Goal: Task Accomplishment & Management: Manage account settings

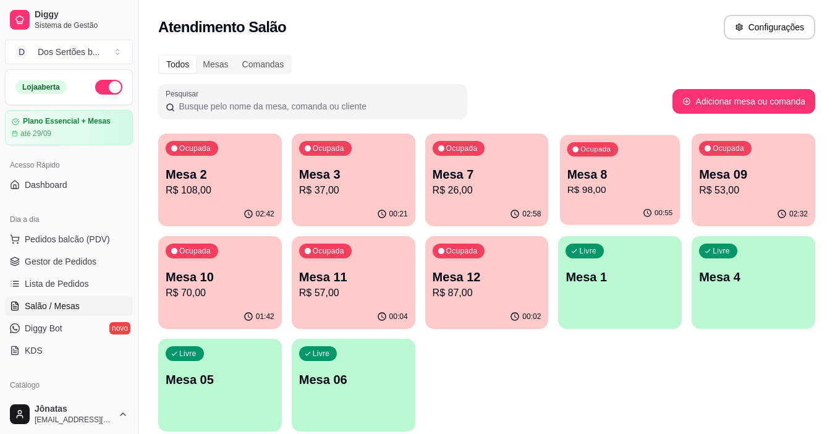
click at [598, 175] on p "Mesa 8" at bounding box center [621, 174] width 106 height 17
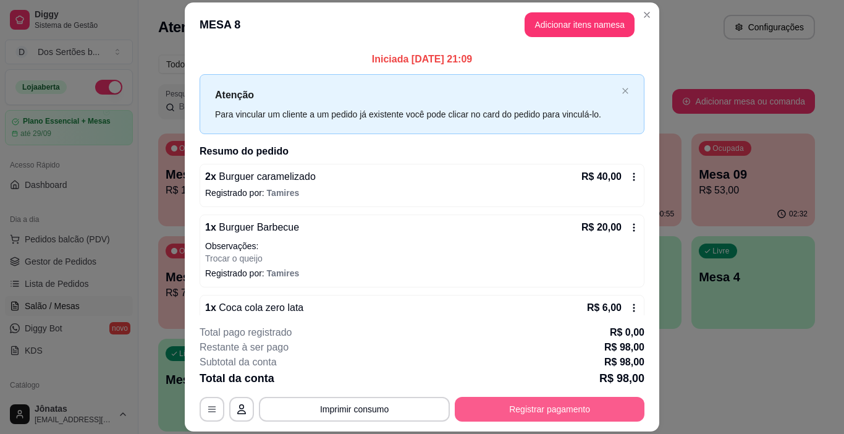
click at [486, 408] on button "Registrar pagamento" at bounding box center [550, 409] width 190 height 25
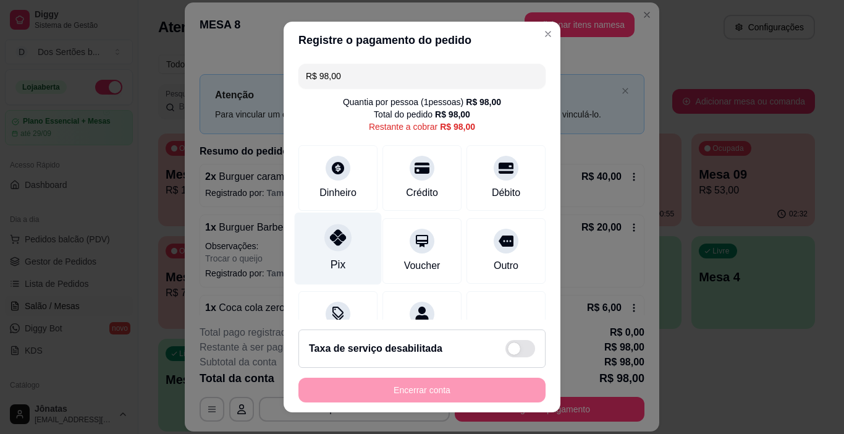
click at [333, 236] on icon at bounding box center [338, 237] width 16 height 16
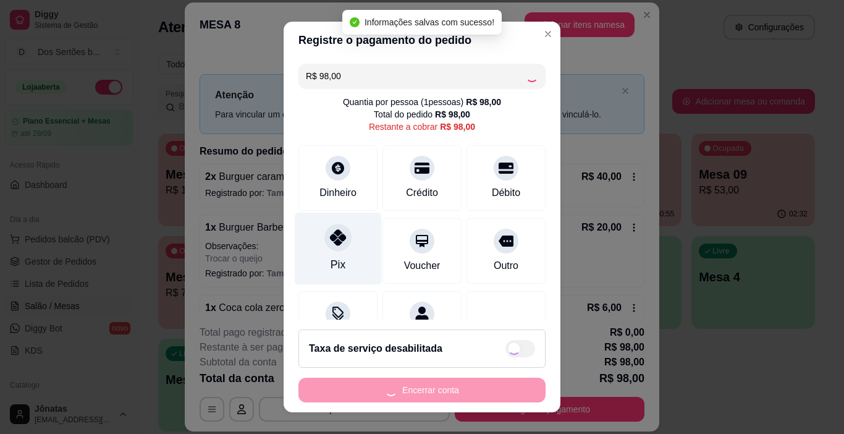
type input "R$ 0,00"
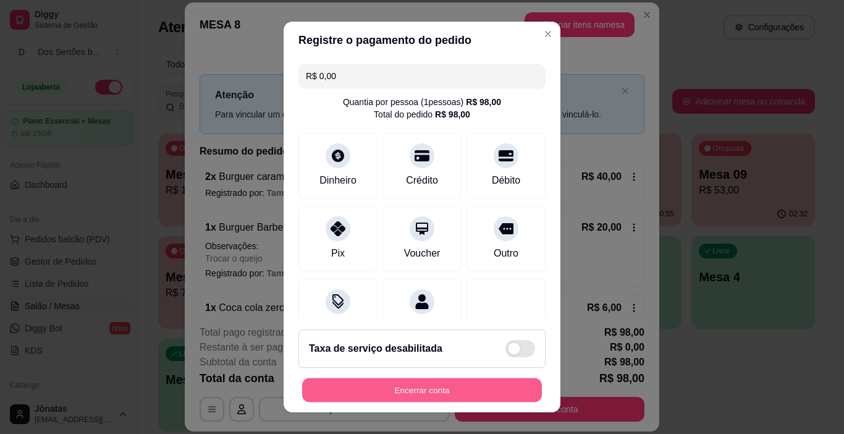
click at [368, 381] on button "Encerrar conta" at bounding box center [422, 390] width 240 height 24
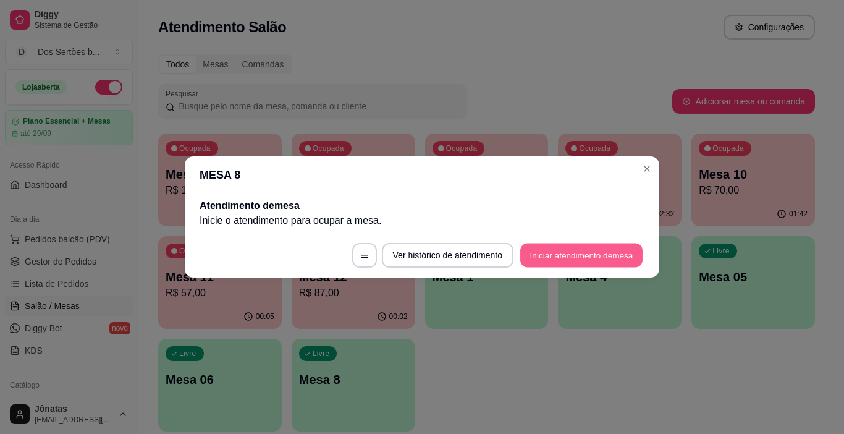
click at [587, 261] on button "Iniciar atendimento de mesa" at bounding box center [582, 256] width 122 height 24
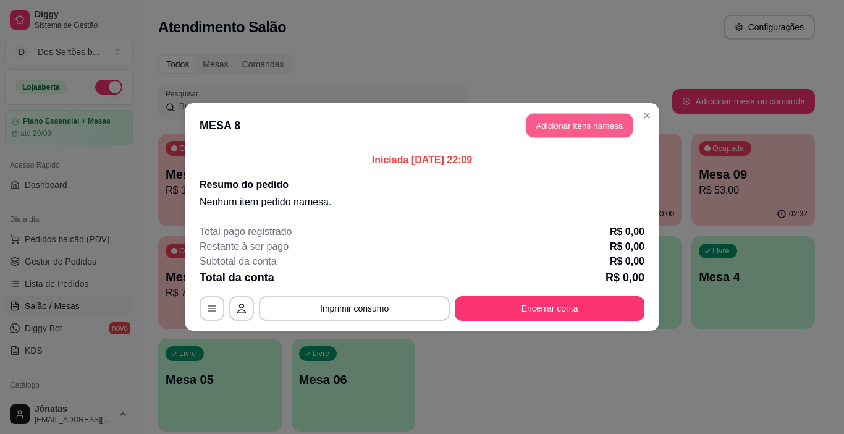
click at [540, 121] on button "Adicionar itens na mesa" at bounding box center [580, 126] width 106 height 24
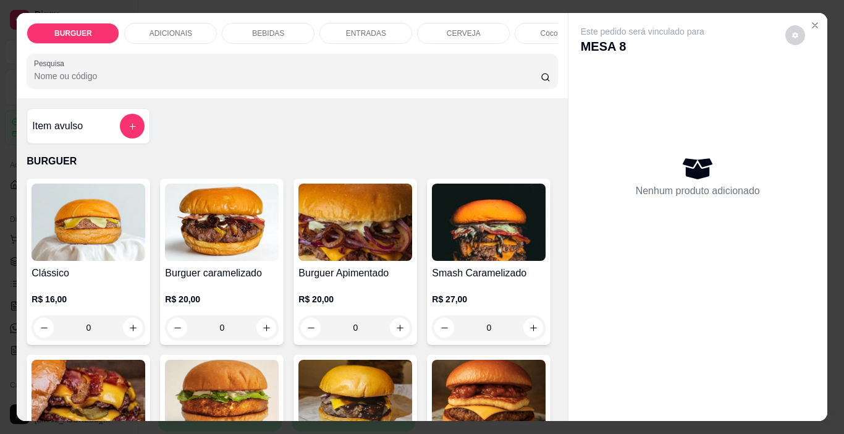
click at [496, 311] on div "Clássico R$ 16,00 0 Burguer caramelizado R$ 20,00 0 Burguer Apimentado R$ 20,00…" at bounding box center [292, 438] width 531 height 519
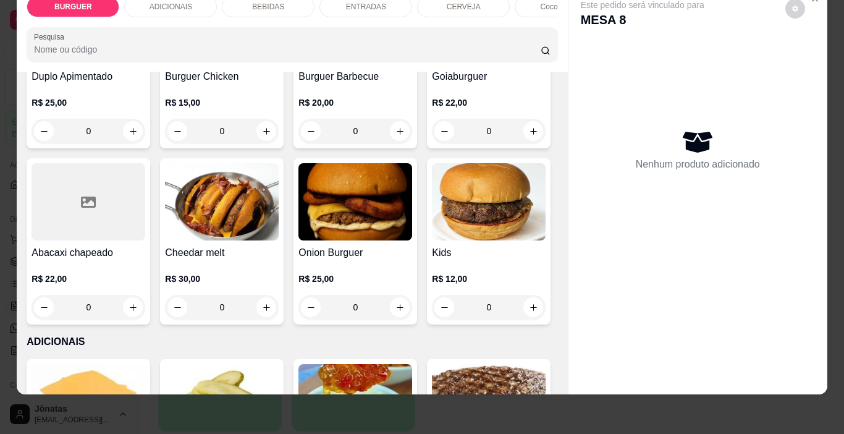
scroll to position [371, 0]
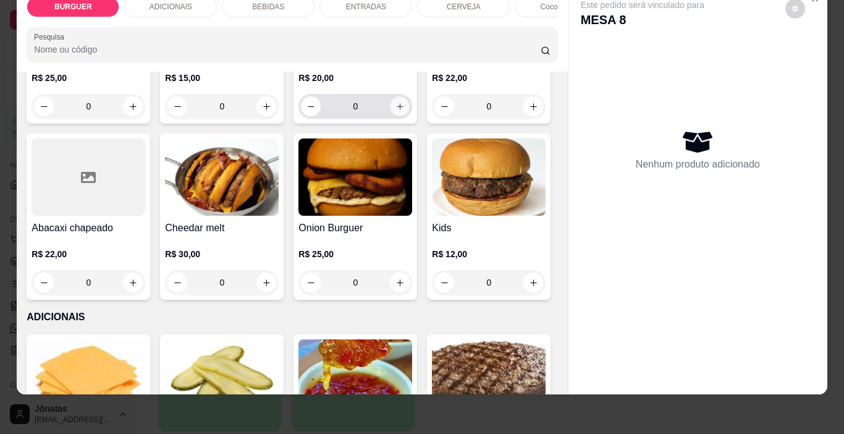
click at [391, 116] on button "increase-product-quantity" at bounding box center [400, 106] width 19 height 19
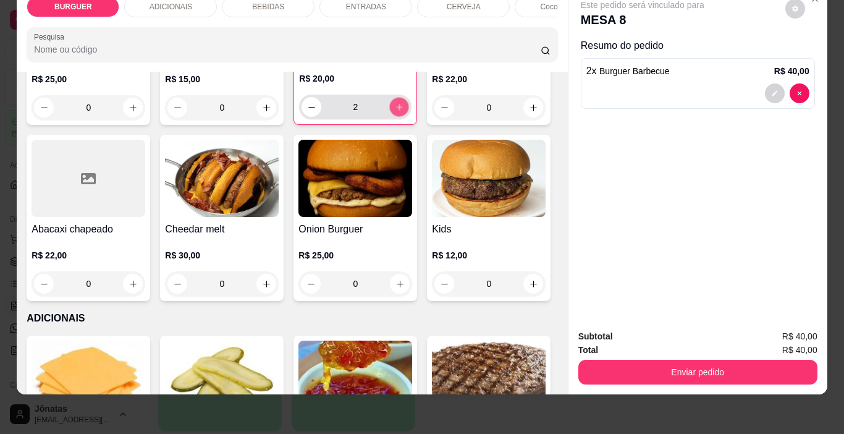
click at [390, 117] on button "increase-product-quantity" at bounding box center [399, 107] width 19 height 19
click at [302, 117] on button "decrease-product-quantity" at bounding box center [311, 107] width 19 height 19
type input "2"
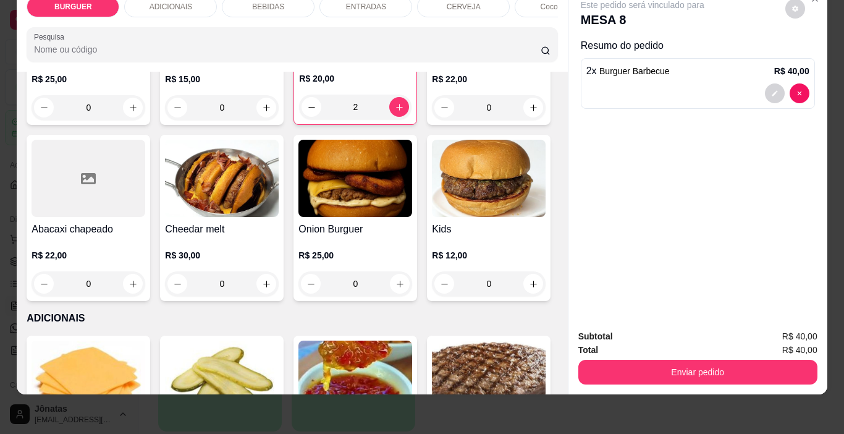
click at [271, 3] on div "BEBIDAS" at bounding box center [268, 6] width 93 height 21
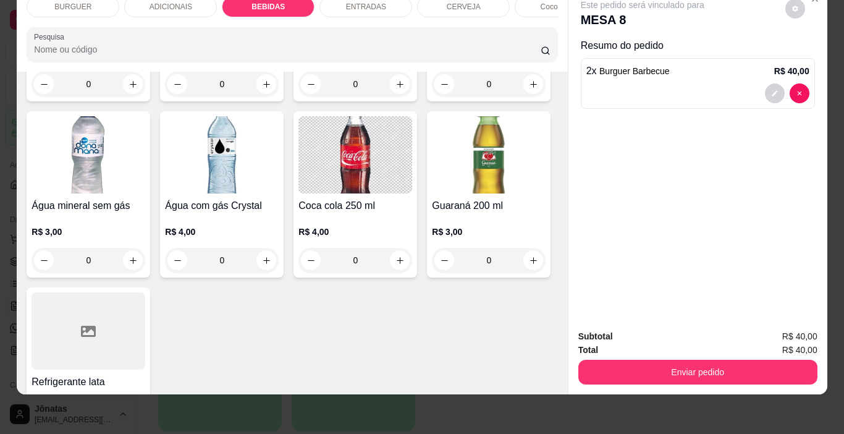
type input "1"
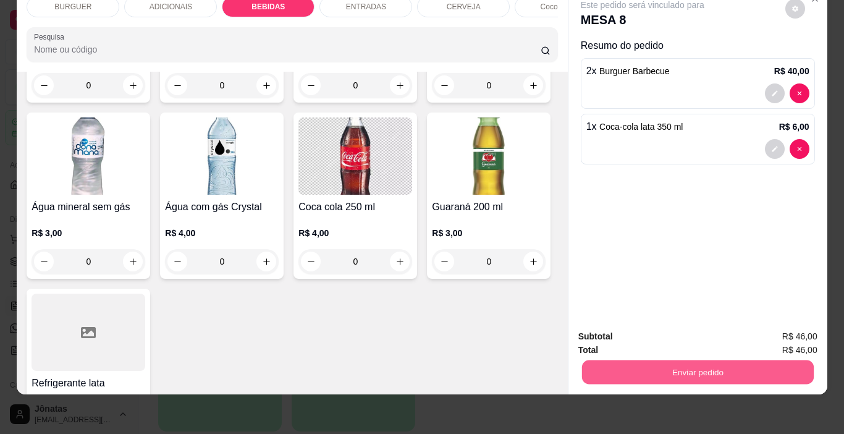
click at [664, 361] on button "Enviar pedido" at bounding box center [698, 372] width 232 height 24
click at [770, 331] on button "Enviar pedido" at bounding box center [786, 332] width 68 height 23
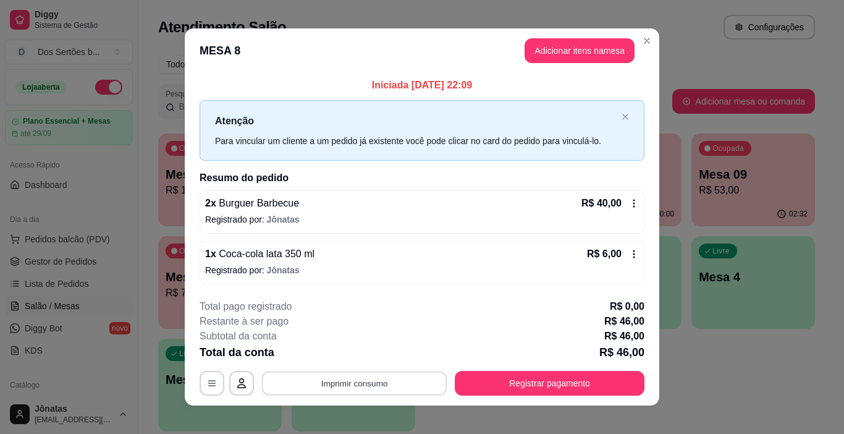
click at [404, 386] on button "Imprimir consumo" at bounding box center [354, 383] width 185 height 24
click at [372, 350] on button "Impressora" at bounding box center [353, 354] width 87 height 19
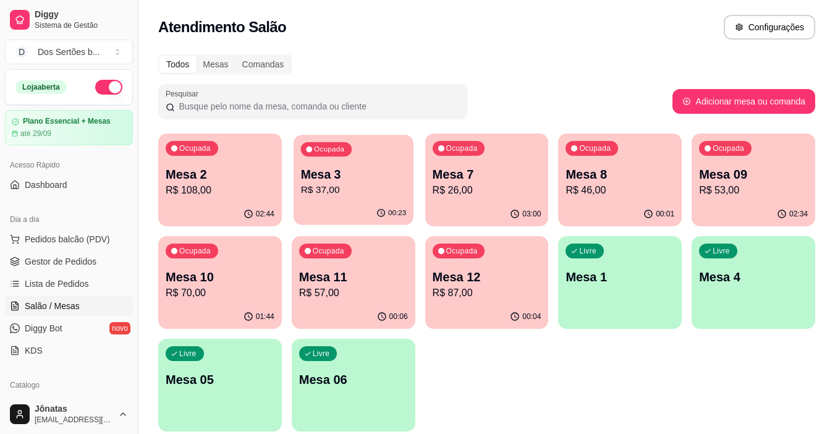
click at [297, 161] on div "Ocupada Mesa 3 R$ 37,00" at bounding box center [354, 168] width 120 height 67
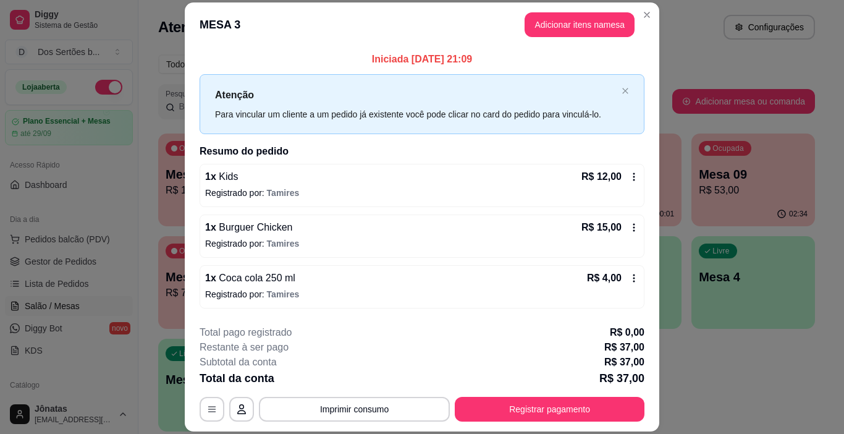
click at [629, 274] on icon at bounding box center [634, 278] width 10 height 10
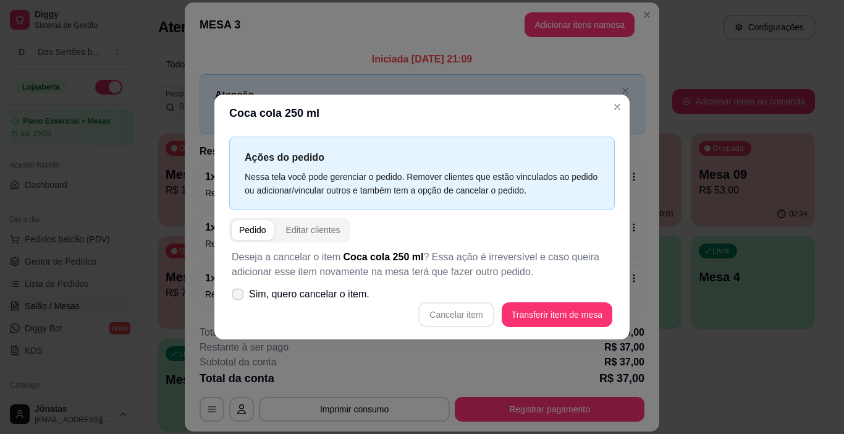
click at [236, 286] on label "Sim, quero cancelar o item." at bounding box center [301, 294] width 148 height 25
click at [236, 297] on input "Sim, quero cancelar o item." at bounding box center [235, 301] width 8 height 8
checkbox input "true"
click at [477, 311] on button "Cancelar item" at bounding box center [456, 314] width 75 height 25
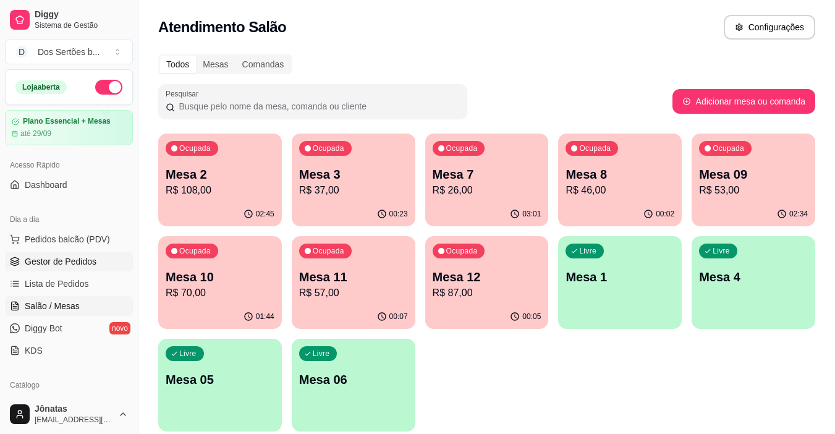
click at [79, 259] on span "Gestor de Pedidos" at bounding box center [61, 261] width 72 height 12
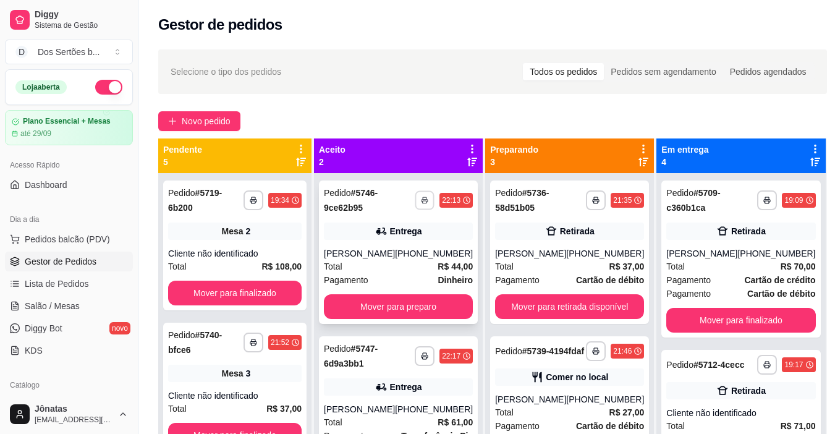
click at [417, 195] on button "button" at bounding box center [424, 199] width 19 height 19
click at [401, 247] on button "Impressora" at bounding box center [385, 243] width 87 height 19
click at [399, 312] on button "Mover para preparo" at bounding box center [398, 307] width 145 height 24
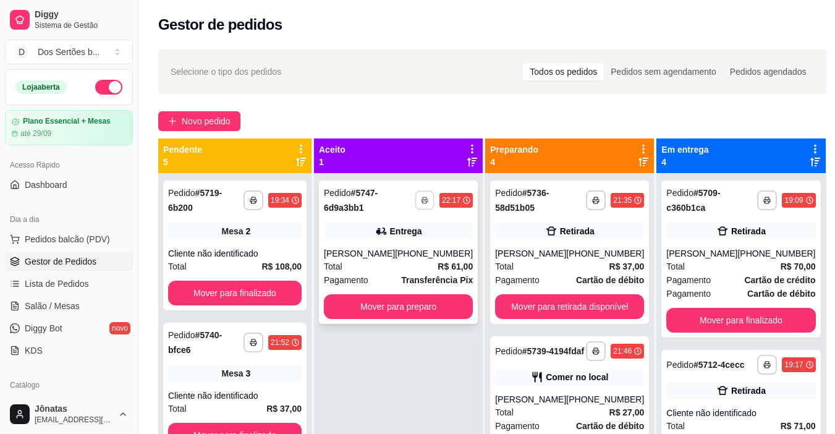
click at [415, 191] on button "button" at bounding box center [424, 199] width 19 height 19
click at [389, 240] on button "Impressora" at bounding box center [385, 243] width 87 height 19
click at [410, 302] on button "Mover para preparo" at bounding box center [398, 307] width 145 height 24
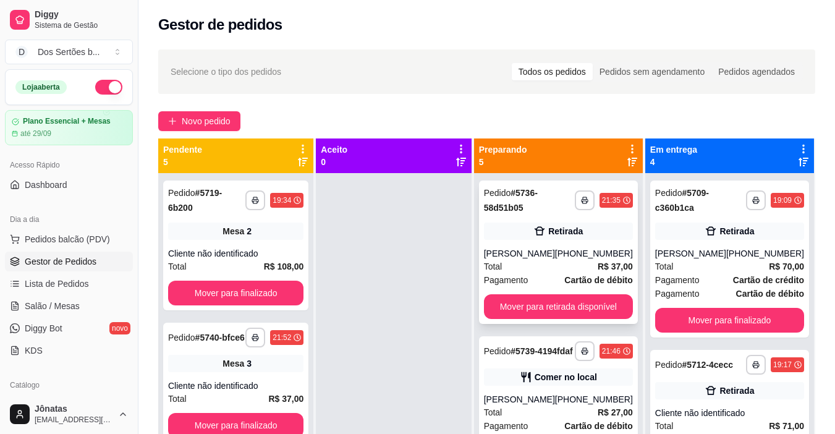
click at [528, 247] on div "**********" at bounding box center [558, 252] width 159 height 143
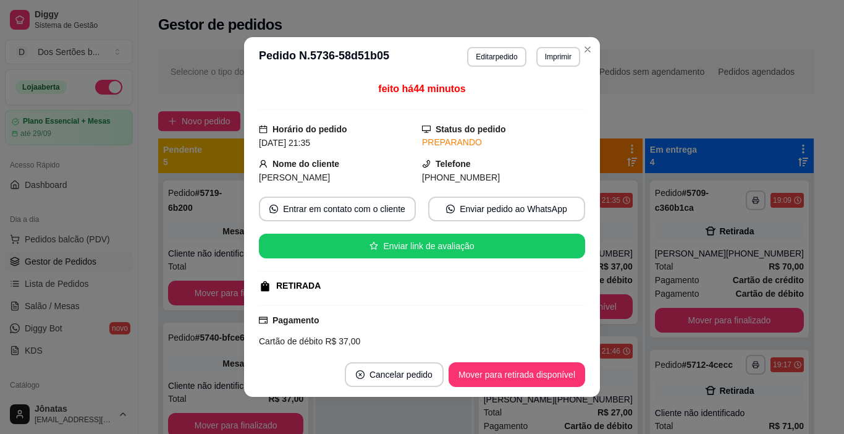
click at [308, 307] on div "feito há 44 minutos Horário do pedido 27/09/2025 21:35 Status do pedido PREPARA…" at bounding box center [422, 215] width 326 height 266
click at [515, 55] on button "Editar pedido" at bounding box center [497, 56] width 57 height 19
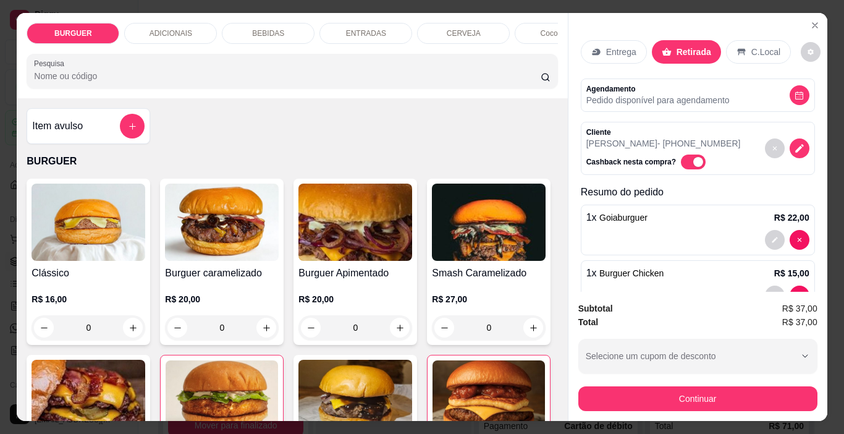
click at [627, 46] on p "Entrega" at bounding box center [621, 52] width 30 height 12
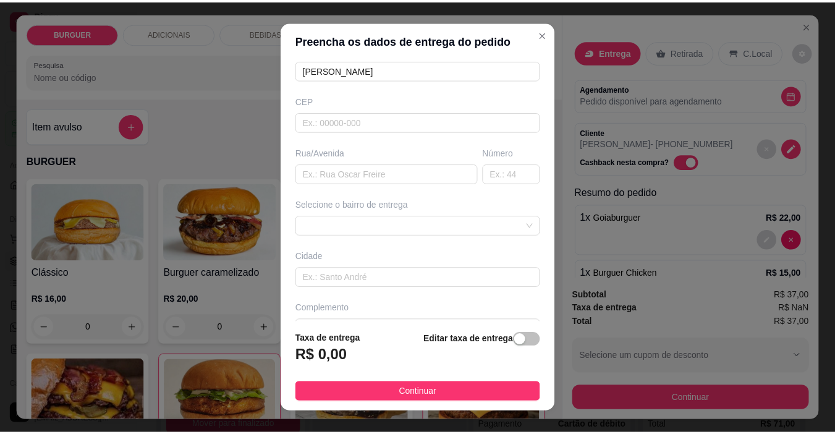
scroll to position [153, 0]
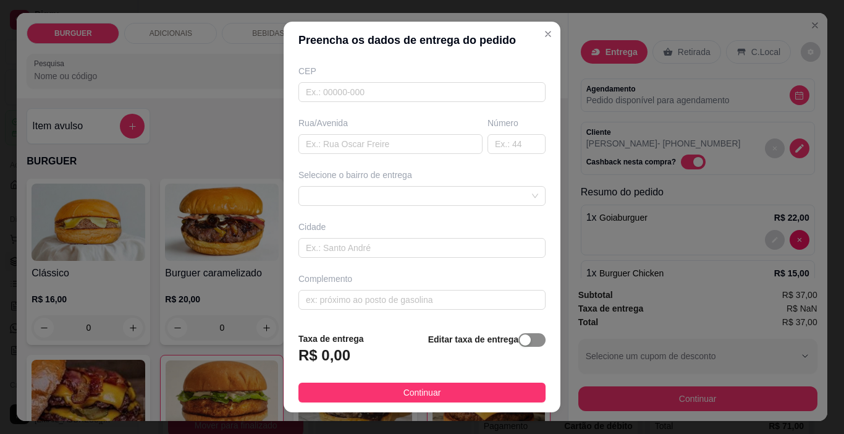
click at [519, 341] on button "button" at bounding box center [532, 340] width 27 height 14
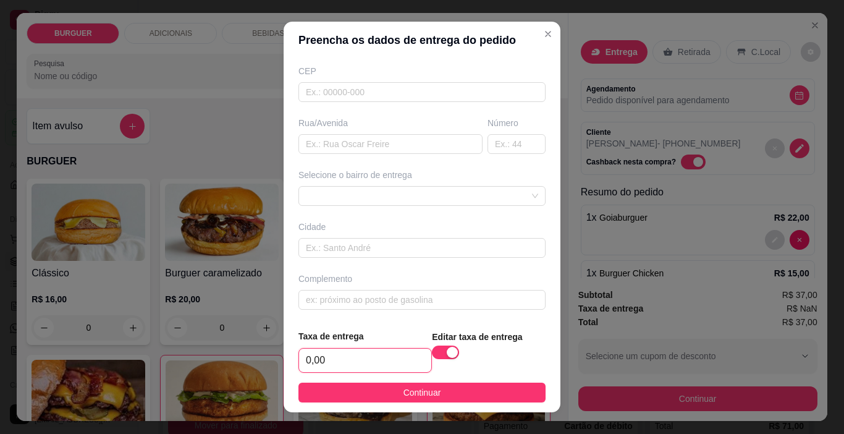
click at [356, 368] on input "0,00" at bounding box center [365, 360] width 132 height 23
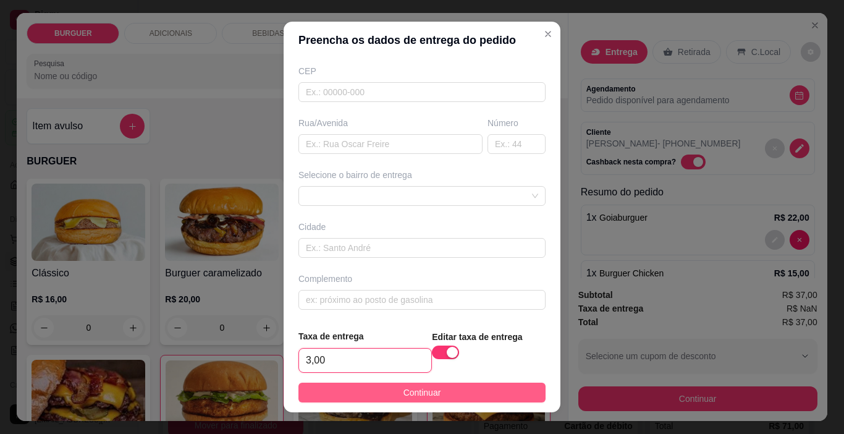
type input "3,00"
click at [365, 399] on button "Continuar" at bounding box center [422, 393] width 247 height 20
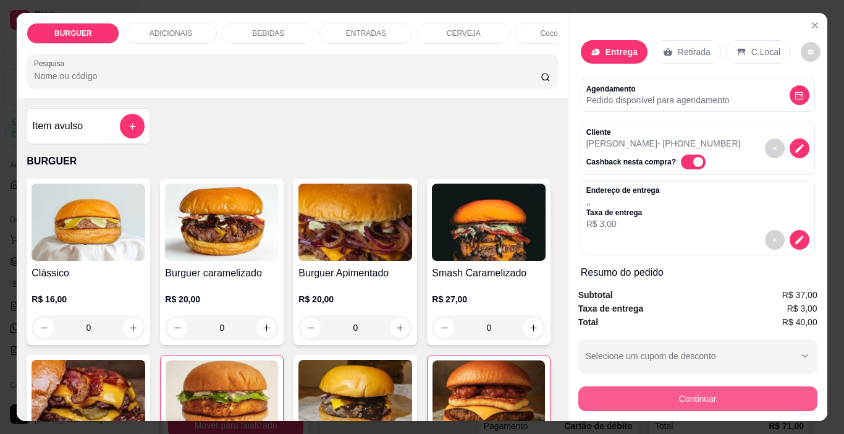
click at [596, 397] on button "Continuar" at bounding box center [698, 398] width 239 height 25
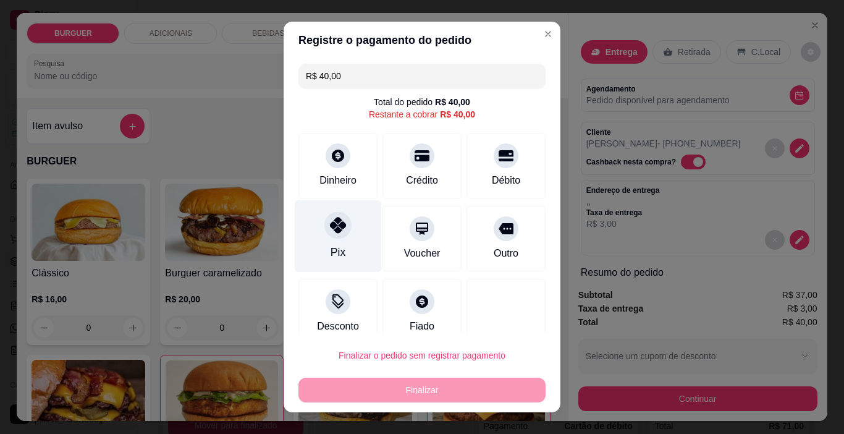
click at [325, 239] on div "Pix" at bounding box center [338, 236] width 87 height 72
type input "R$ 0,00"
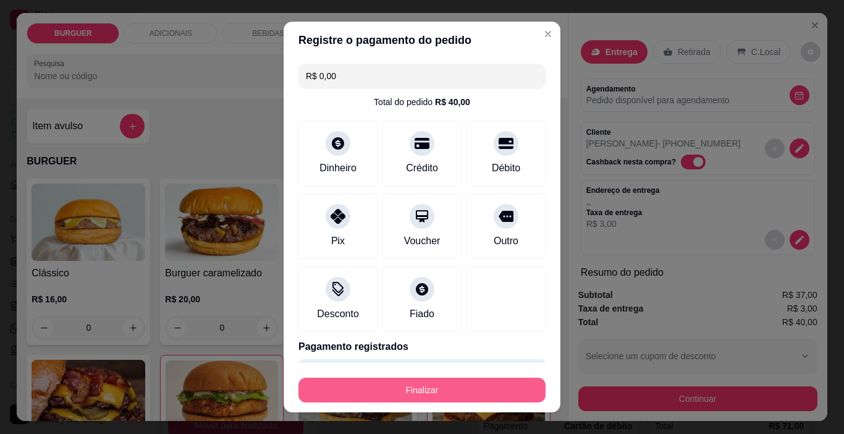
click at [349, 389] on button "Finalizar" at bounding box center [422, 390] width 247 height 25
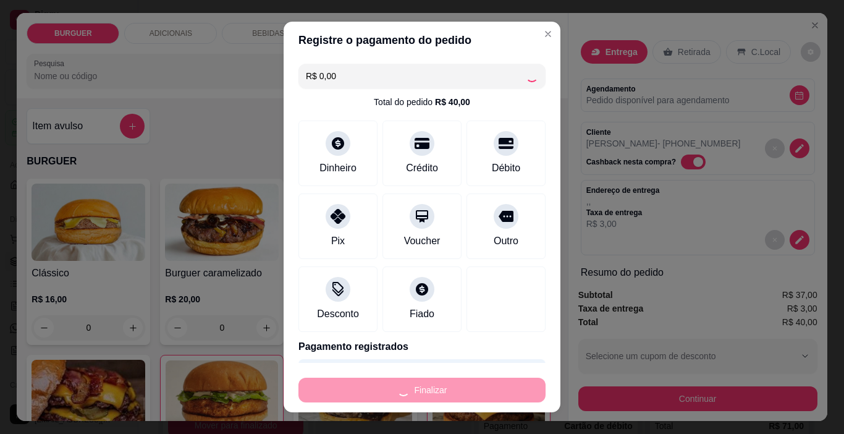
type input "0"
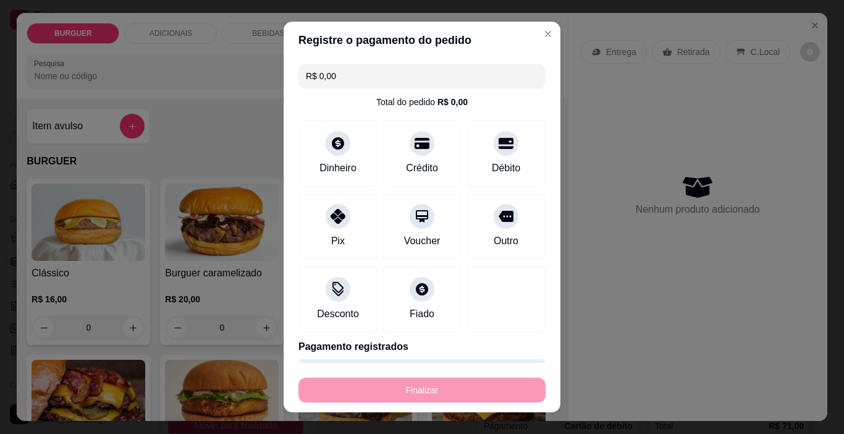
type input "-R$ 40,00"
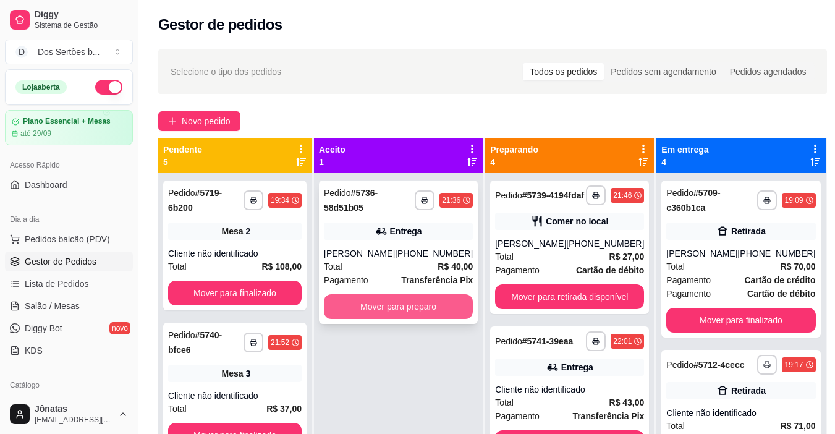
click at [427, 319] on button "Mover para preparo" at bounding box center [398, 306] width 149 height 25
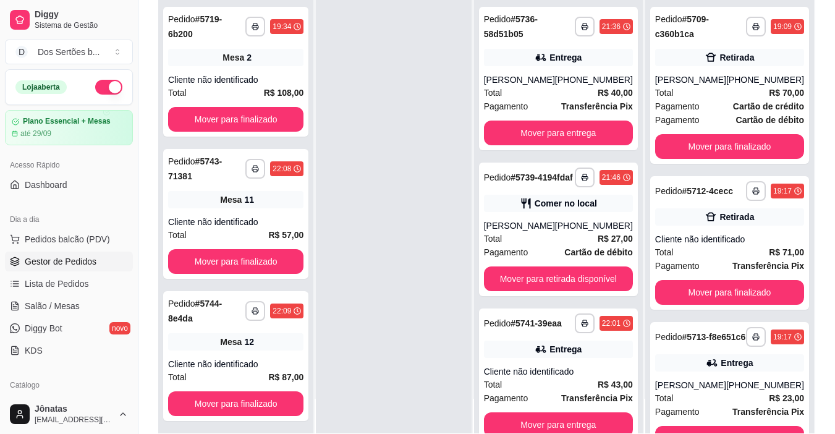
scroll to position [114, 0]
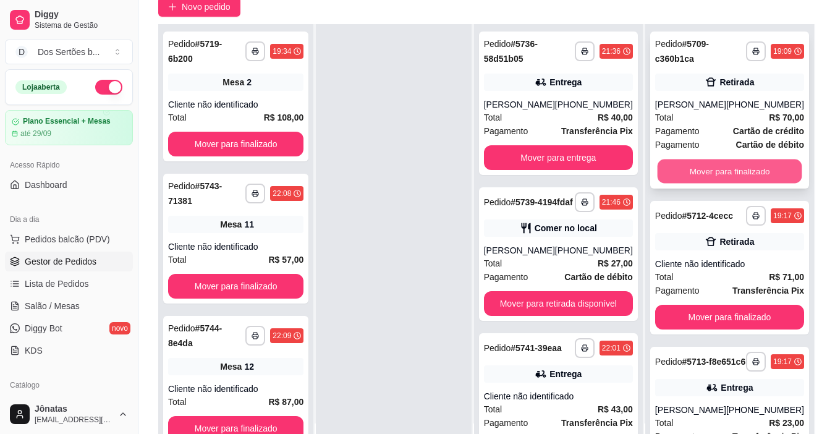
click at [718, 168] on button "Mover para finalizado" at bounding box center [729, 171] width 145 height 24
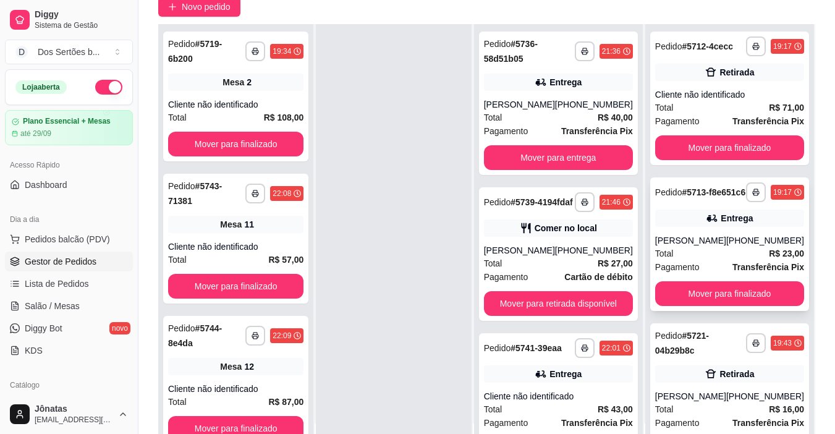
click at [708, 247] on div "[PERSON_NAME]" at bounding box center [690, 240] width 71 height 12
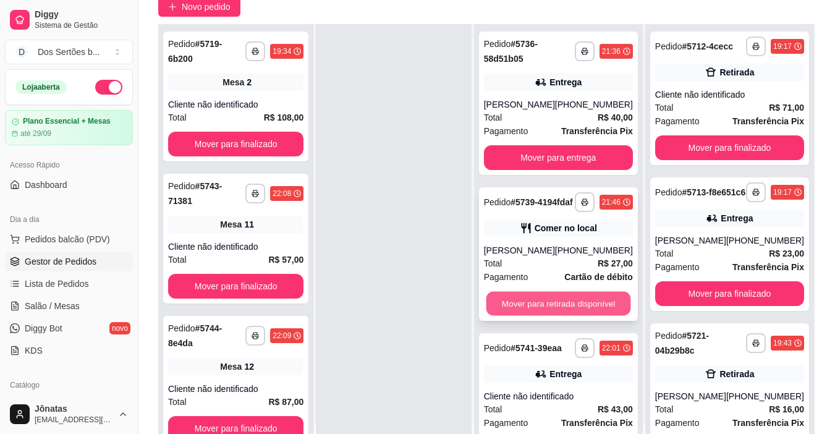
click at [525, 316] on button "Mover para retirada disponível" at bounding box center [558, 304] width 145 height 24
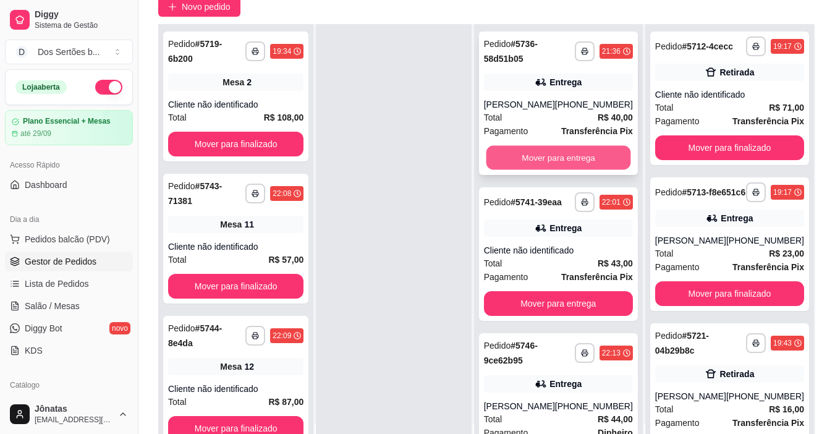
click at [537, 170] on button "Mover para entrega" at bounding box center [558, 158] width 145 height 24
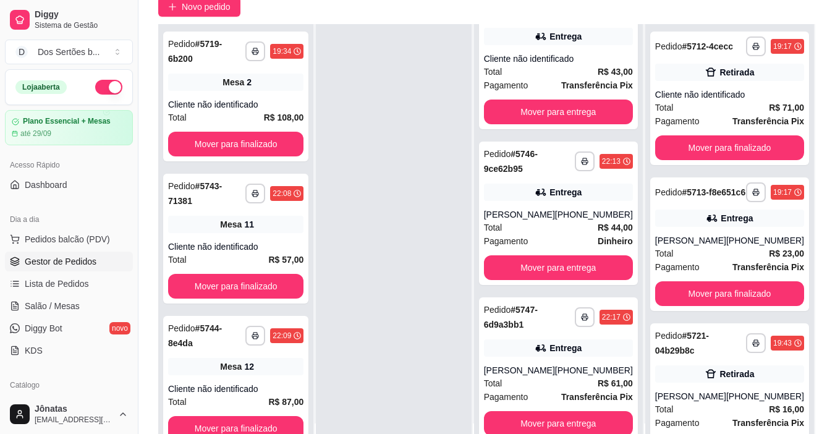
scroll to position [380, 0]
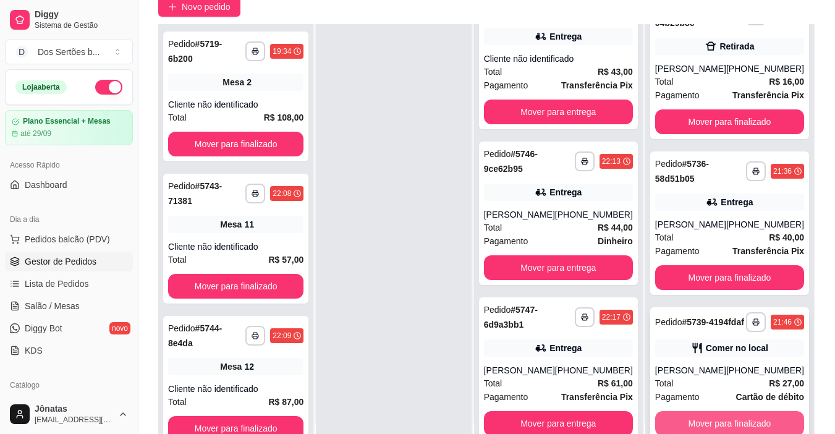
click at [731, 420] on button "Mover para finalizado" at bounding box center [729, 423] width 149 height 25
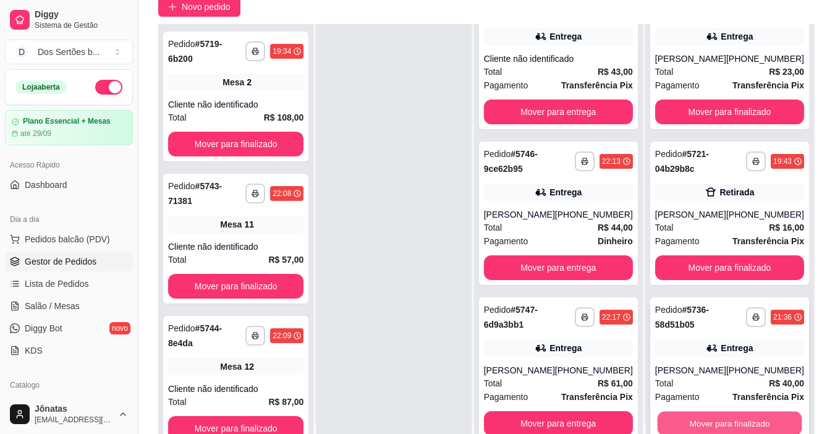
click at [714, 423] on button "Mover para finalizado" at bounding box center [729, 424] width 145 height 24
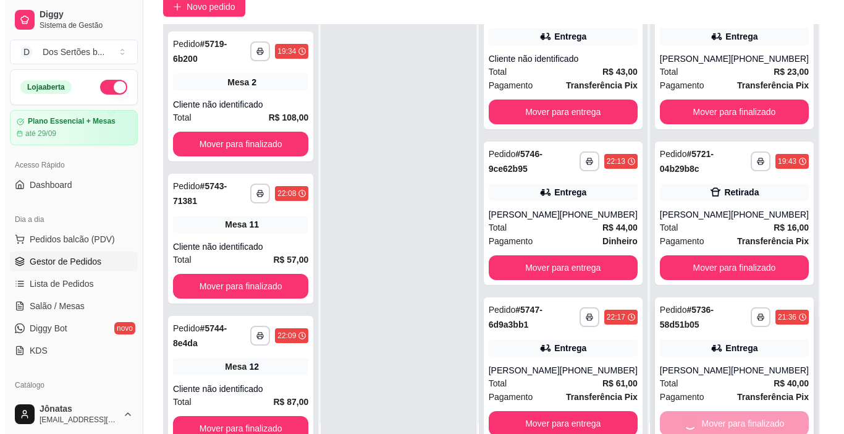
scroll to position [46, 0]
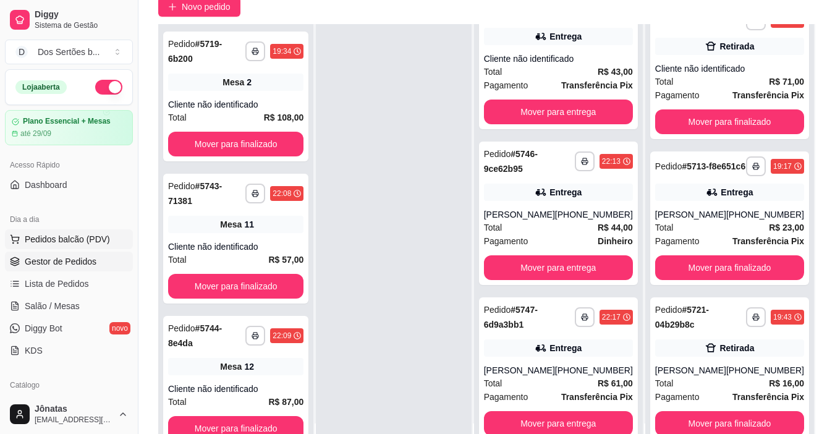
click at [43, 238] on span "Pedidos balcão (PDV)" at bounding box center [67, 239] width 85 height 12
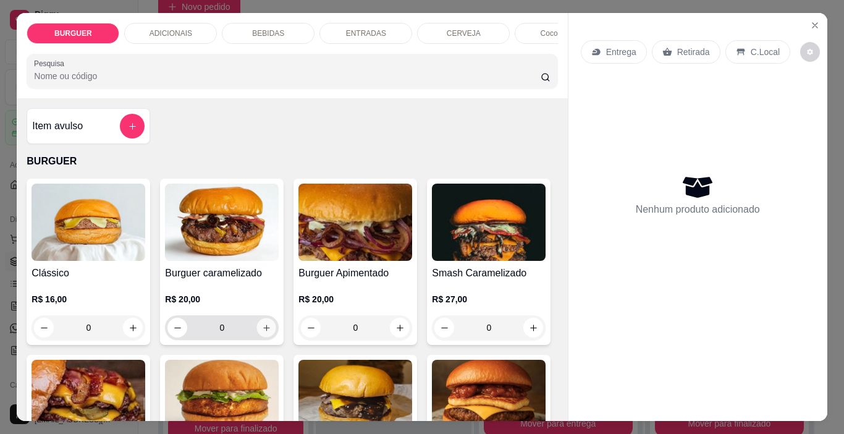
click at [261, 338] on button "increase-product-quantity" at bounding box center [266, 327] width 19 height 19
type input "1"
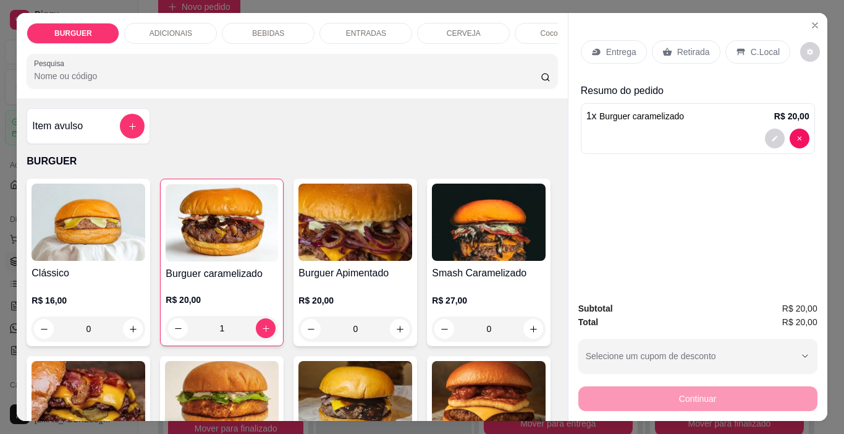
click at [469, 365] on div "Clássico R$ 16,00 0 Burguer caramelizado R$ 20,00 1 Burguer Apimentado R$ 20,00…" at bounding box center [292, 439] width 531 height 520
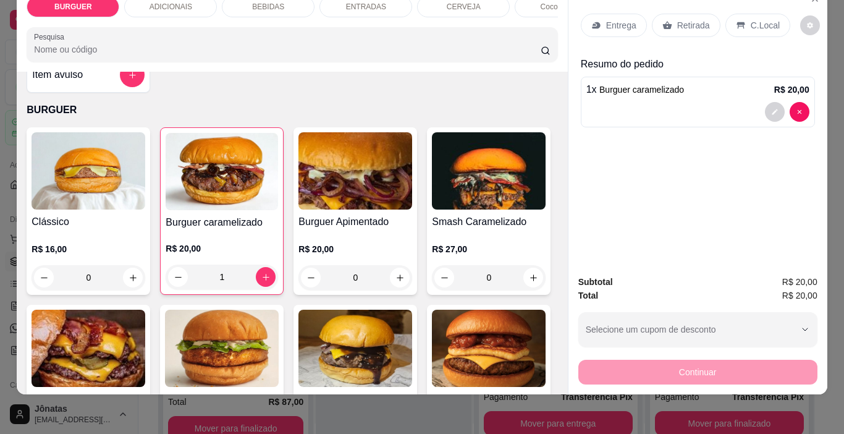
scroll to position [49, 0]
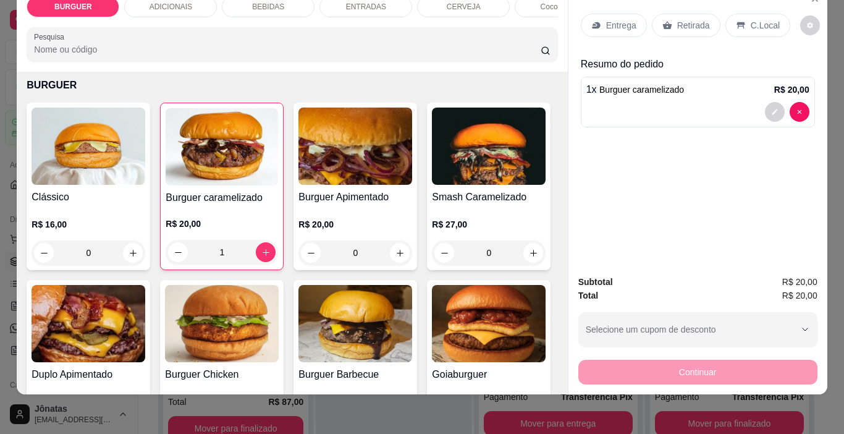
click at [258, 7] on div "BEBIDAS" at bounding box center [268, 6] width 93 height 21
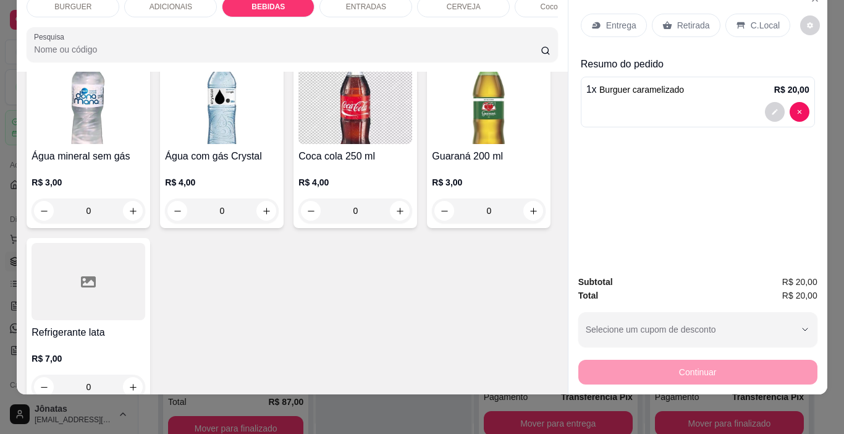
scroll to position [1414, 0]
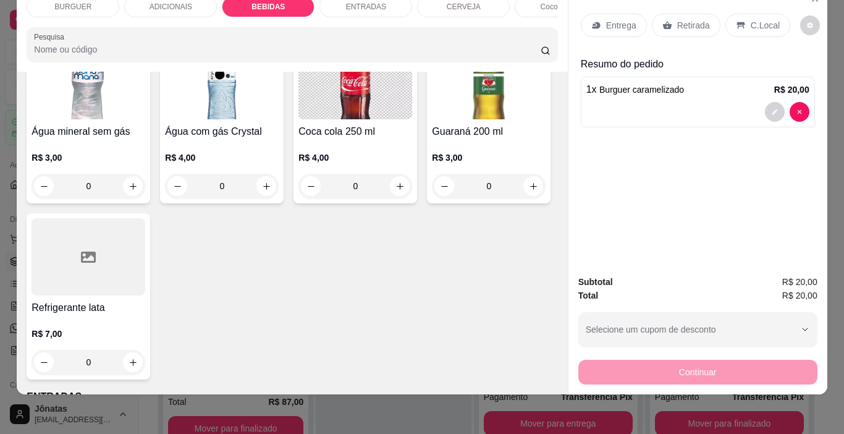
click at [270, 13] on icon "increase-product-quantity" at bounding box center [266, 10] width 6 height 6
type input "1"
click at [634, 16] on div "Entrega" at bounding box center [614, 25] width 66 height 23
click at [482, 121] on div "Coca-cola lata 350 ml R$ 6,00 0 Fanta laranja lata 350 ml R$ 6,00 0 Guaraná lat…" at bounding box center [292, 25] width 531 height 710
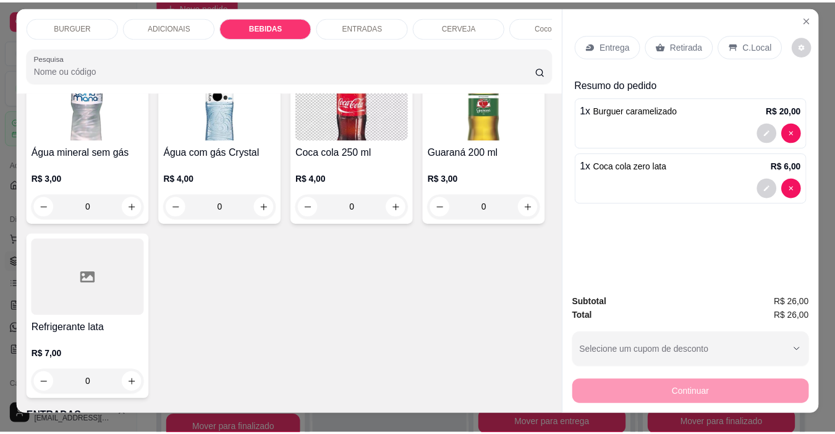
scroll to position [0, 0]
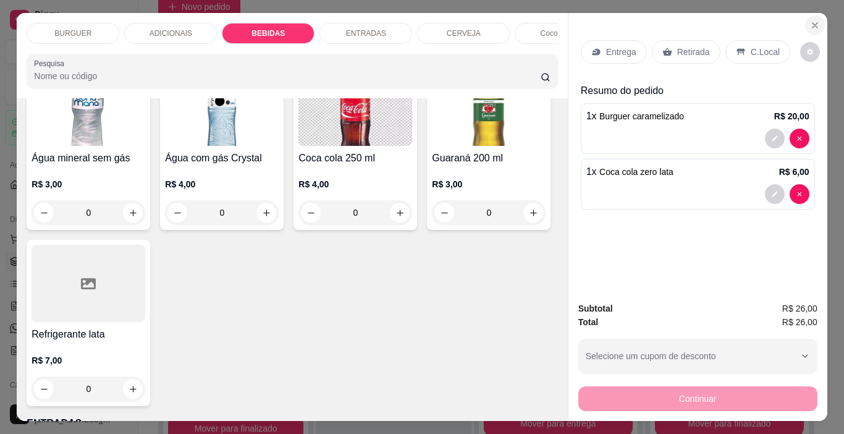
click at [806, 23] on button "Close" at bounding box center [816, 25] width 20 height 20
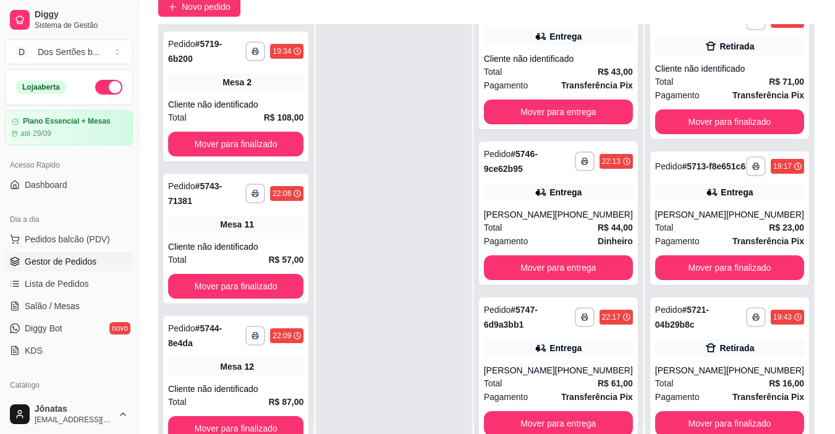
click at [57, 260] on span "Gestor de Pedidos" at bounding box center [61, 261] width 72 height 12
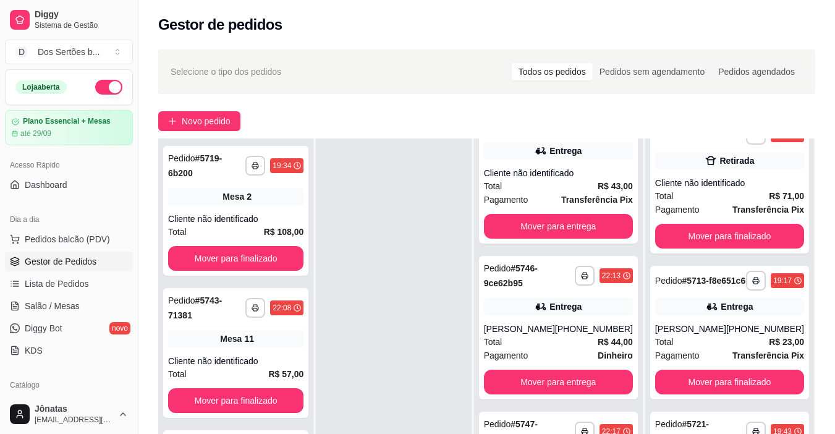
click at [85, 266] on span "Gestor de Pedidos" at bounding box center [61, 261] width 72 height 12
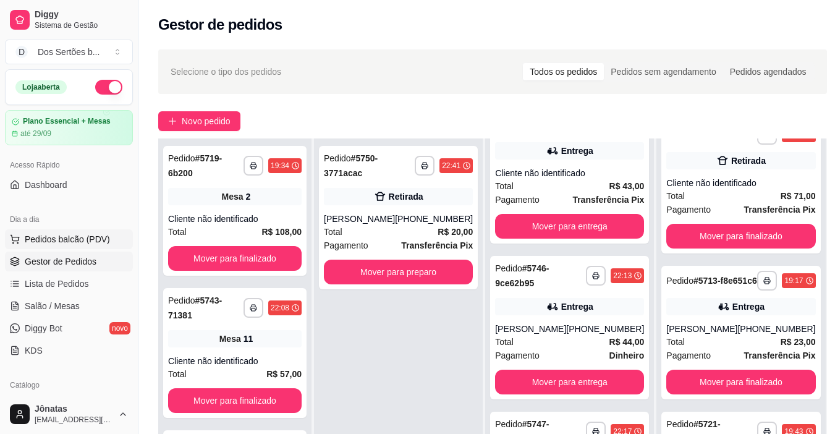
click at [53, 242] on span "Pedidos balcão (PDV)" at bounding box center [67, 239] width 85 height 12
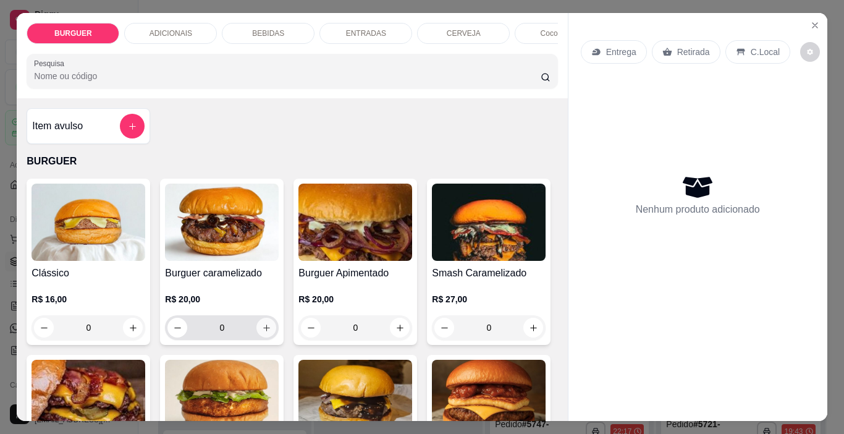
click at [262, 329] on icon "increase-product-quantity" at bounding box center [266, 327] width 9 height 9
type input "1"
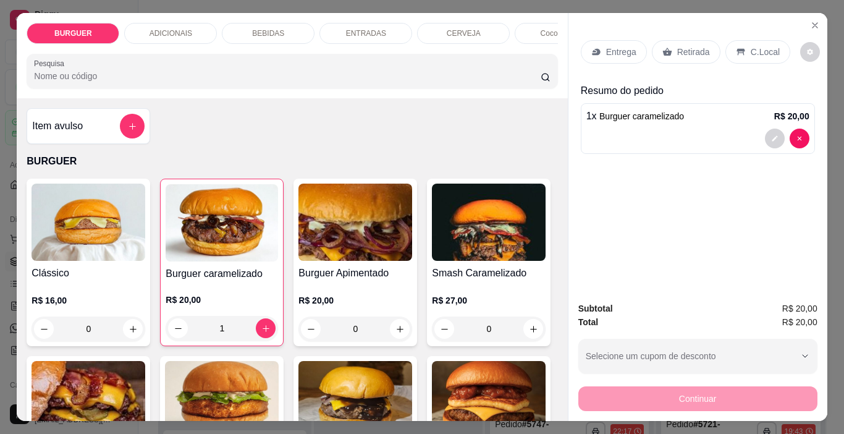
click at [613, 46] on p "Entrega" at bounding box center [621, 52] width 30 height 12
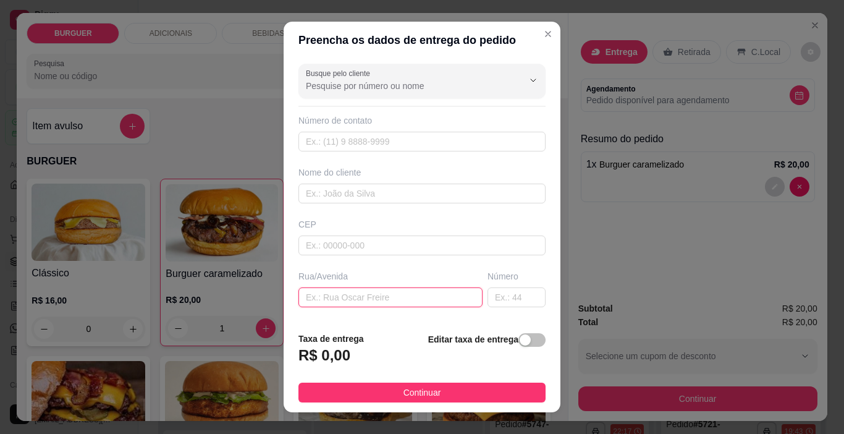
click at [299, 301] on input "text" at bounding box center [391, 297] width 184 height 20
type input "sao jose 1197"
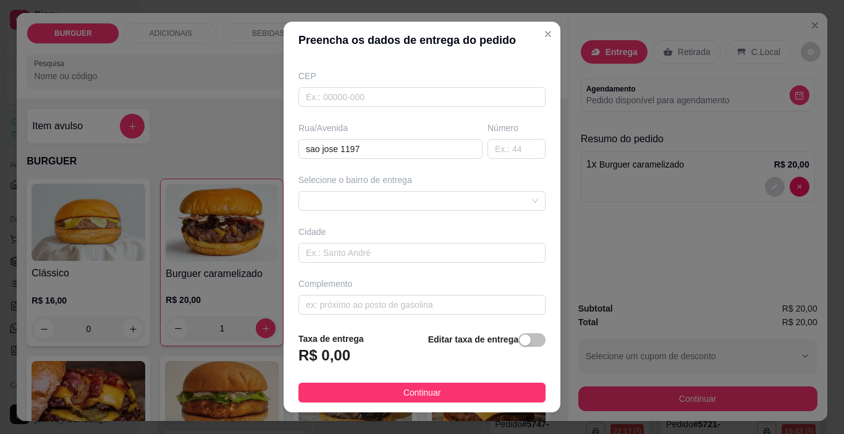
scroll to position [153, 0]
click at [520, 333] on div "Editar taxa de entrega" at bounding box center [486, 352] width 117 height 41
click at [520, 342] on div "button" at bounding box center [525, 339] width 11 height 11
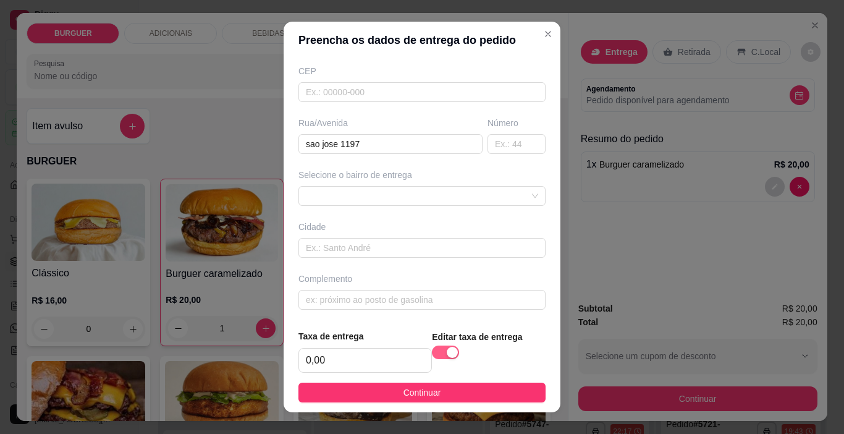
click at [507, 342] on div "Editar taxa de entrega" at bounding box center [489, 351] width 114 height 43
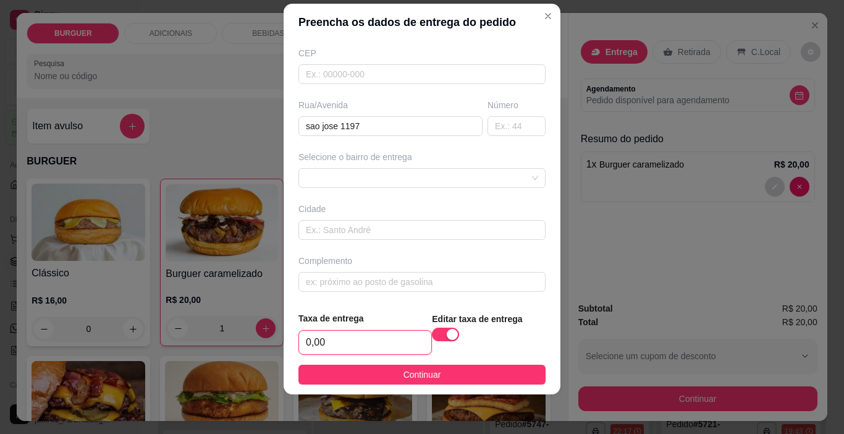
click at [331, 336] on input "0,00" at bounding box center [365, 342] width 132 height 23
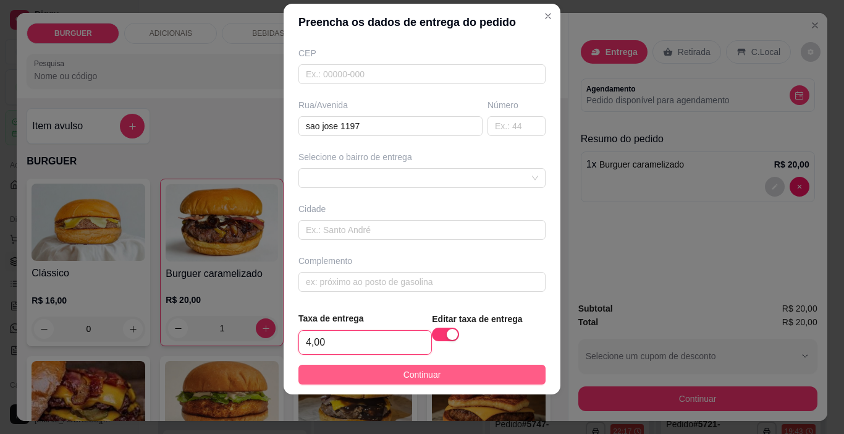
type input "4,00"
click at [391, 379] on button "Continuar" at bounding box center [422, 375] width 247 height 20
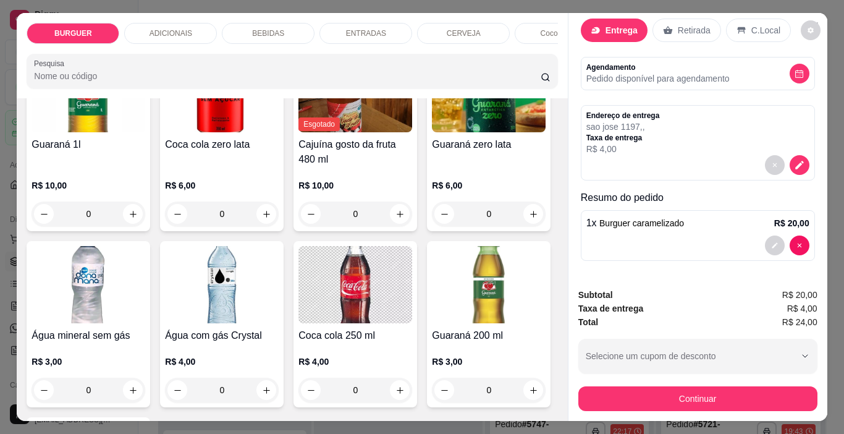
scroll to position [1311, 0]
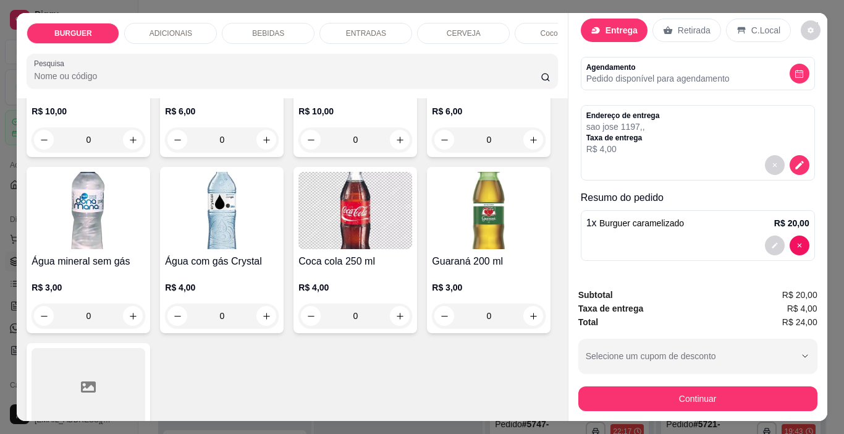
type input "1"
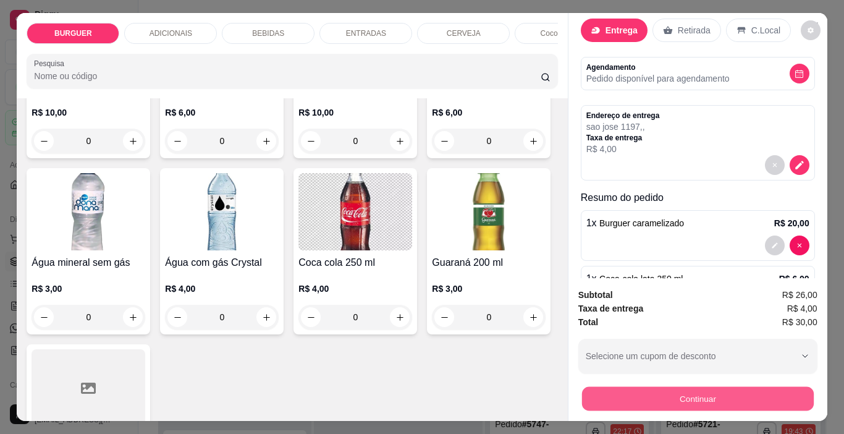
click at [617, 397] on button "Continuar" at bounding box center [698, 399] width 232 height 24
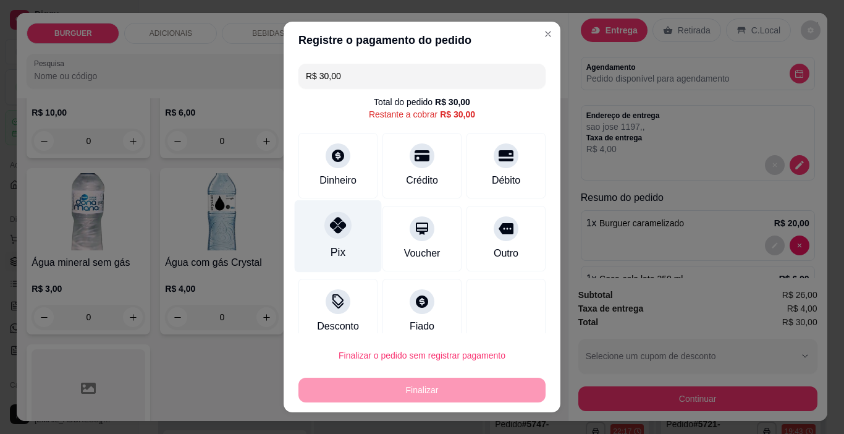
click at [338, 259] on div "Pix" at bounding box center [338, 252] width 15 height 16
type input "R$ 0,00"
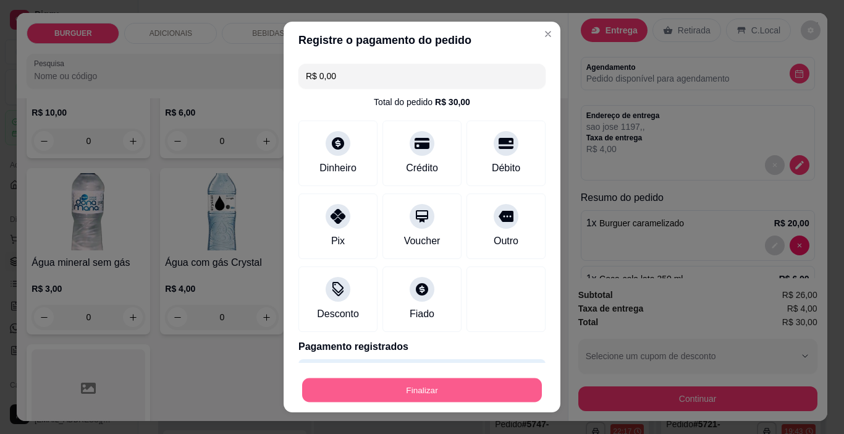
click at [510, 389] on button "Finalizar" at bounding box center [422, 390] width 240 height 24
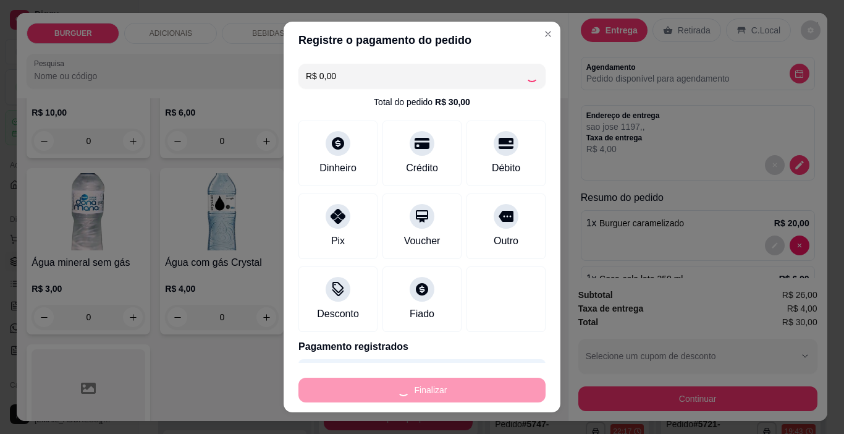
type input "0"
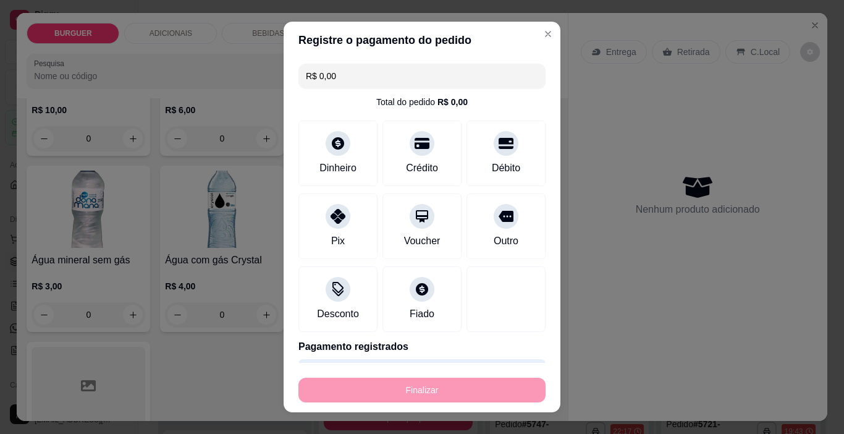
type input "-R$ 30,00"
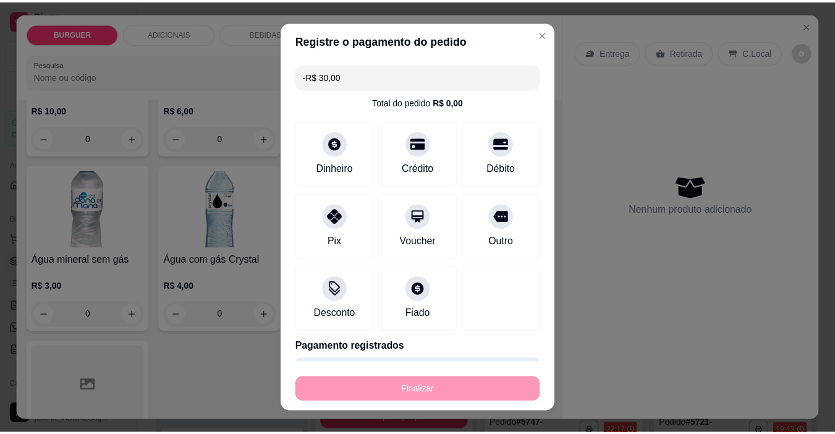
scroll to position [1309, 0]
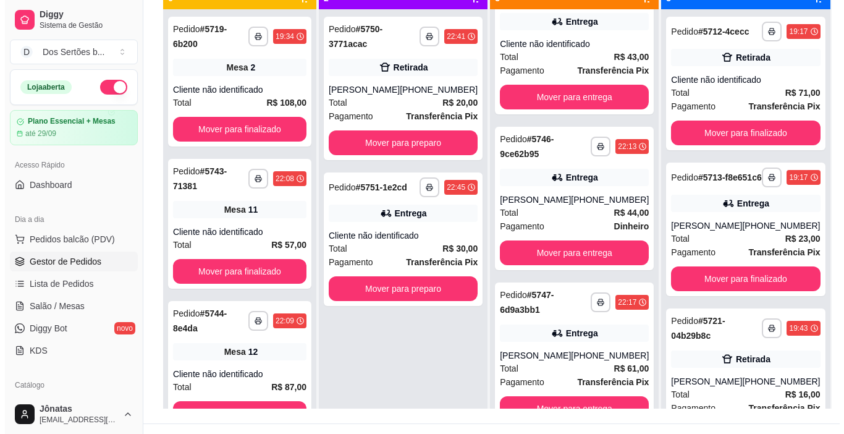
scroll to position [139, 0]
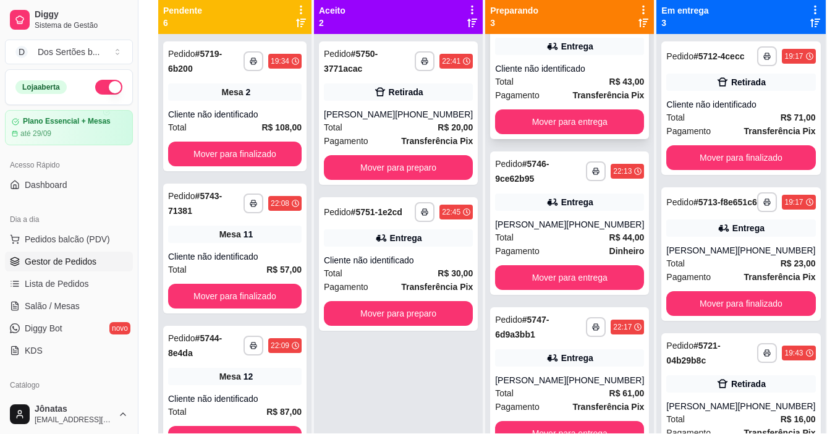
click at [564, 71] on div "Cliente não identificado" at bounding box center [569, 68] width 149 height 12
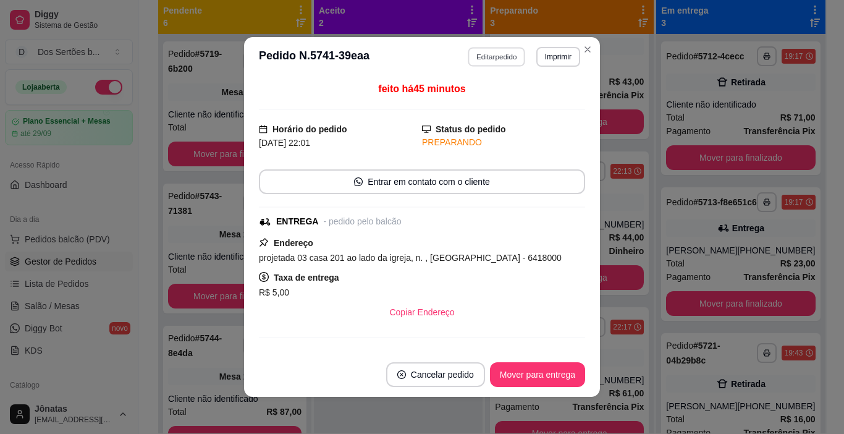
click at [518, 59] on button "Editar pedido" at bounding box center [497, 56] width 57 height 19
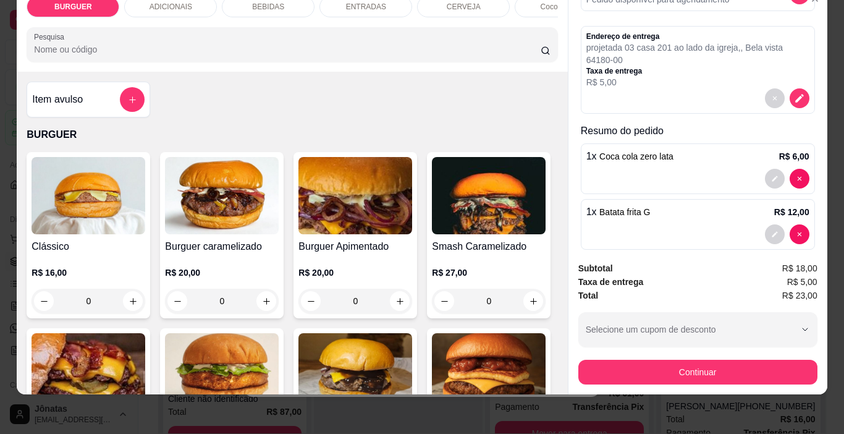
scroll to position [90, 0]
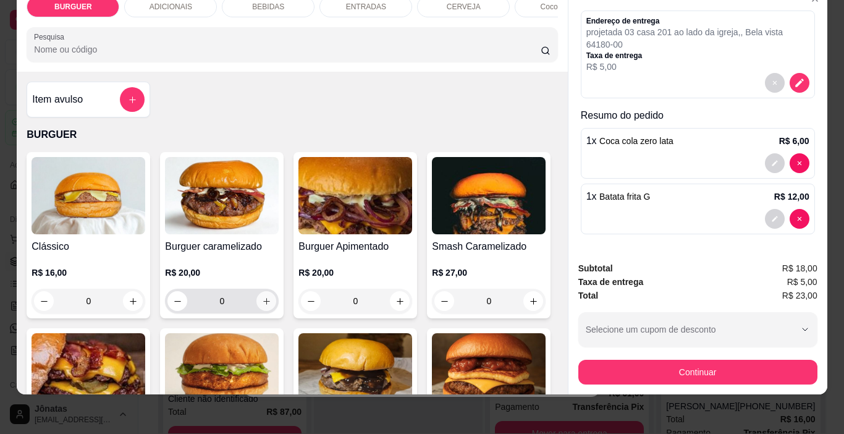
click at [260, 295] on button "increase-product-quantity" at bounding box center [267, 301] width 20 height 20
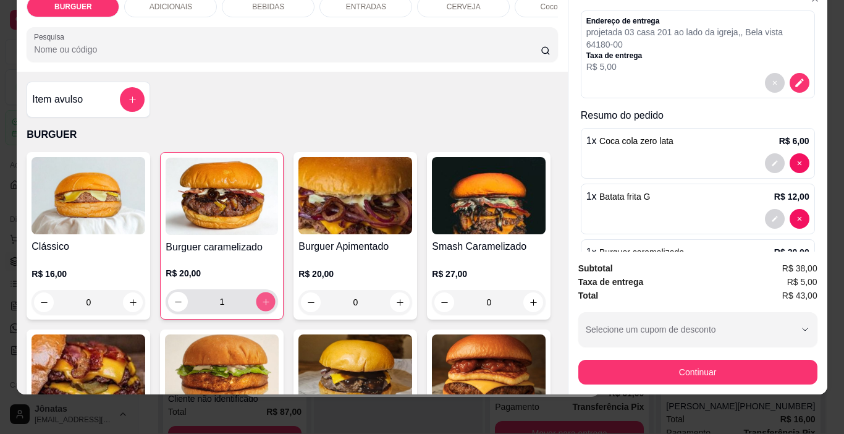
click at [260, 295] on button "increase-product-quantity" at bounding box center [266, 301] width 19 height 19
type input "2"
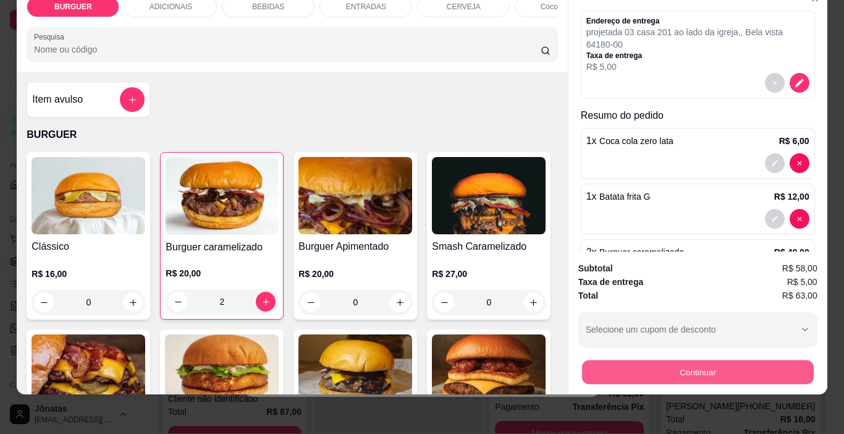
click at [614, 360] on button "Continuar" at bounding box center [698, 372] width 232 height 24
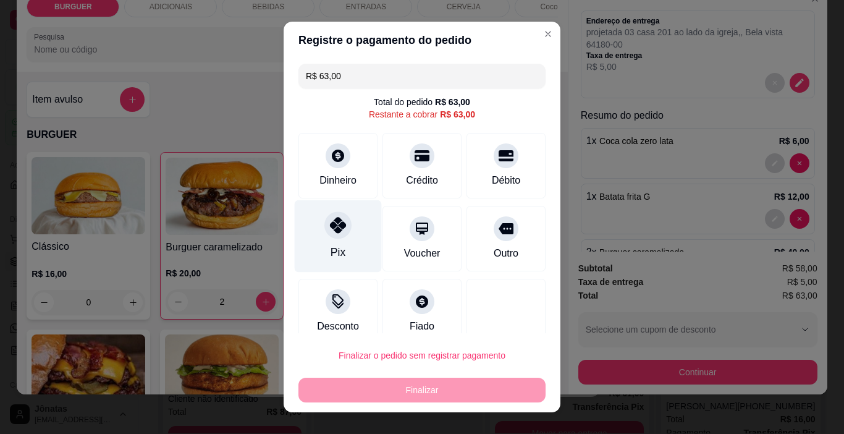
click at [343, 263] on div "Pix" at bounding box center [338, 236] width 87 height 72
type input "R$ 0,00"
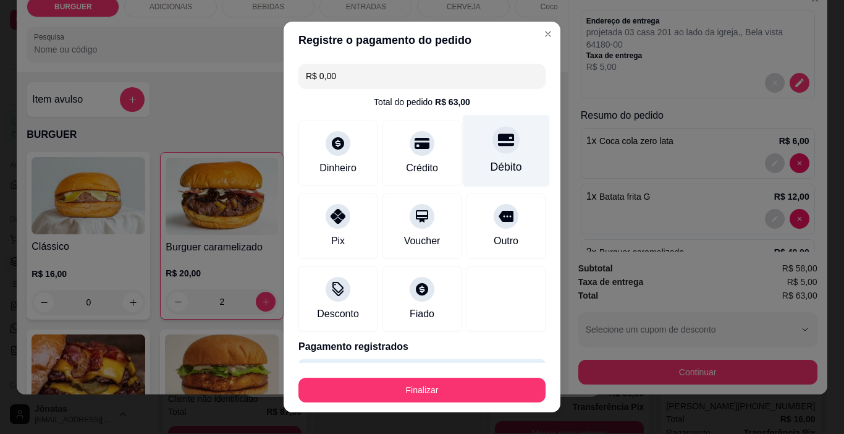
click at [467, 159] on div "Débito" at bounding box center [506, 151] width 87 height 72
click at [498, 140] on icon at bounding box center [506, 140] width 16 height 12
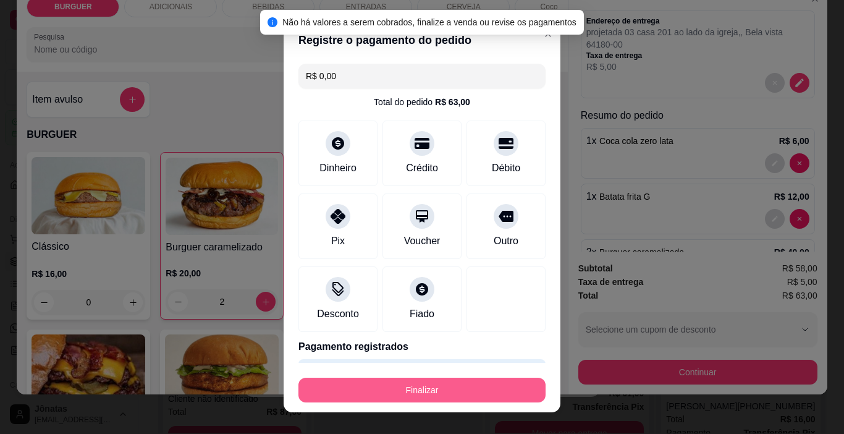
click at [451, 393] on button "Finalizar" at bounding box center [422, 390] width 247 height 25
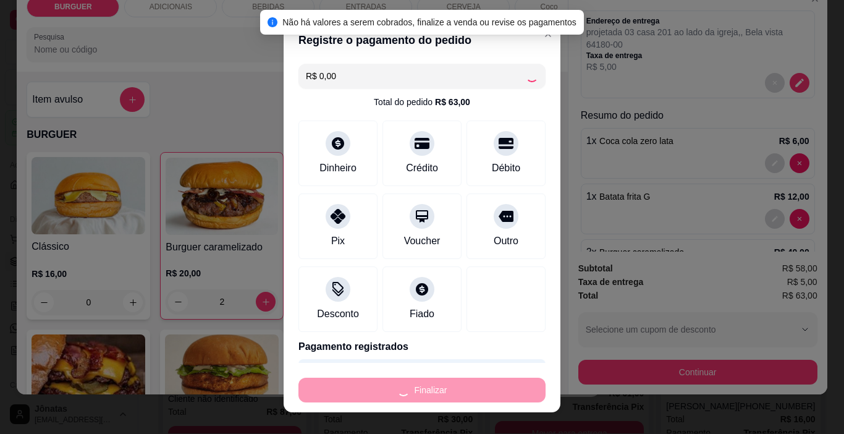
type input "0"
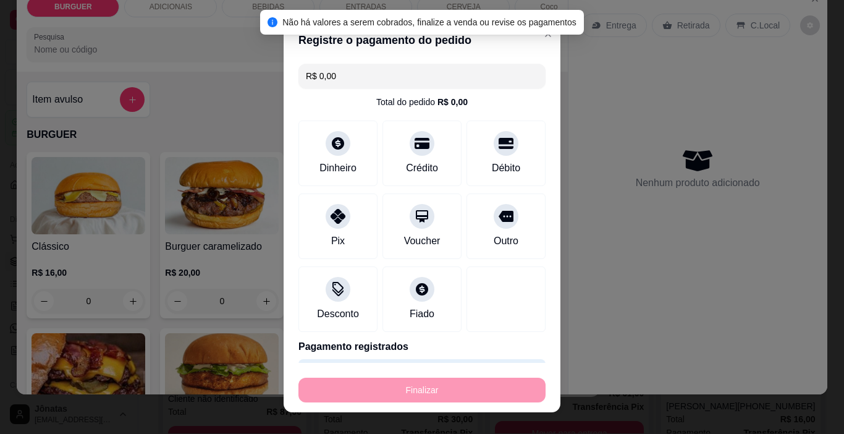
type input "-R$ 63,00"
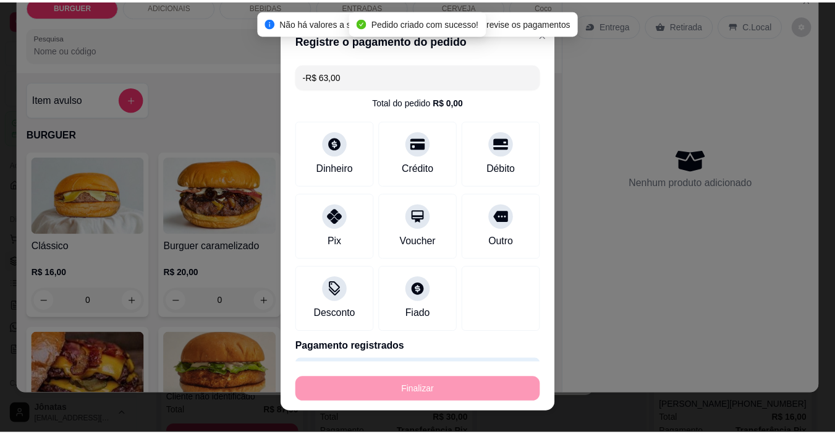
scroll to position [0, 0]
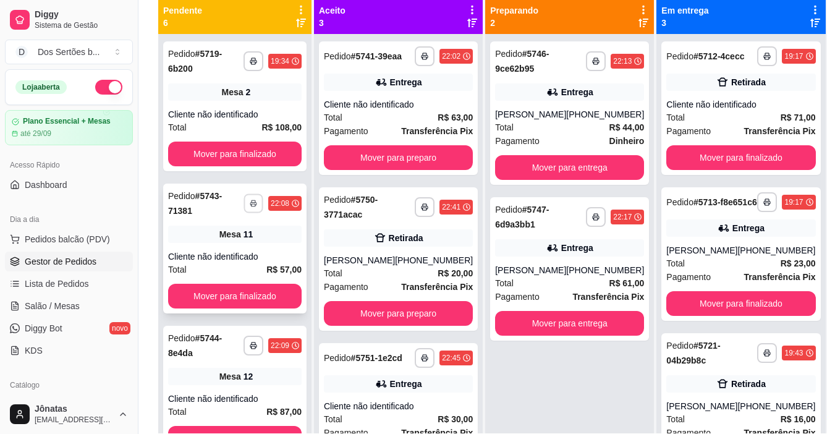
click at [249, 211] on button "button" at bounding box center [253, 202] width 19 height 19
click at [221, 239] on button "Impressora" at bounding box center [217, 246] width 87 height 19
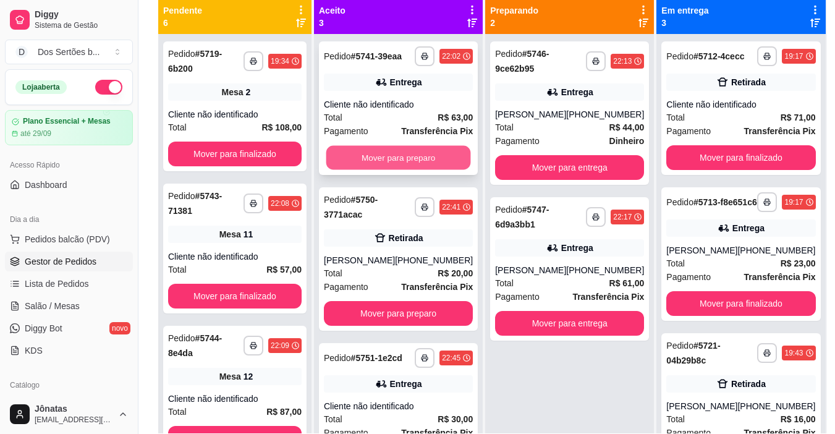
click at [372, 161] on button "Mover para preparo" at bounding box center [398, 158] width 145 height 24
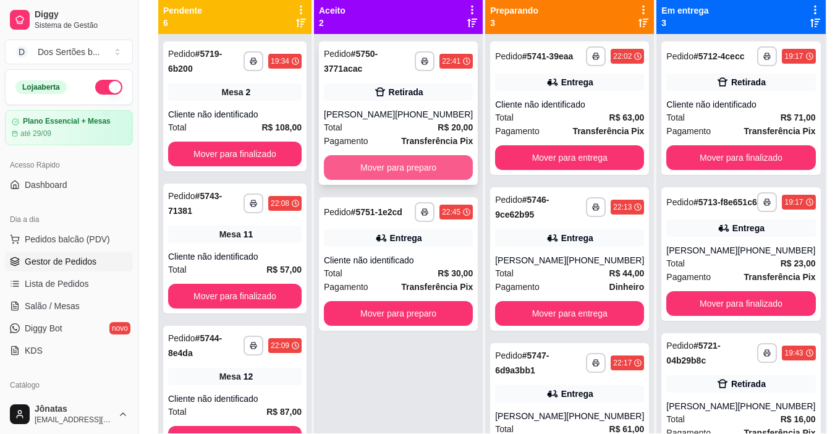
click at [398, 175] on button "Mover para preparo" at bounding box center [398, 167] width 149 height 25
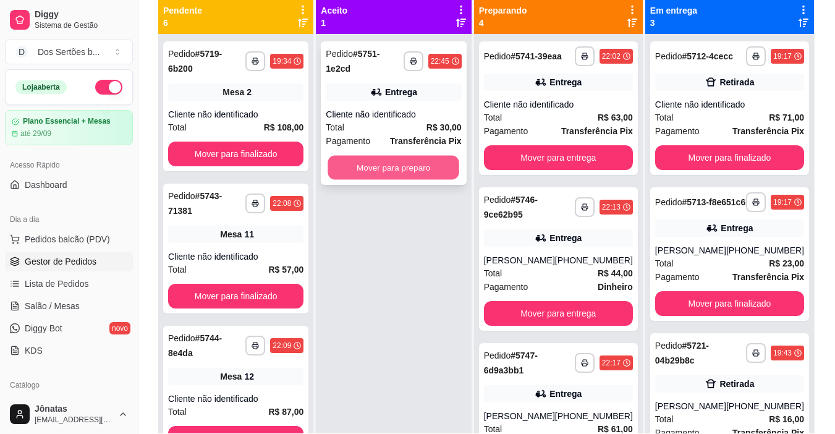
click at [403, 156] on button "Mover para preparo" at bounding box center [394, 168] width 132 height 24
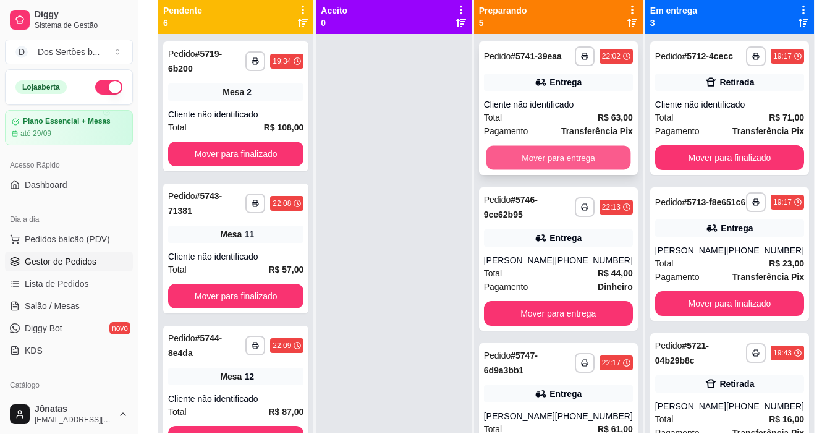
click at [548, 150] on button "Mover para entrega" at bounding box center [558, 158] width 145 height 24
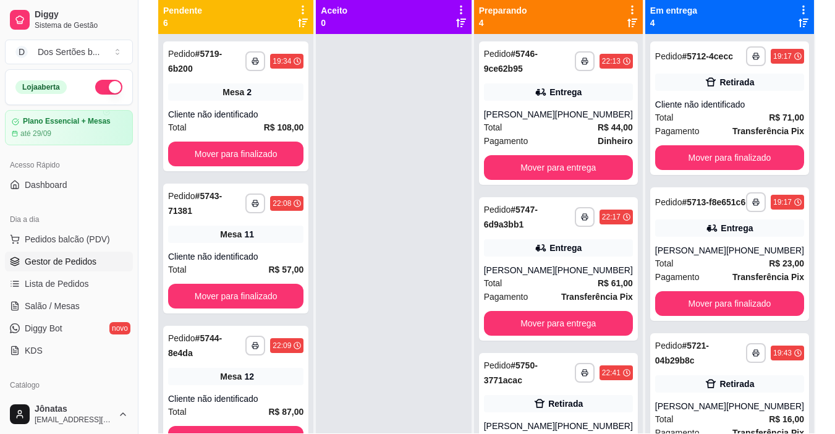
scroll to position [192, 0]
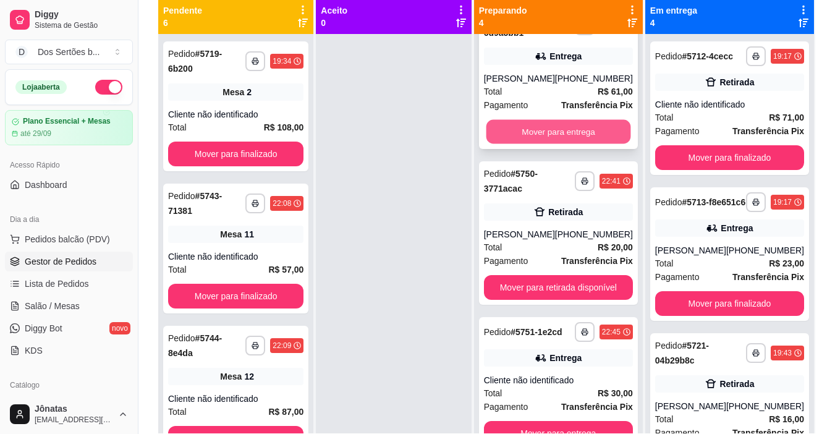
click at [551, 121] on button "Mover para entrega" at bounding box center [558, 132] width 145 height 24
click at [553, 128] on button "Mover para entrega" at bounding box center [558, 132] width 145 height 24
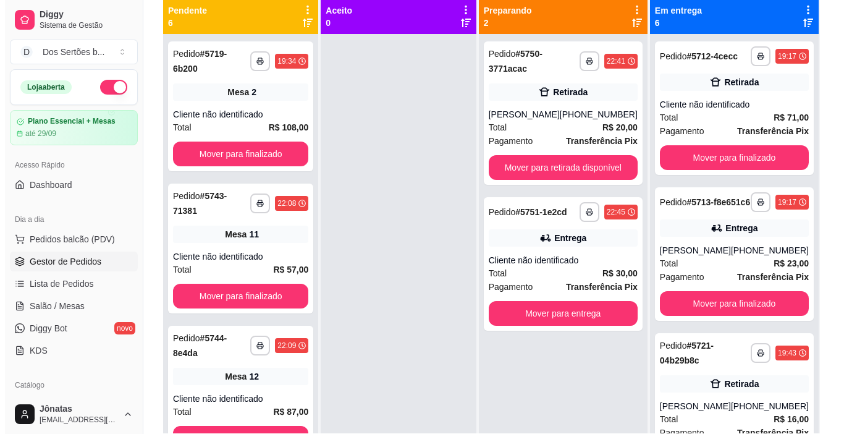
scroll to position [380, 0]
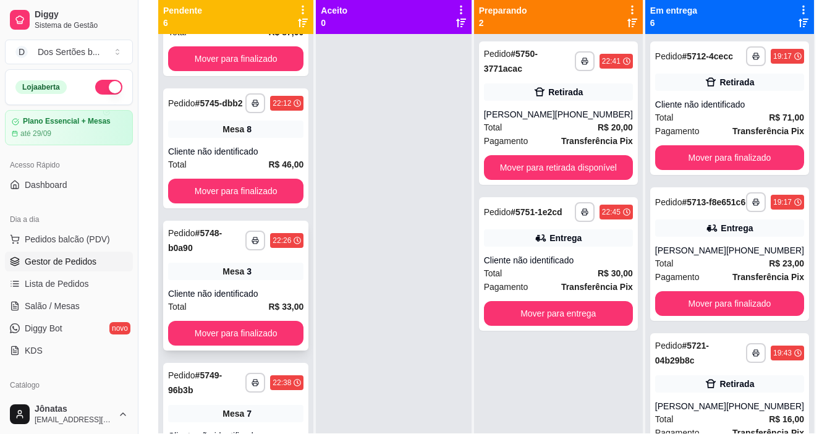
click at [263, 300] on div "Cliente não identificado" at bounding box center [235, 293] width 135 height 12
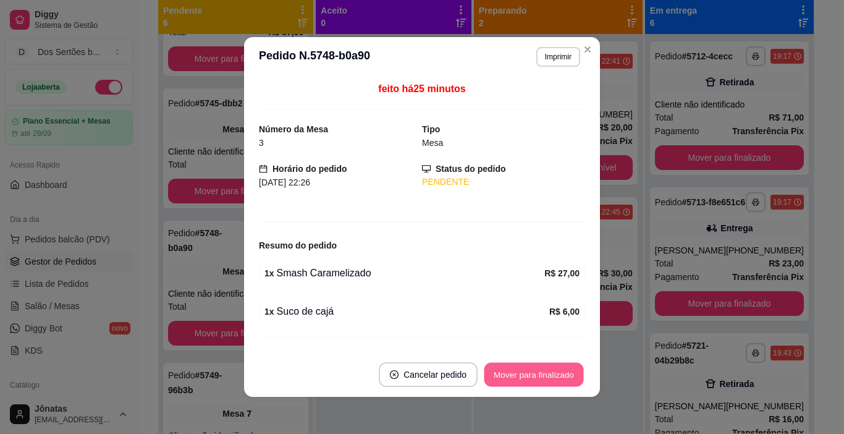
click at [532, 377] on button "Mover para finalizado" at bounding box center [535, 375] width 100 height 24
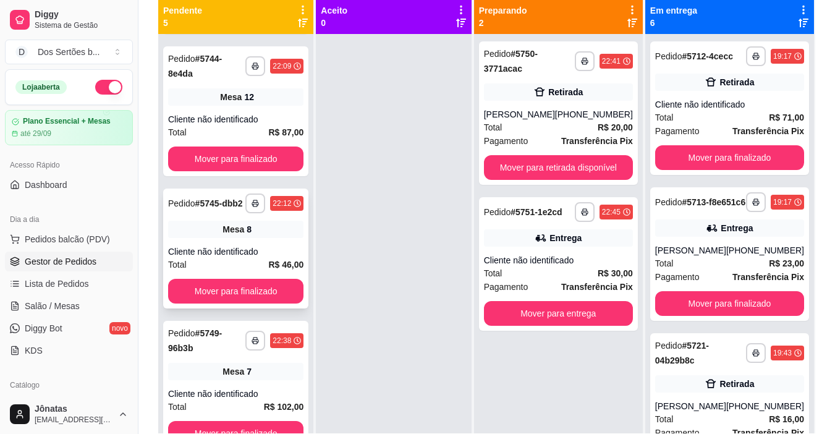
click at [193, 265] on div "Total R$ 46,00" at bounding box center [235, 265] width 135 height 14
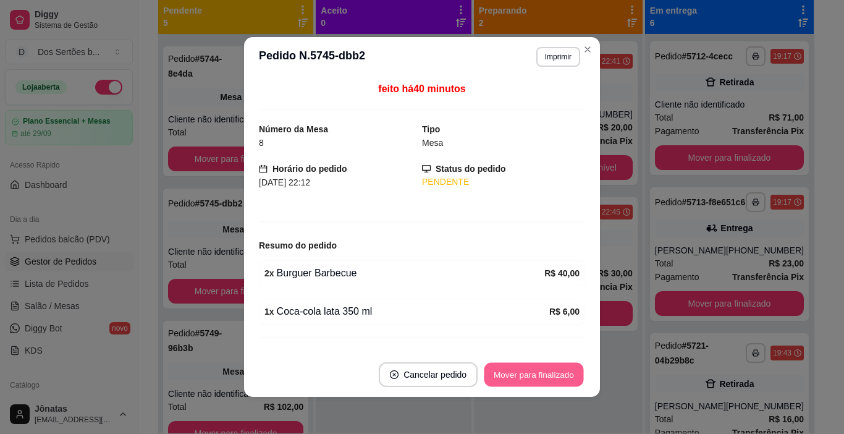
click at [516, 377] on button "Mover para finalizado" at bounding box center [535, 375] width 100 height 24
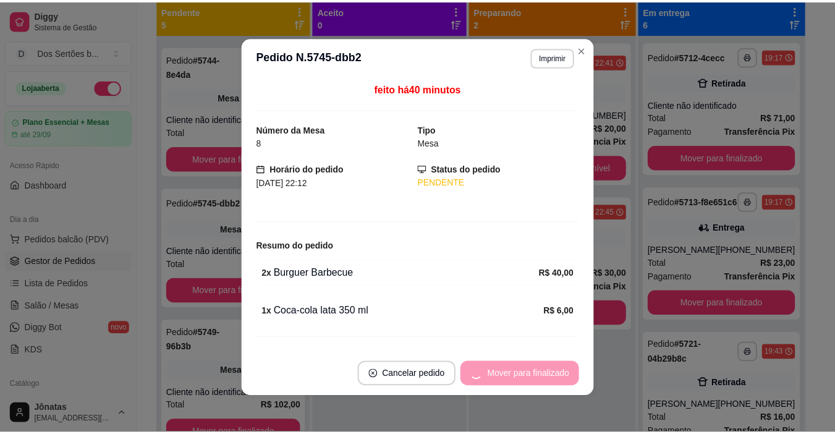
scroll to position [147, 0]
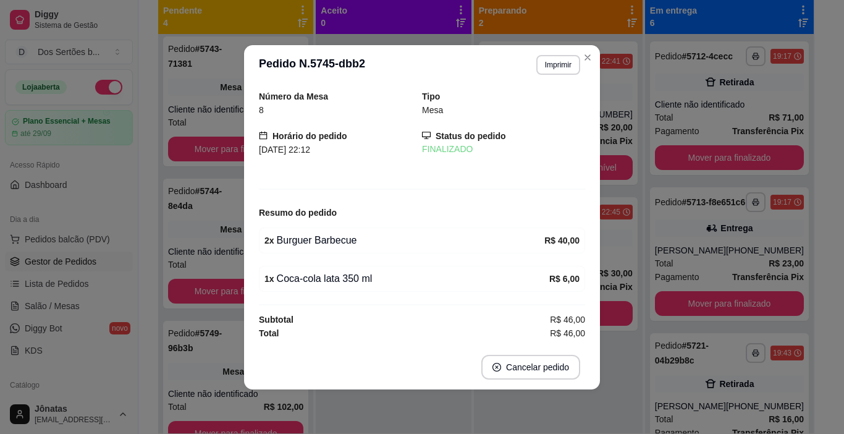
click at [476, 181] on div "Número da Mesa 8 Tipo Mesa Horário do pedido 27/09/2025 22:12 Status do pedido …" at bounding box center [422, 215] width 326 height 250
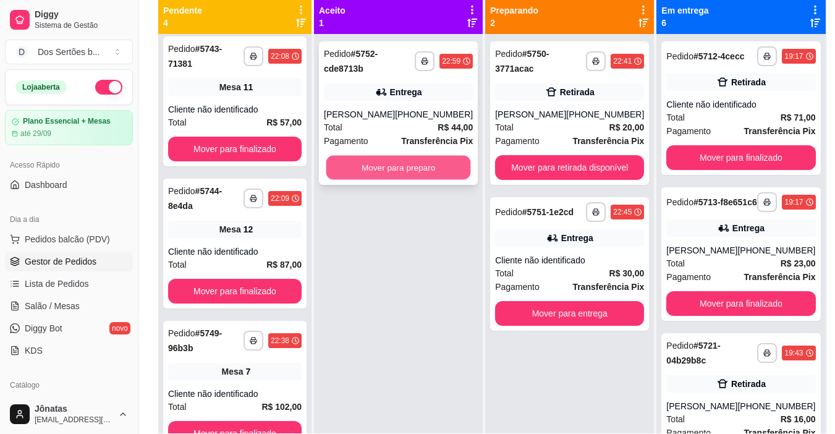
click at [411, 164] on button "Mover para preparo" at bounding box center [398, 168] width 145 height 24
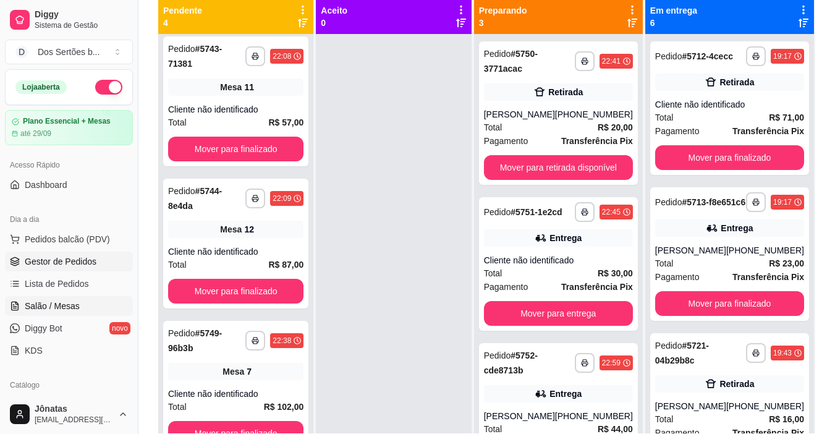
click at [57, 302] on span "Salão / Mesas" at bounding box center [52, 306] width 55 height 12
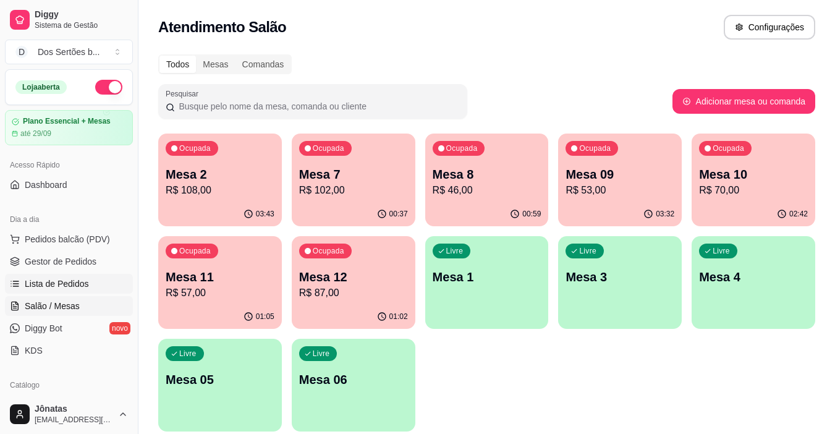
click at [60, 281] on span "Lista de Pedidos" at bounding box center [57, 284] width 64 height 12
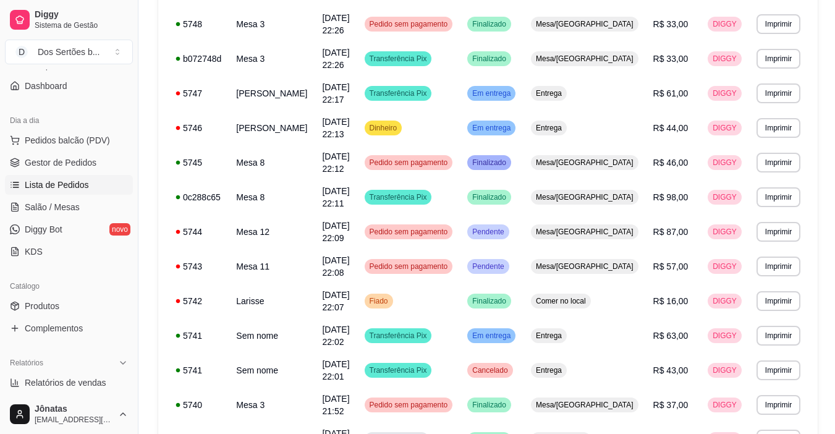
scroll to position [124, 0]
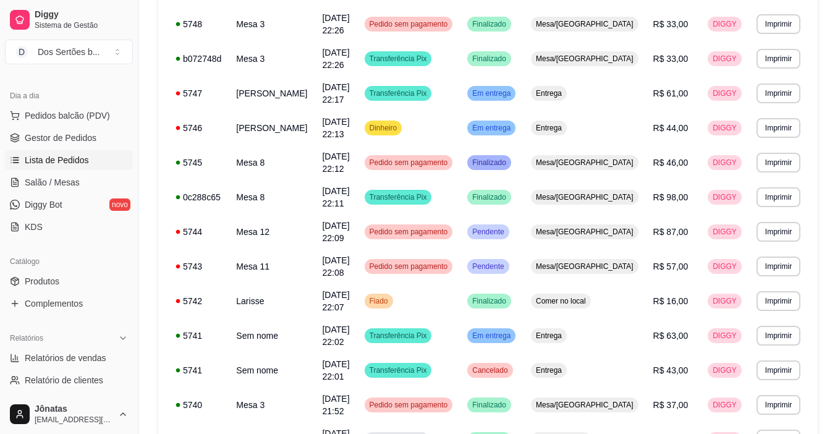
click at [85, 99] on div "Dia a dia" at bounding box center [69, 96] width 128 height 20
click at [64, 120] on span "Pedidos balcão (PDV)" at bounding box center [67, 115] width 85 height 12
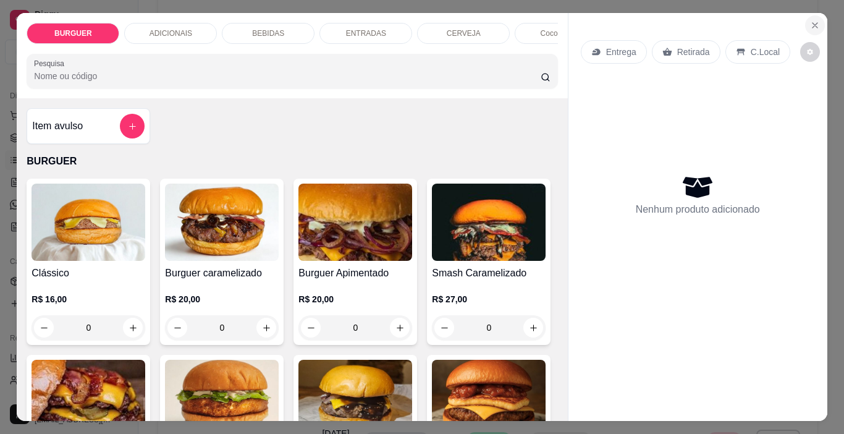
click at [810, 24] on icon "Close" at bounding box center [815, 25] width 10 height 10
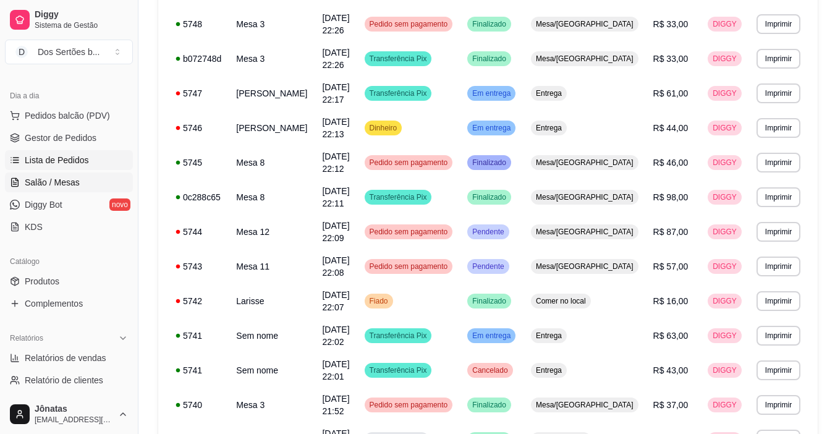
click at [29, 177] on span "Salão / Mesas" at bounding box center [52, 182] width 55 height 12
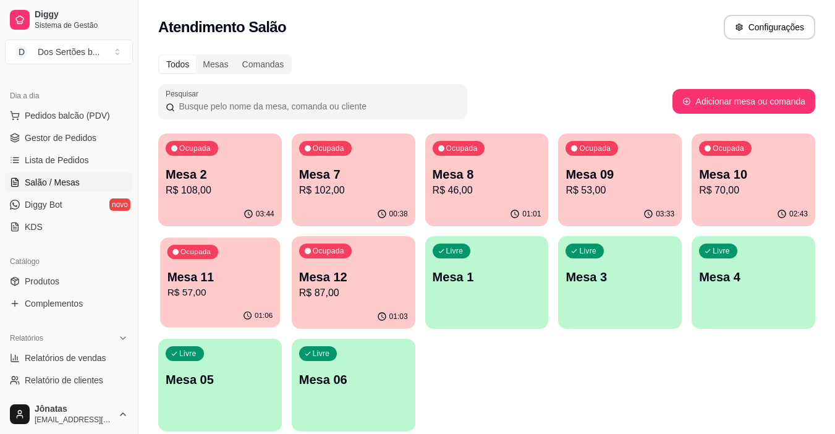
click at [227, 284] on p "Mesa 11" at bounding box center [221, 277] width 106 height 17
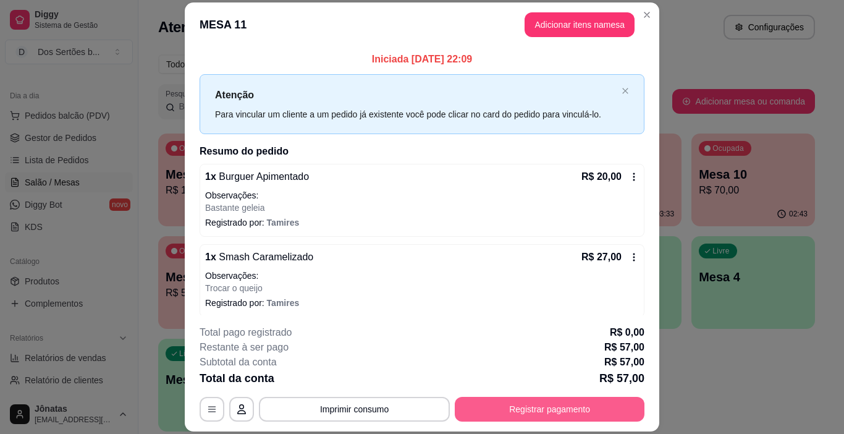
click at [553, 409] on button "Registrar pagamento" at bounding box center [550, 409] width 190 height 25
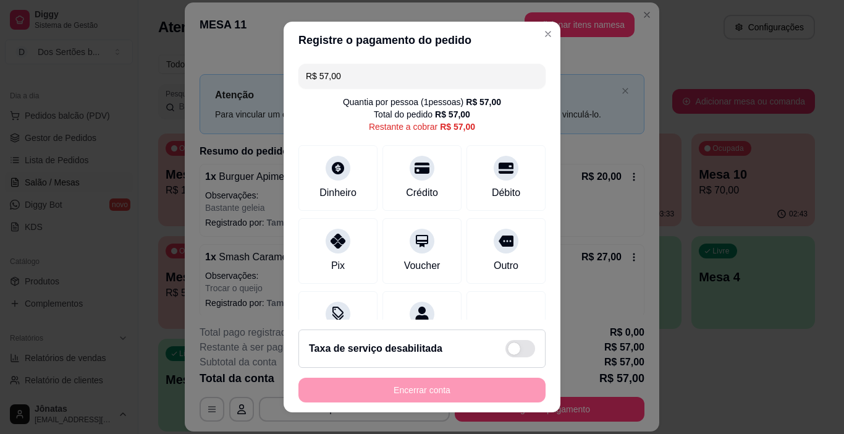
drag, startPoint x: 398, startPoint y: 72, endPoint x: 399, endPoint y: 79, distance: 6.3
click at [399, 79] on input "R$ 57,00" at bounding box center [422, 76] width 232 height 25
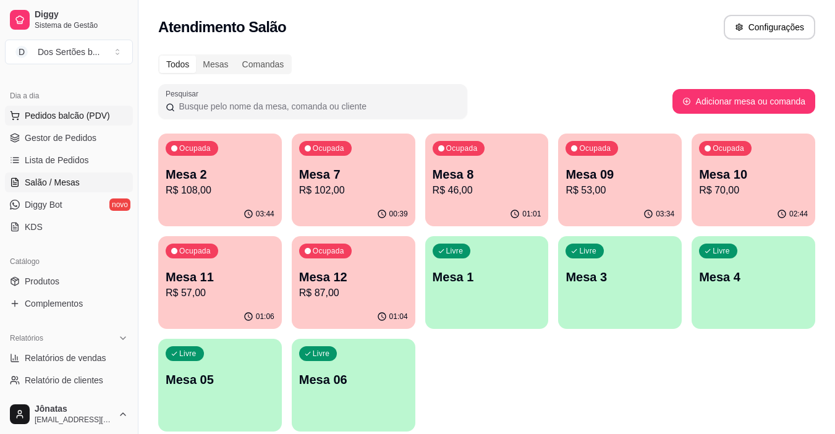
click at [75, 125] on button "Pedidos balcão (PDV)" at bounding box center [69, 116] width 128 height 20
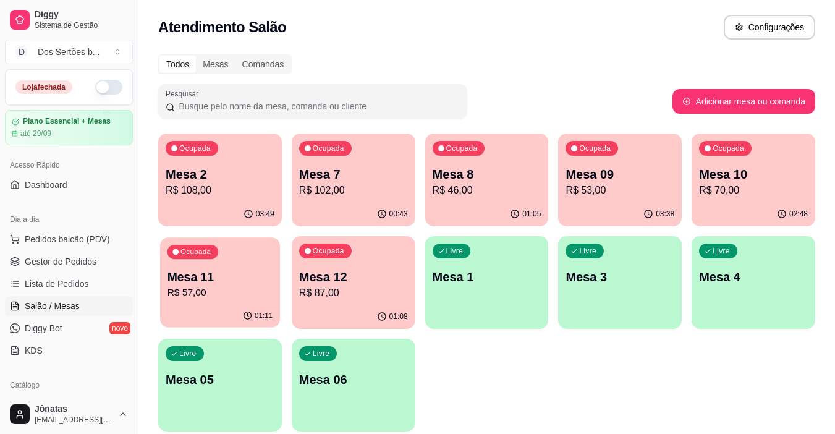
click at [213, 271] on p "Mesa 11" at bounding box center [221, 277] width 106 height 17
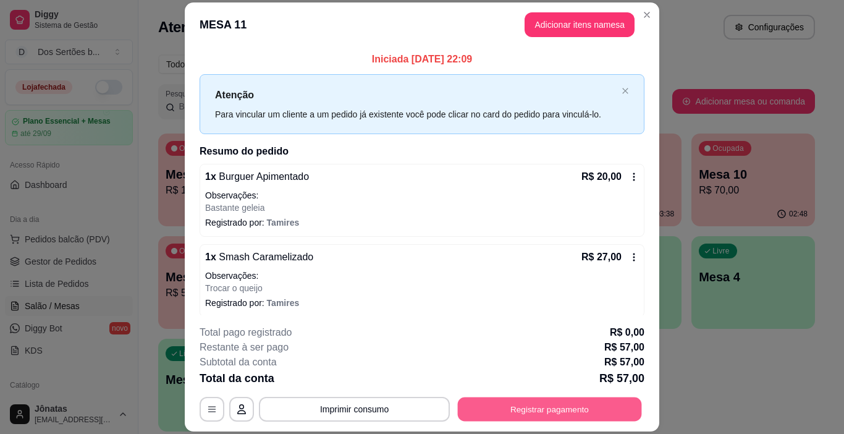
click at [462, 407] on button "Registrar pagamento" at bounding box center [550, 410] width 184 height 24
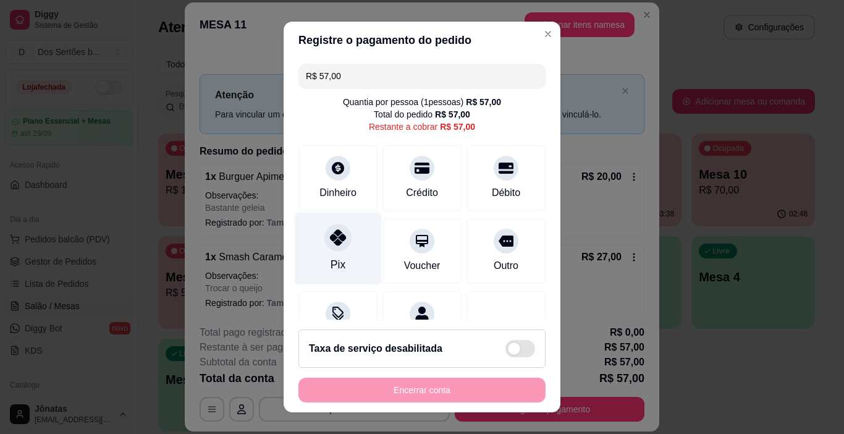
click at [330, 248] on div at bounding box center [338, 237] width 27 height 27
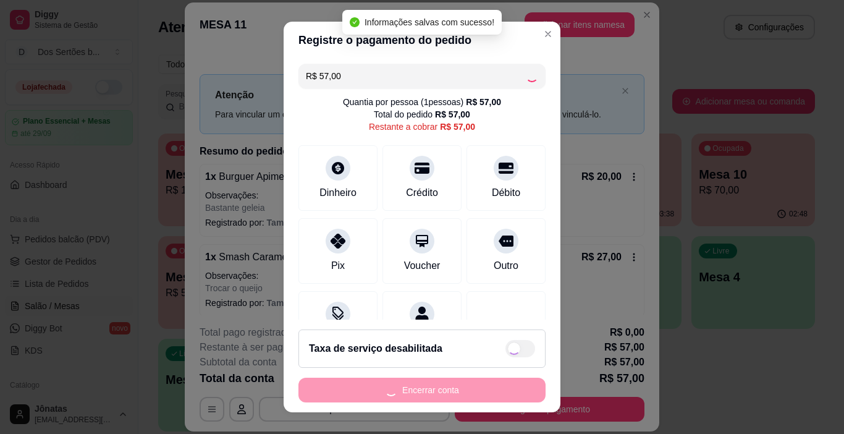
type input "R$ 0,00"
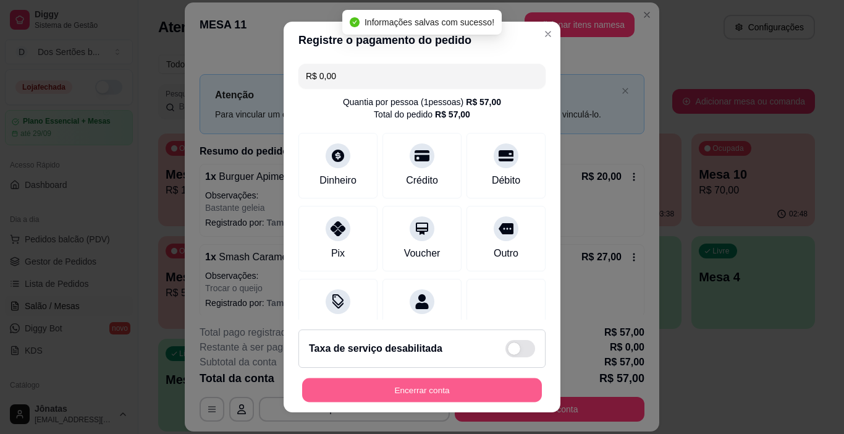
click at [399, 384] on button "Encerrar conta" at bounding box center [422, 390] width 240 height 24
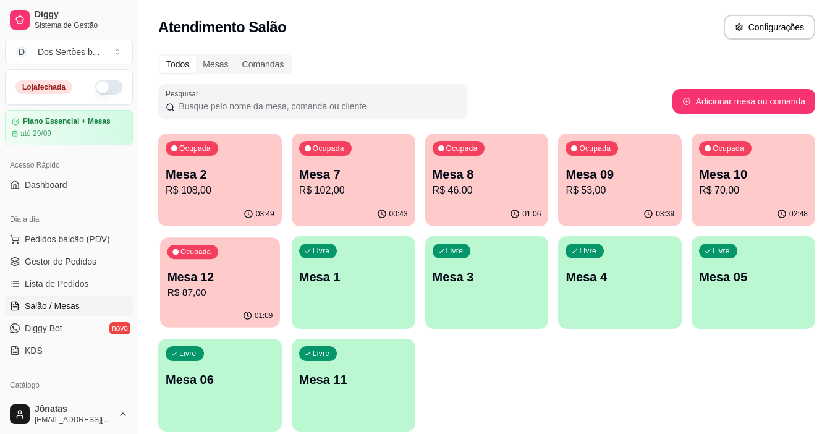
click at [205, 301] on div "Ocupada Mesa 12 R$ 87,00" at bounding box center [220, 270] width 120 height 67
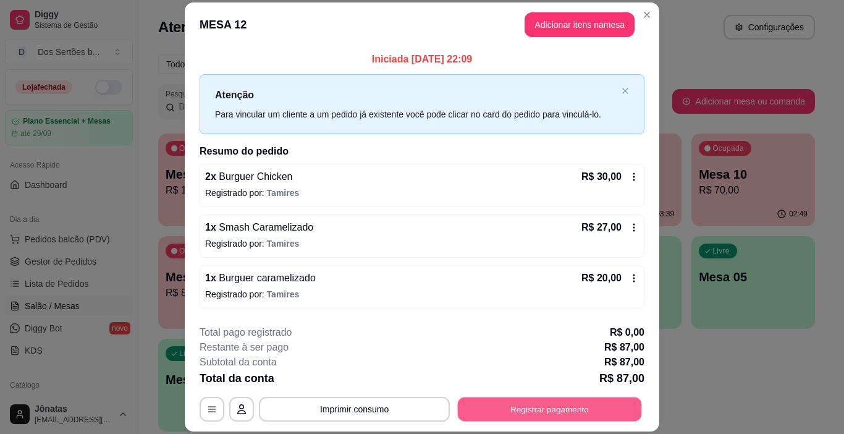
click at [487, 401] on button "Registrar pagamento" at bounding box center [550, 410] width 184 height 24
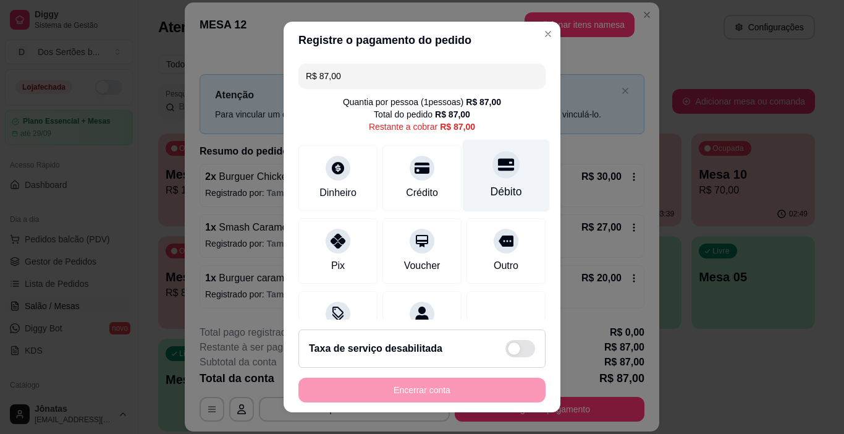
click at [498, 159] on icon at bounding box center [506, 165] width 16 height 12
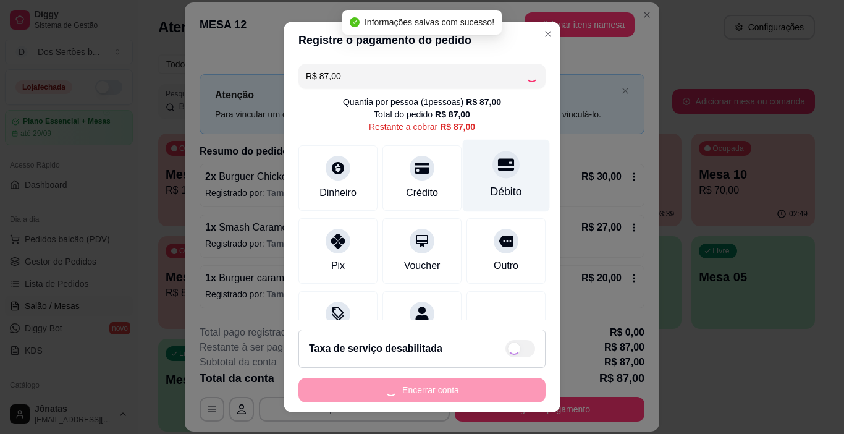
type input "R$ 0,00"
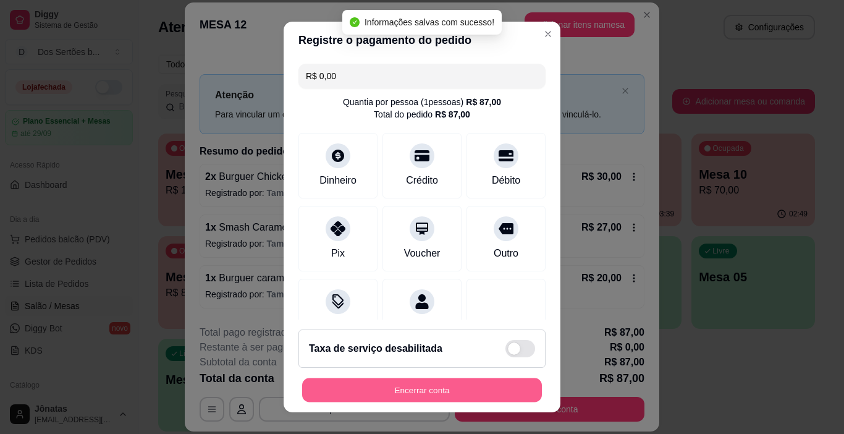
click at [401, 391] on button "Encerrar conta" at bounding box center [422, 390] width 240 height 24
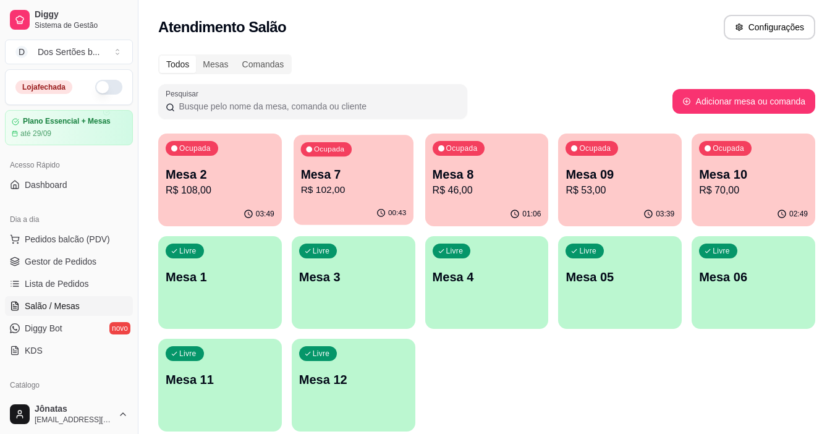
click at [372, 191] on p "R$ 102,00" at bounding box center [353, 190] width 106 height 14
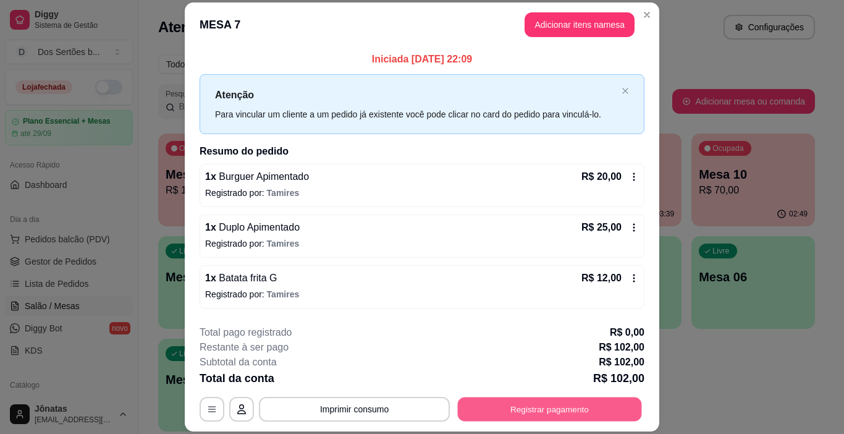
click at [470, 406] on button "Registrar pagamento" at bounding box center [550, 410] width 184 height 24
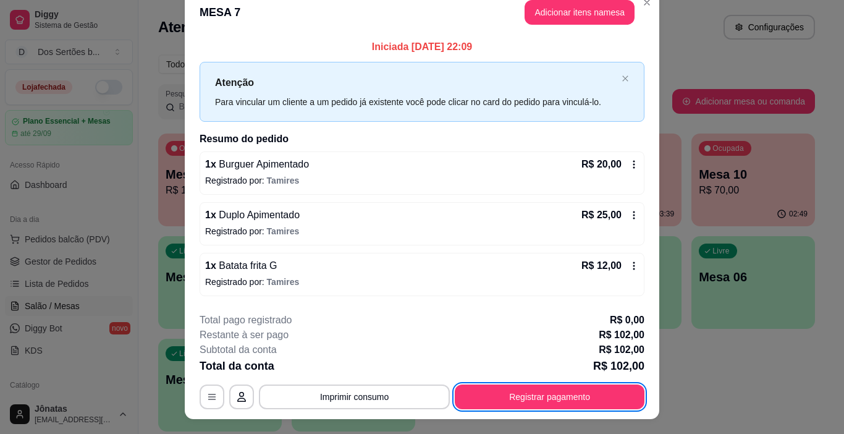
scroll to position [25, 0]
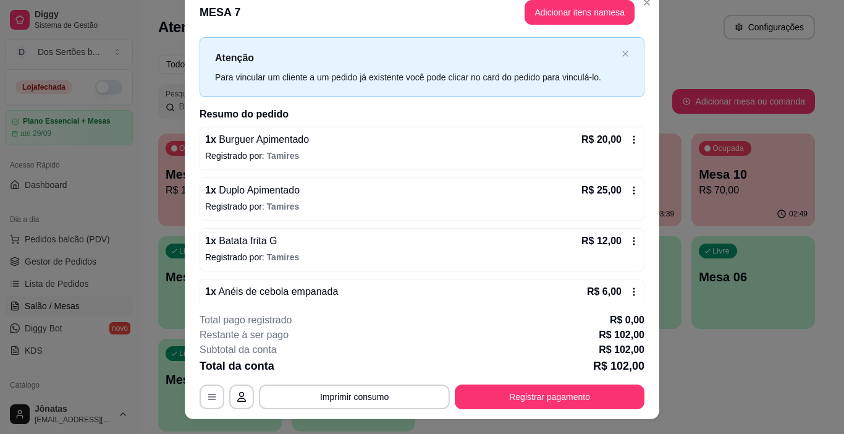
click at [658, 299] on div "Livre Mesa 05" at bounding box center [620, 275] width 124 height 78
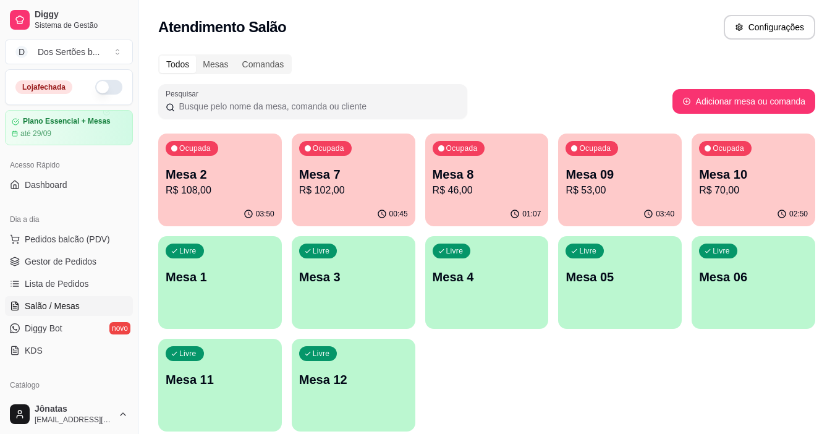
click at [658, 299] on div "Livre Mesa 05" at bounding box center [620, 275] width 124 height 78
click at [356, 176] on p "Mesa 7" at bounding box center [353, 174] width 109 height 17
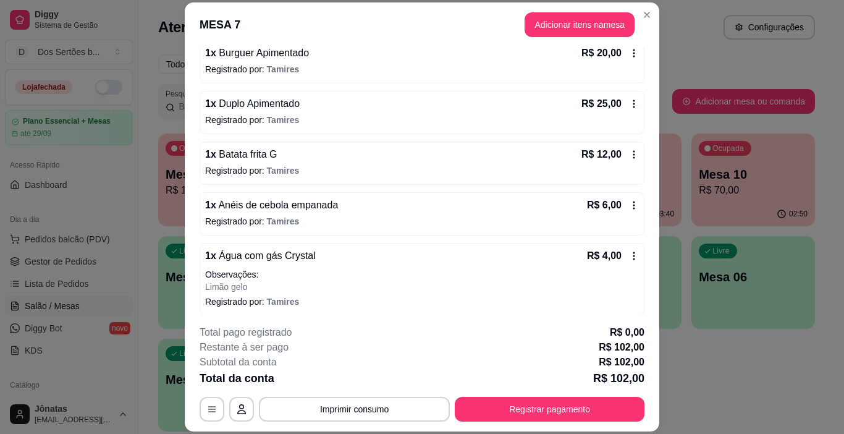
scroll to position [148, 0]
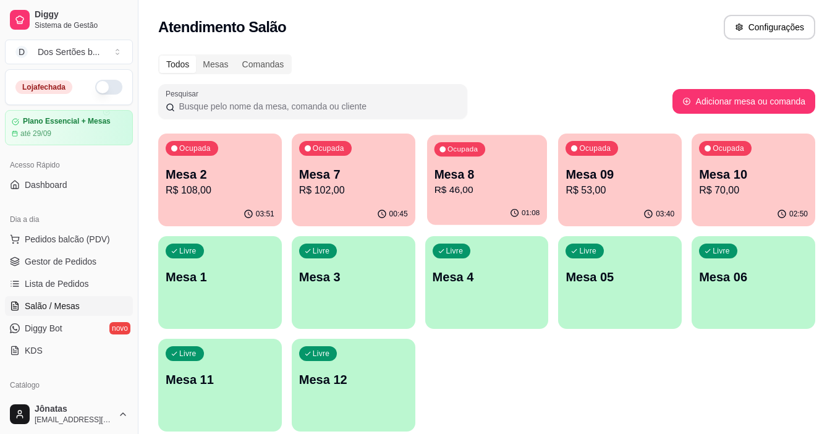
click at [485, 217] on div "01:08" at bounding box center [487, 213] width 120 height 23
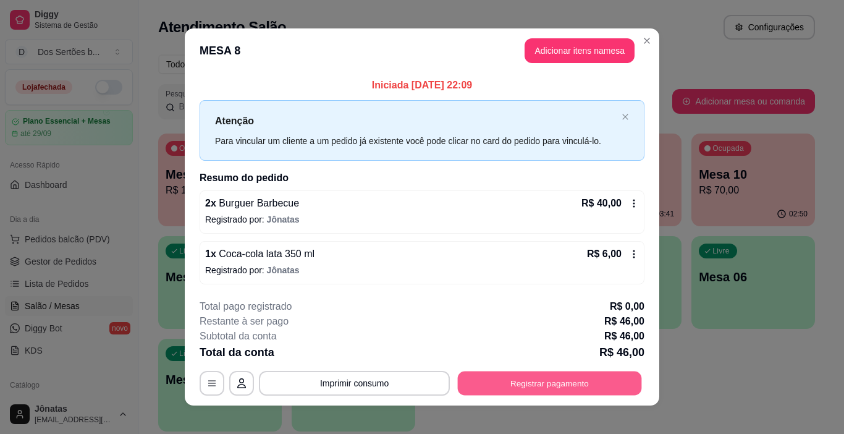
click at [516, 376] on button "Registrar pagamento" at bounding box center [550, 383] width 184 height 24
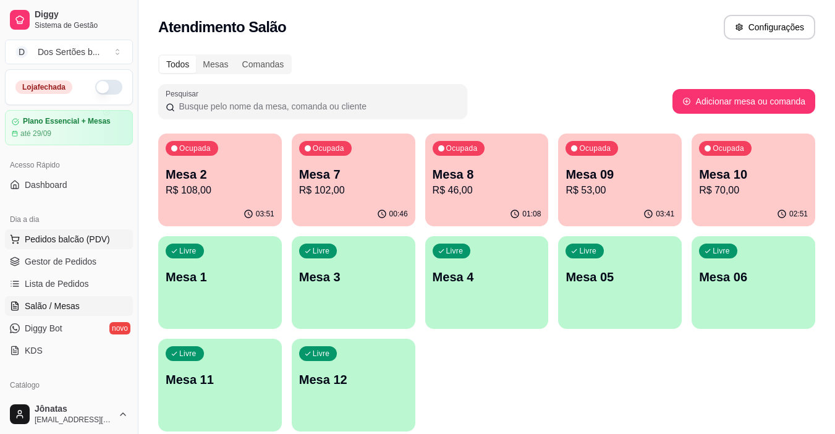
click at [64, 239] on span "Pedidos balcão (PDV)" at bounding box center [67, 239] width 85 height 12
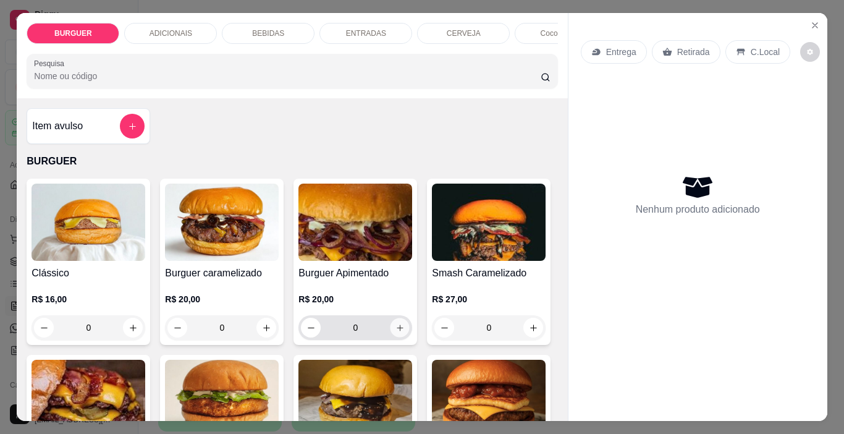
click at [401, 327] on button "increase-product-quantity" at bounding box center [400, 327] width 19 height 19
type input "1"
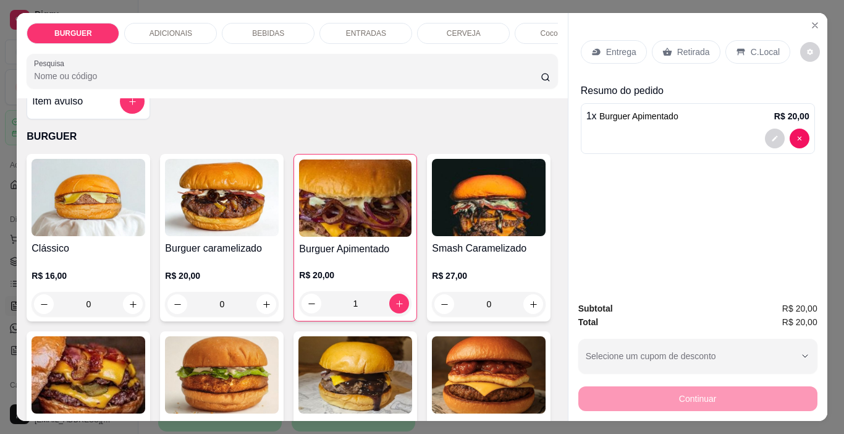
scroll to position [49, 0]
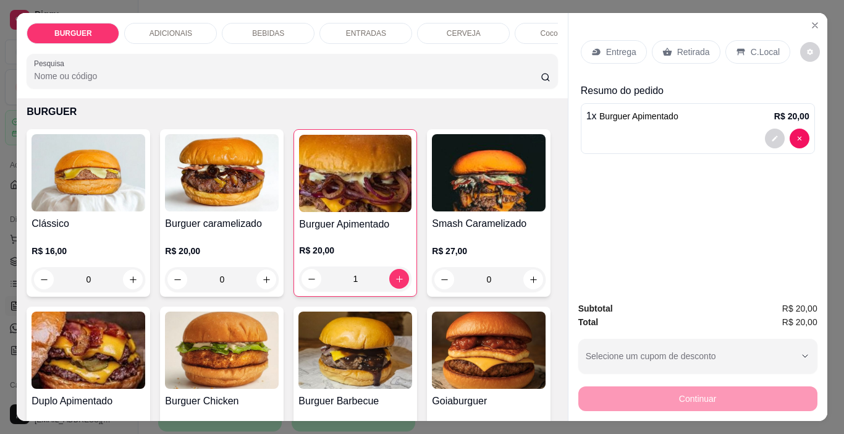
click at [568, 389] on div "Entrega Retirada C.Local Resumo do pedido 1 x Burguer Apimentado R$ 20,00 Subto…" at bounding box center [698, 217] width 260 height 408
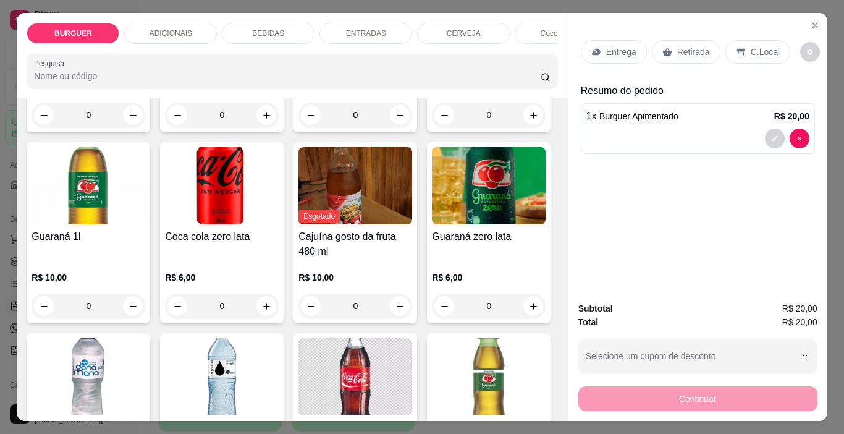
scroll to position [1418, 0]
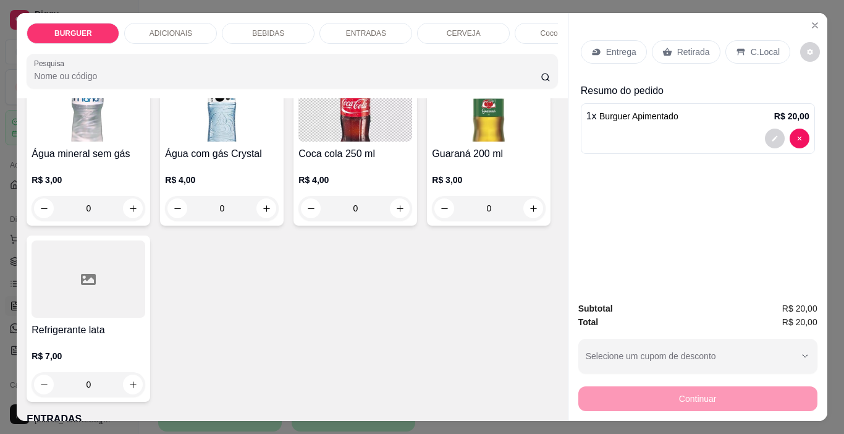
click at [276, 42] on button "increase-product-quantity" at bounding box center [267, 32] width 20 height 20
type input "1"
click at [671, 43] on div "Retirada" at bounding box center [686, 51] width 69 height 23
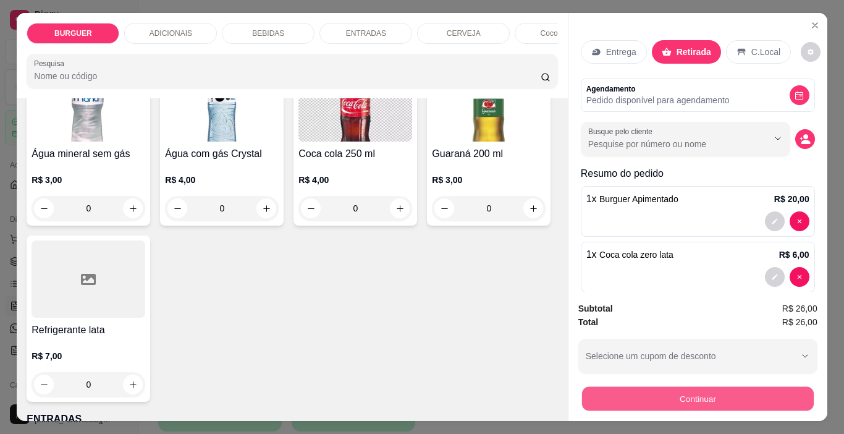
click at [704, 402] on button "Continuar" at bounding box center [698, 399] width 232 height 24
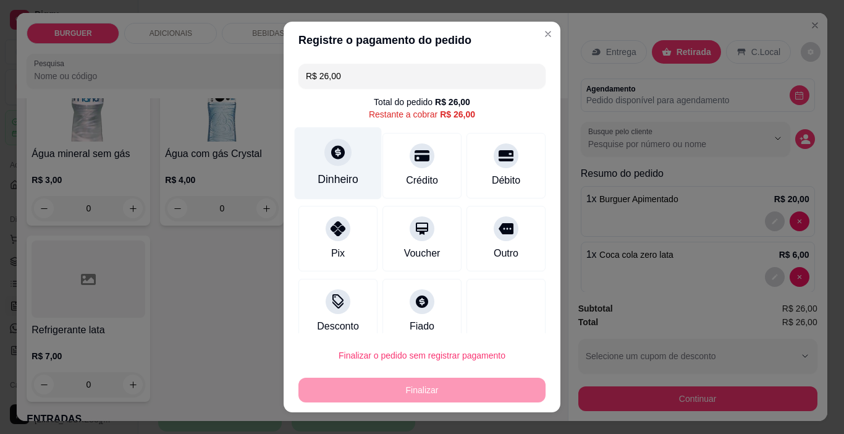
click at [335, 163] on div at bounding box center [338, 152] width 27 height 27
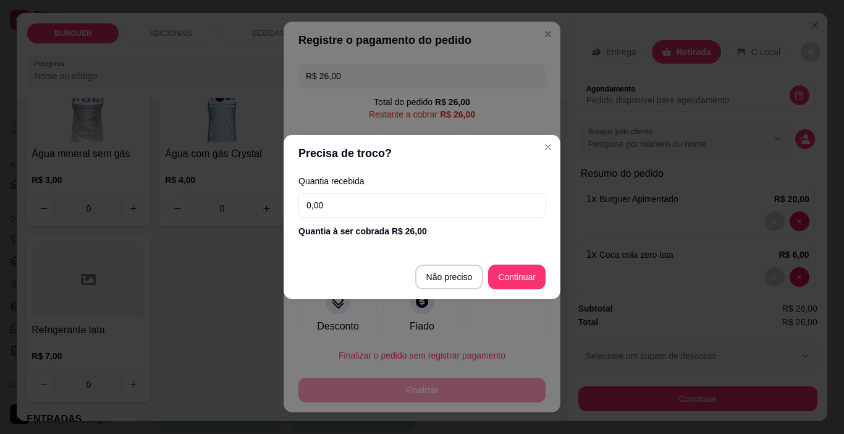
click at [320, 203] on input "0,00" at bounding box center [422, 205] width 247 height 25
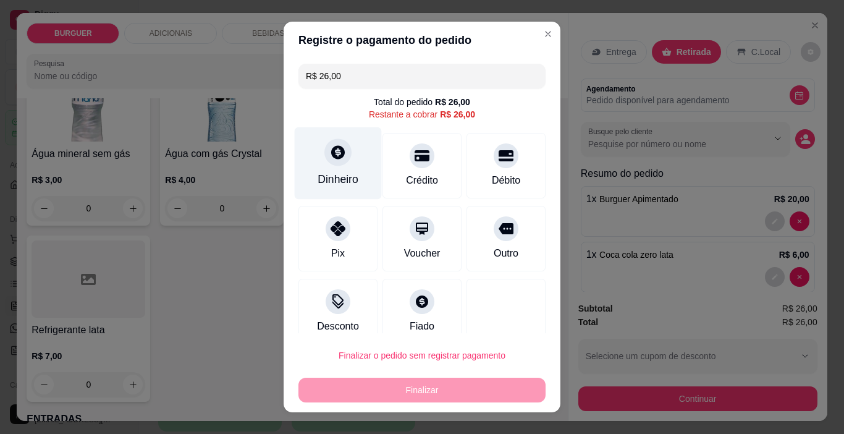
click at [317, 167] on div "Dinheiro" at bounding box center [338, 163] width 87 height 72
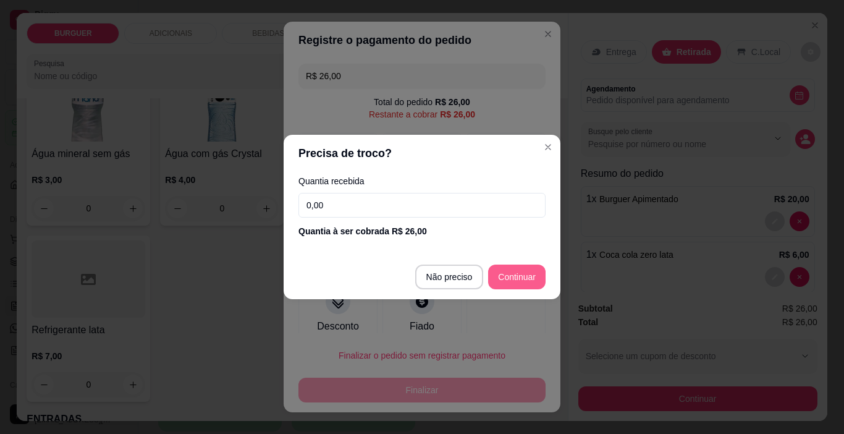
type input "R$ 0,00"
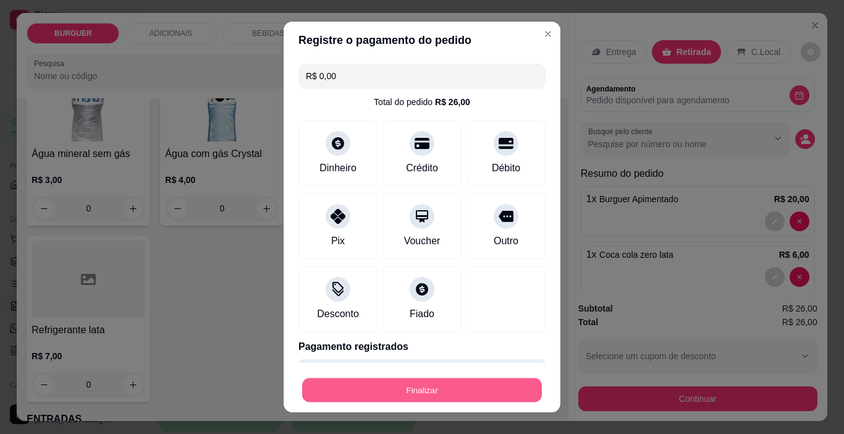
click at [470, 386] on button "Finalizar" at bounding box center [422, 390] width 240 height 24
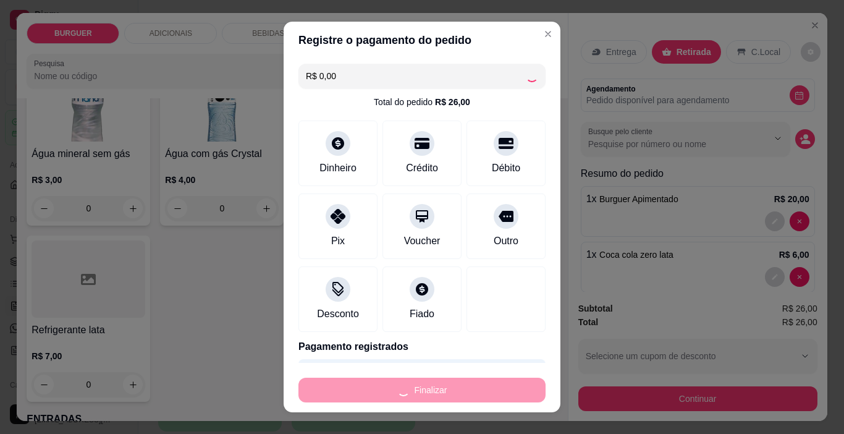
type input "0"
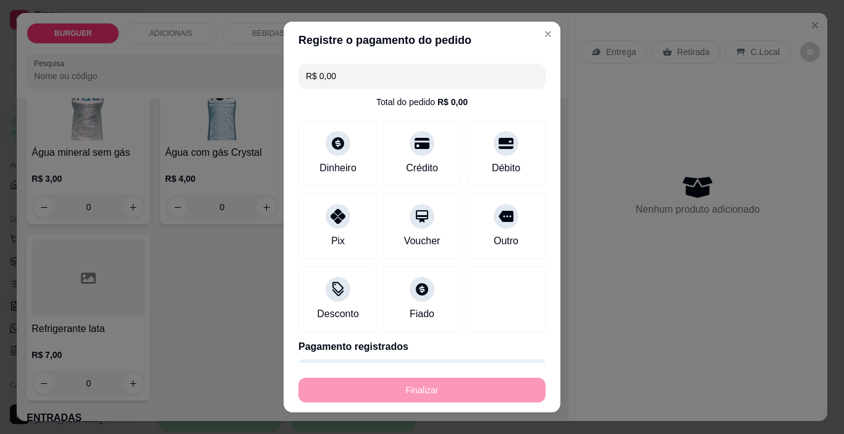
type input "-R$ 26,00"
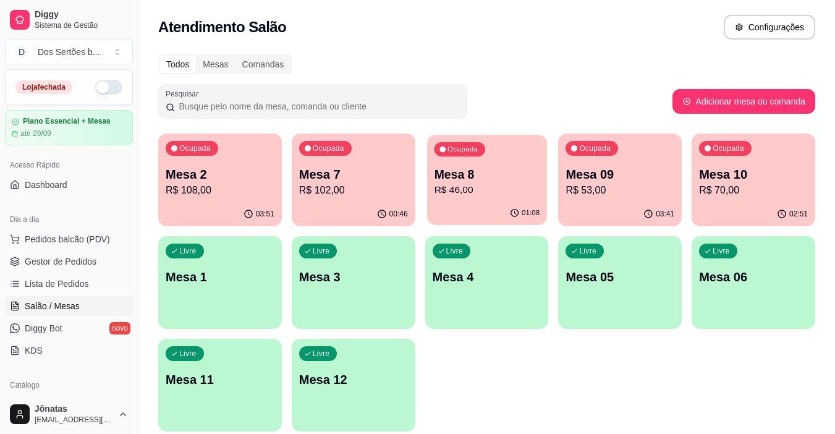
click at [532, 183] on p "R$ 46,00" at bounding box center [487, 190] width 106 height 14
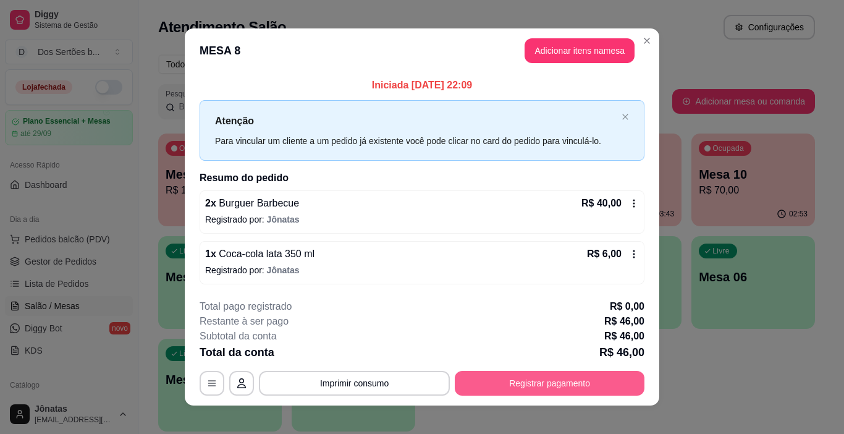
click at [524, 373] on button "Registrar pagamento" at bounding box center [550, 383] width 190 height 25
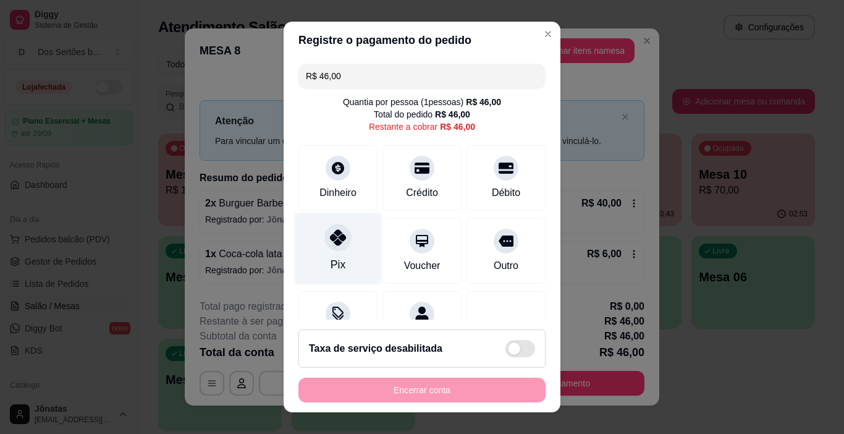
click at [333, 249] on div at bounding box center [338, 237] width 27 height 27
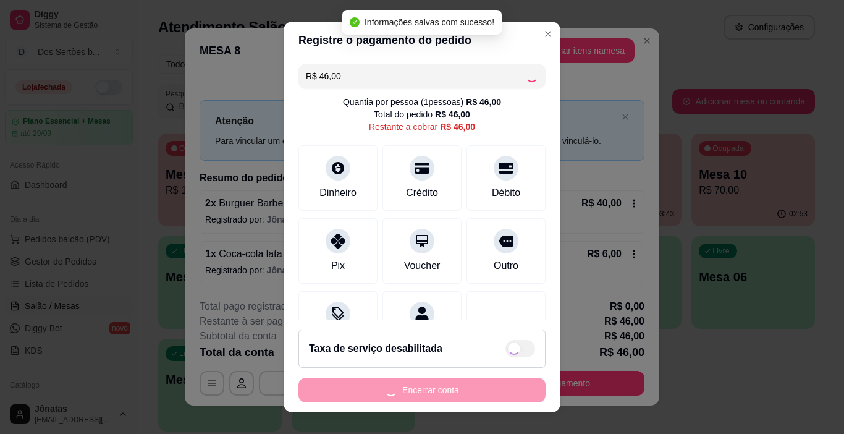
type input "R$ 0,00"
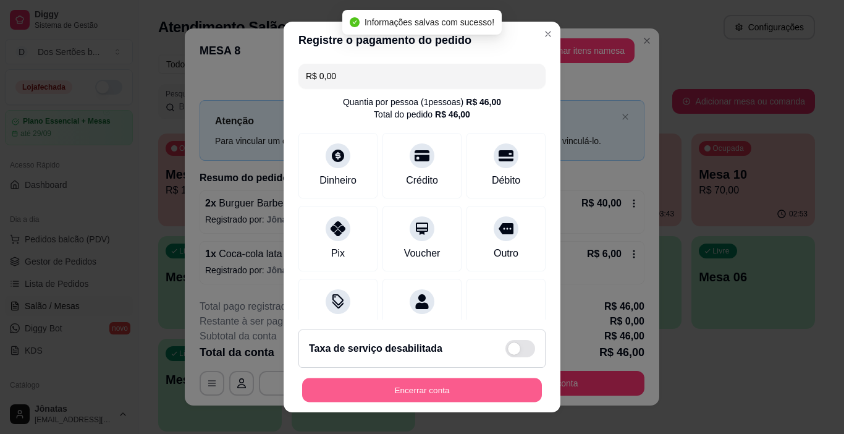
click at [457, 379] on button "Encerrar conta" at bounding box center [422, 390] width 240 height 24
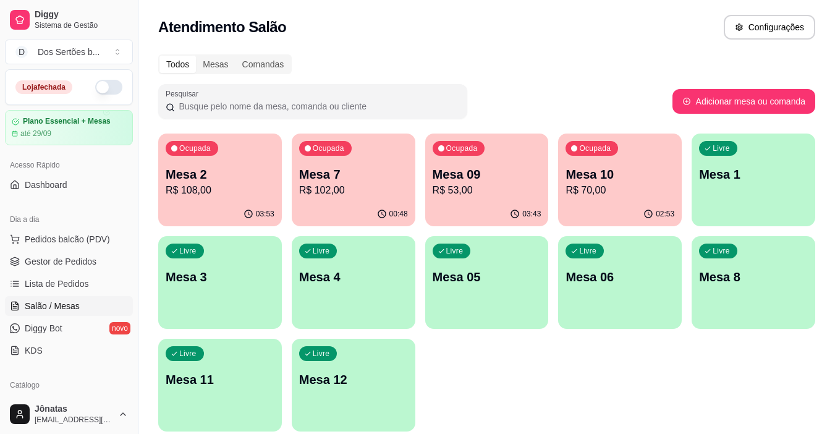
click at [526, 202] on div "03:43" at bounding box center [487, 214] width 124 height 24
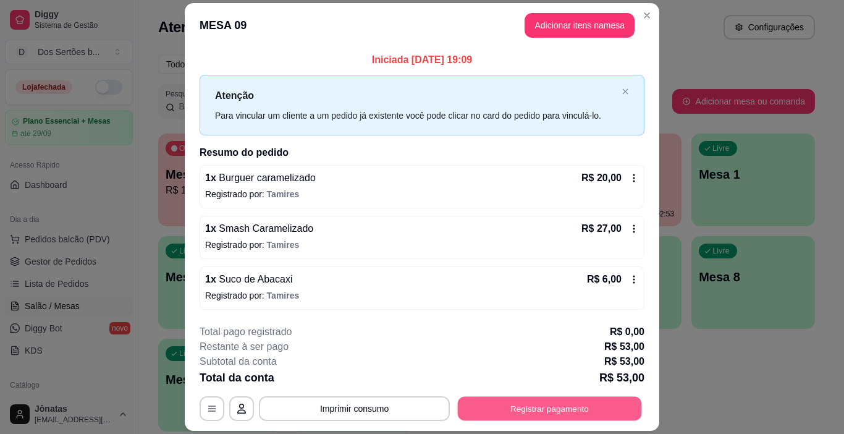
click at [545, 397] on button "Registrar pagamento" at bounding box center [550, 408] width 184 height 24
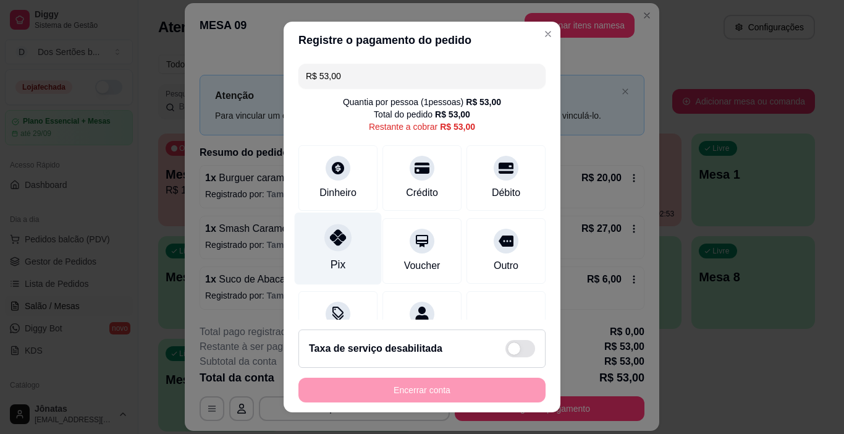
click at [334, 259] on div "Pix" at bounding box center [338, 265] width 15 height 16
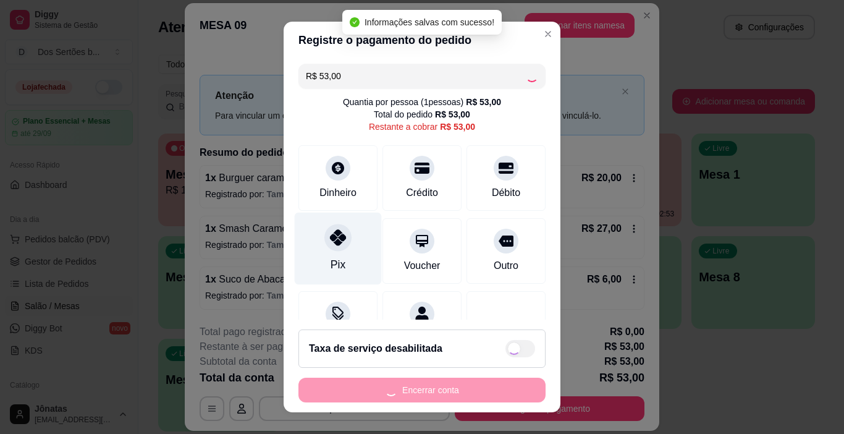
type input "R$ 0,00"
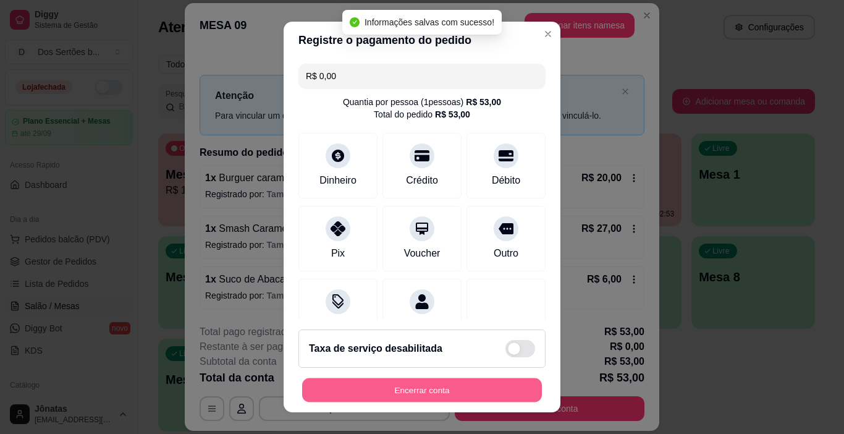
click at [364, 391] on button "Encerrar conta" at bounding box center [422, 390] width 240 height 24
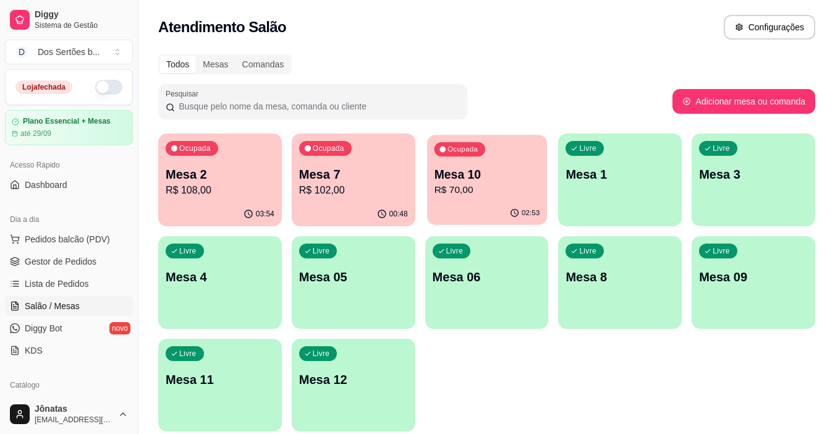
click at [464, 185] on p "R$ 70,00" at bounding box center [487, 190] width 106 height 14
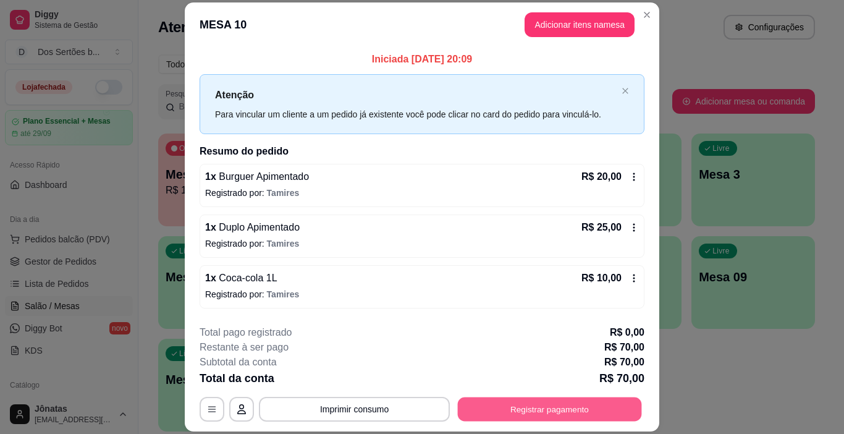
click at [496, 416] on button "Registrar pagamento" at bounding box center [550, 410] width 184 height 24
click at [506, 404] on button "Registrar pagamento" at bounding box center [550, 410] width 184 height 24
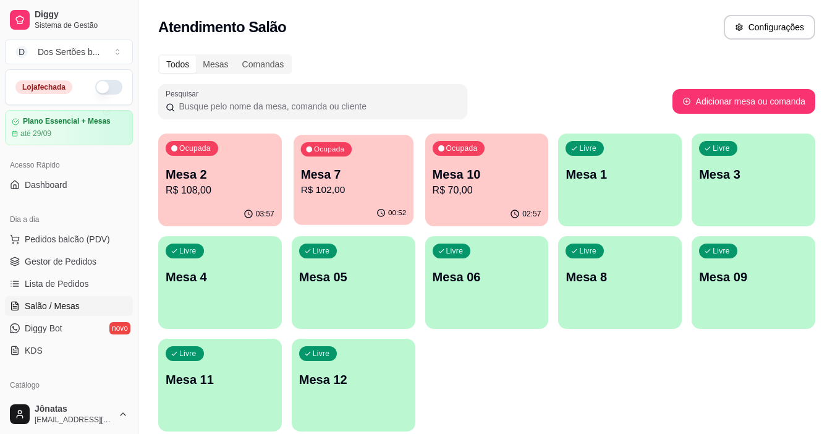
click at [326, 187] on p "R$ 102,00" at bounding box center [353, 190] width 106 height 14
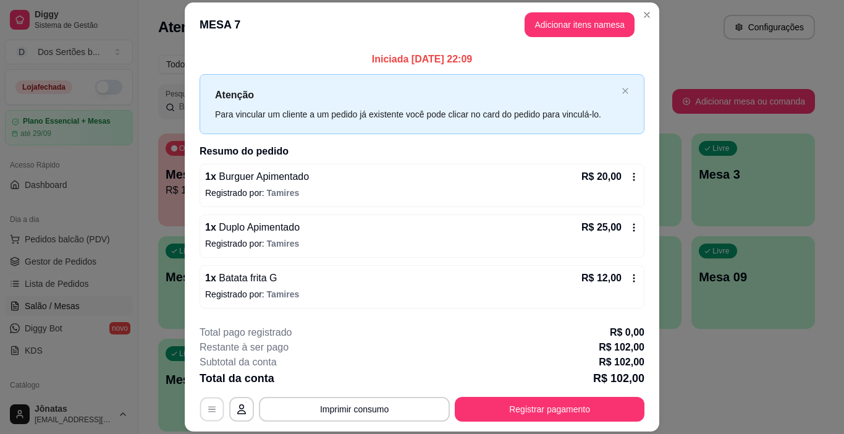
click at [205, 418] on button "button" at bounding box center [212, 410] width 24 height 24
click at [585, 44] on header "MESA 7 Adicionar itens na mesa" at bounding box center [422, 24] width 475 height 45
click at [332, 414] on button "Imprimir consumo" at bounding box center [354, 409] width 191 height 25
click at [338, 396] on div "**********" at bounding box center [422, 373] width 445 height 96
click at [340, 401] on button "Imprimir consumo" at bounding box center [354, 410] width 185 height 24
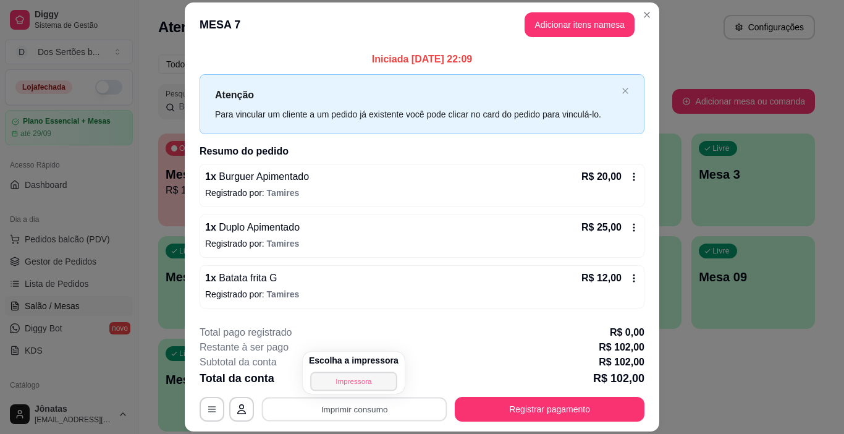
click at [341, 377] on button "Impressora" at bounding box center [353, 381] width 87 height 19
click at [353, 408] on button "Imprimir consumo" at bounding box center [354, 410] width 185 height 24
click at [349, 385] on button "Impressora" at bounding box center [353, 381] width 87 height 19
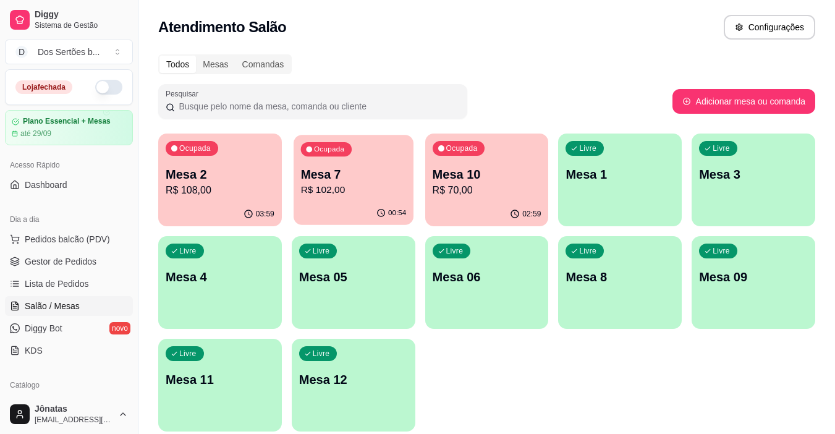
click at [330, 172] on p "Mesa 7" at bounding box center [353, 174] width 106 height 17
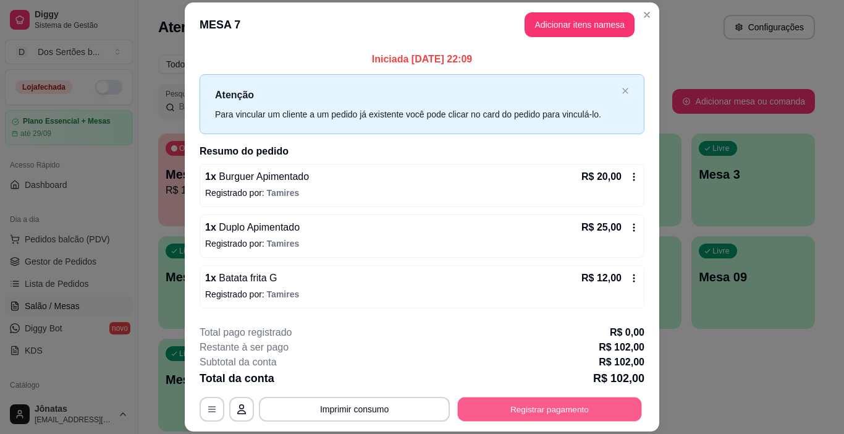
click at [498, 414] on button "Registrar pagamento" at bounding box center [550, 410] width 184 height 24
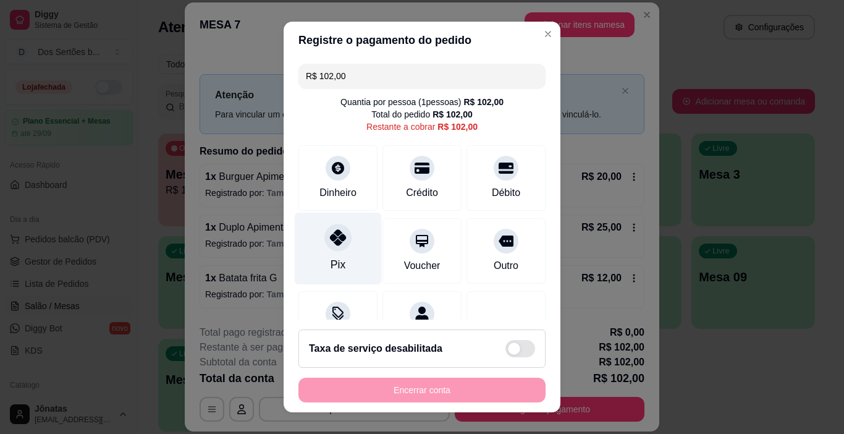
click at [334, 237] on icon at bounding box center [338, 237] width 16 height 16
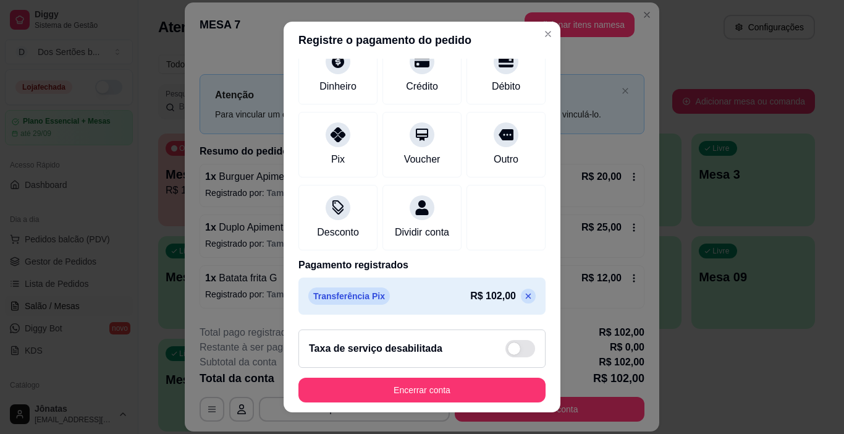
scroll to position [109, 0]
click at [524, 300] on icon at bounding box center [529, 296] width 10 height 10
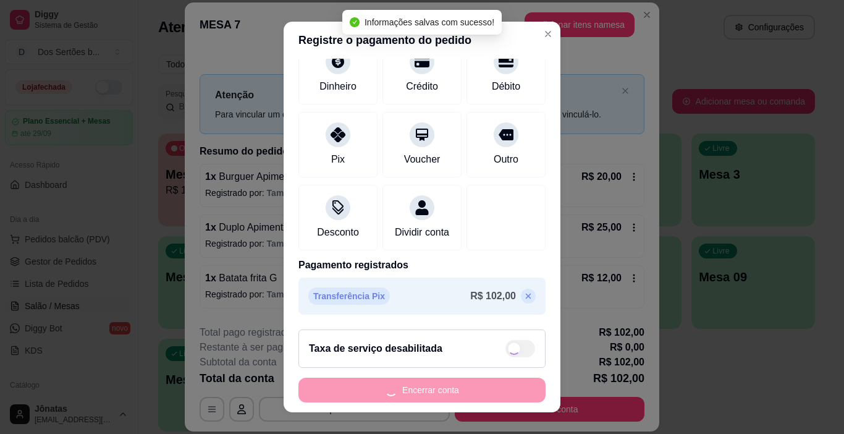
scroll to position [57, 0]
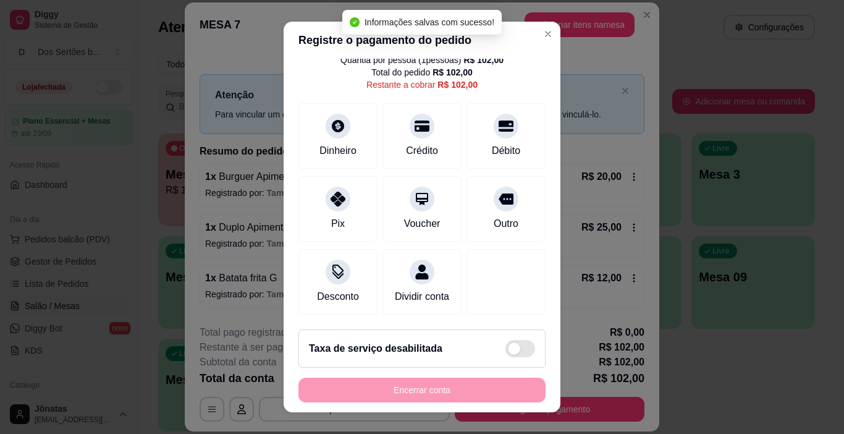
click at [325, 62] on div "Quantia por pessoa ( 1 pessoas) R$ 102,00 Total do pedido R$ 102,00 Restante a …" at bounding box center [422, 72] width 247 height 37
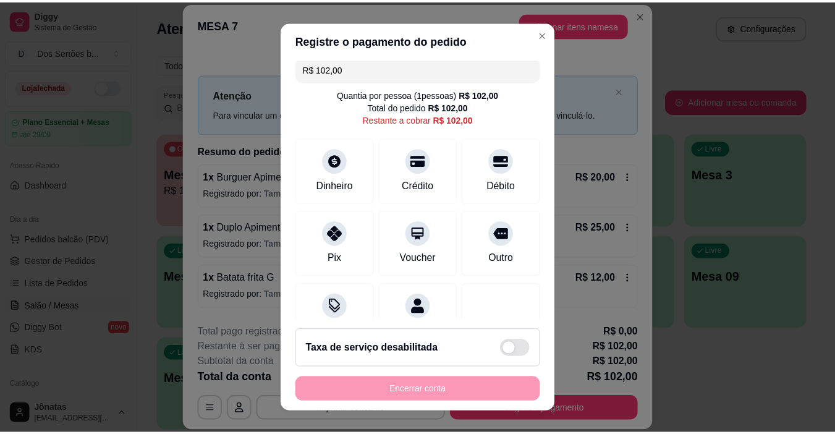
scroll to position [0, 0]
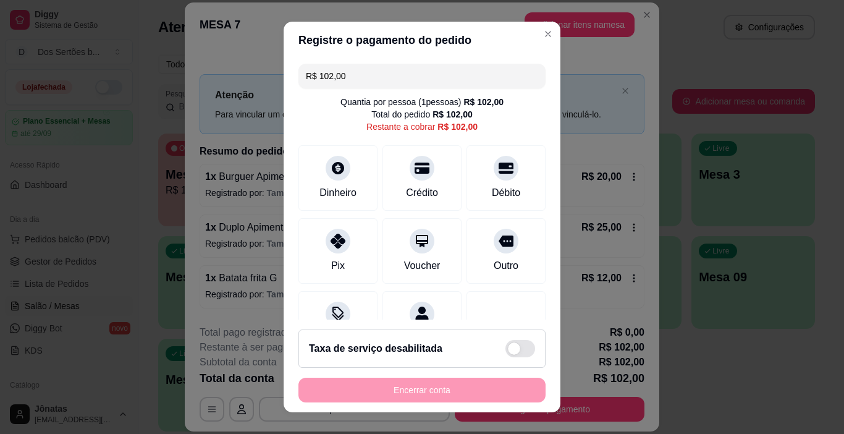
click at [454, 84] on input "R$ 102,00" at bounding box center [422, 76] width 232 height 25
click at [330, 245] on icon at bounding box center [338, 237] width 16 height 16
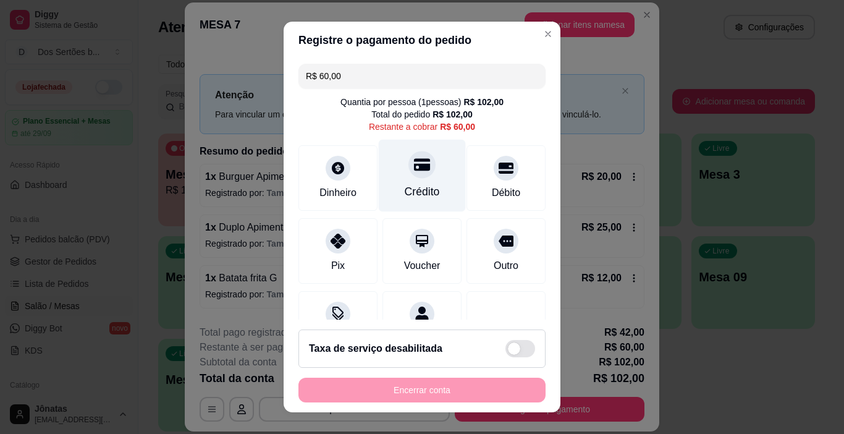
click at [425, 190] on div "Crédito" at bounding box center [422, 192] width 35 height 16
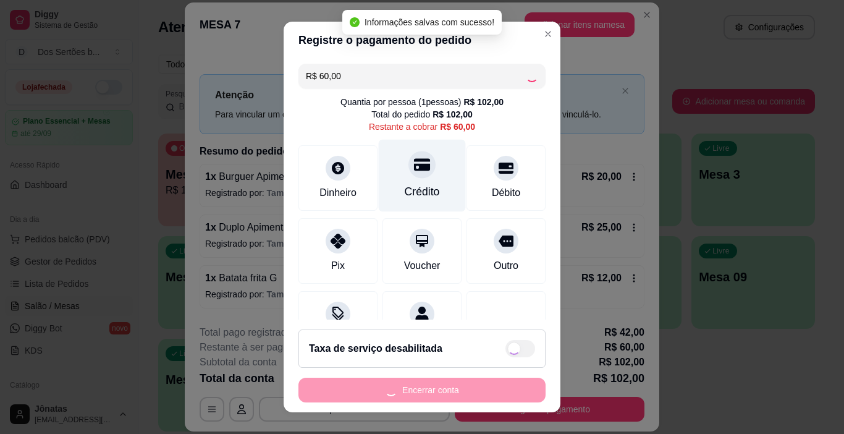
type input "R$ 0,00"
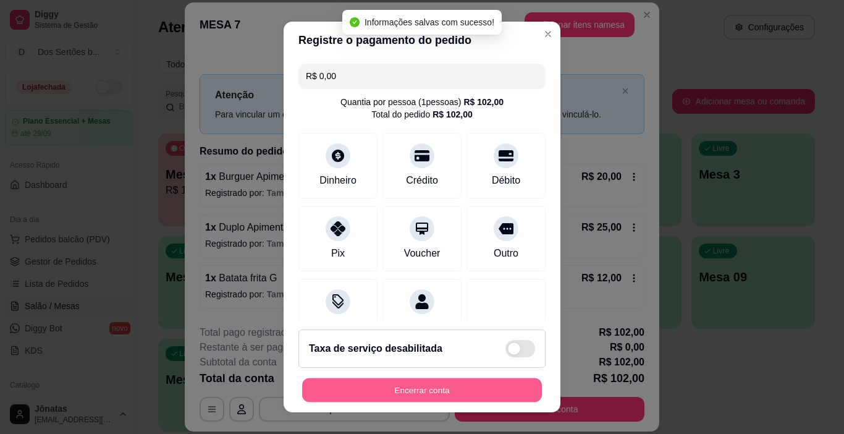
click at [435, 393] on button "Encerrar conta" at bounding box center [422, 390] width 240 height 24
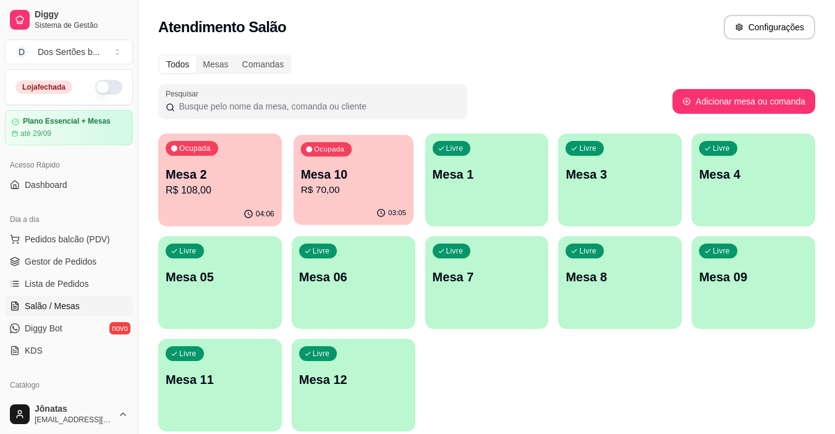
click at [338, 212] on div "03:05" at bounding box center [354, 213] width 120 height 23
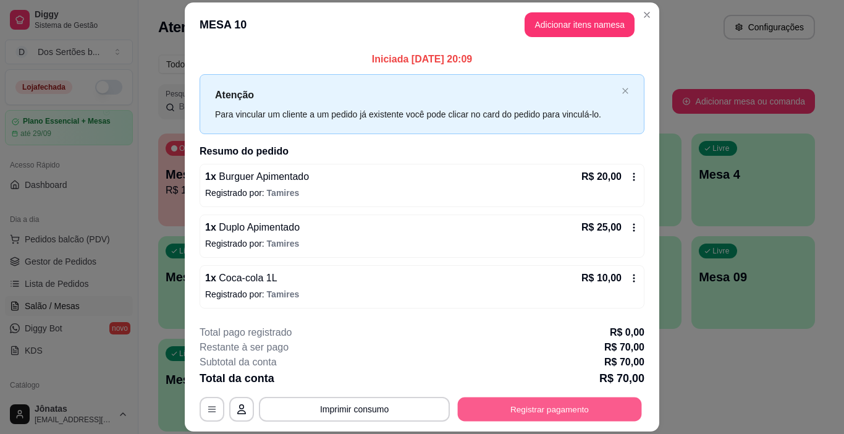
click at [519, 410] on button "Registrar pagamento" at bounding box center [550, 410] width 184 height 24
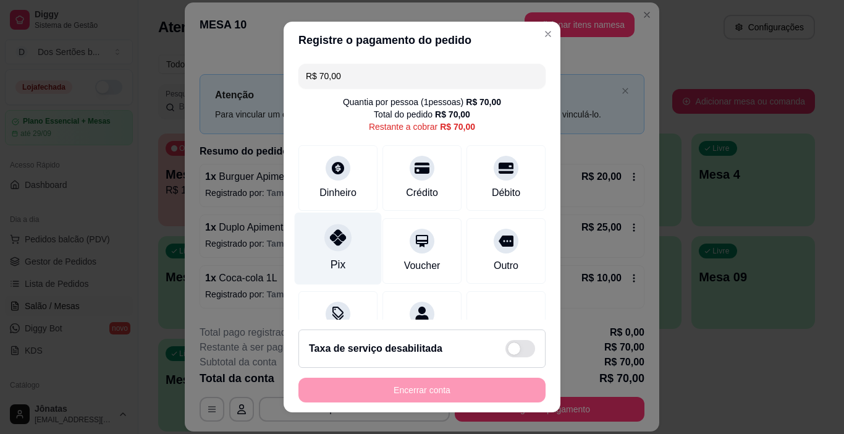
click at [333, 237] on icon at bounding box center [338, 237] width 16 height 16
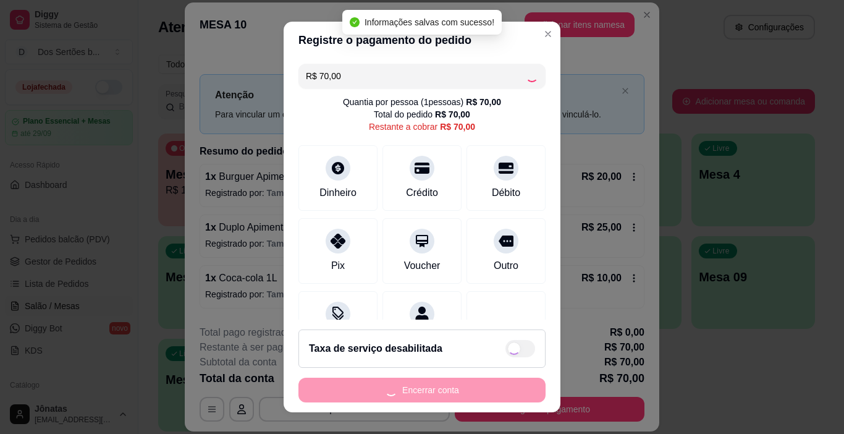
type input "R$ 0,00"
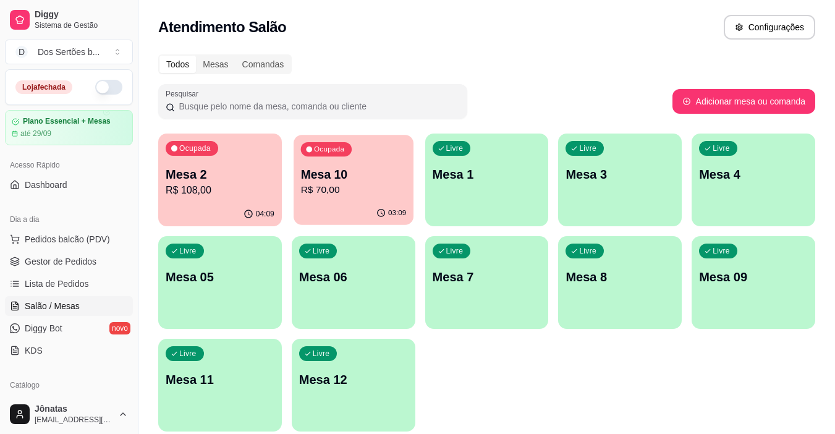
click at [402, 168] on p "Mesa 10" at bounding box center [353, 174] width 106 height 17
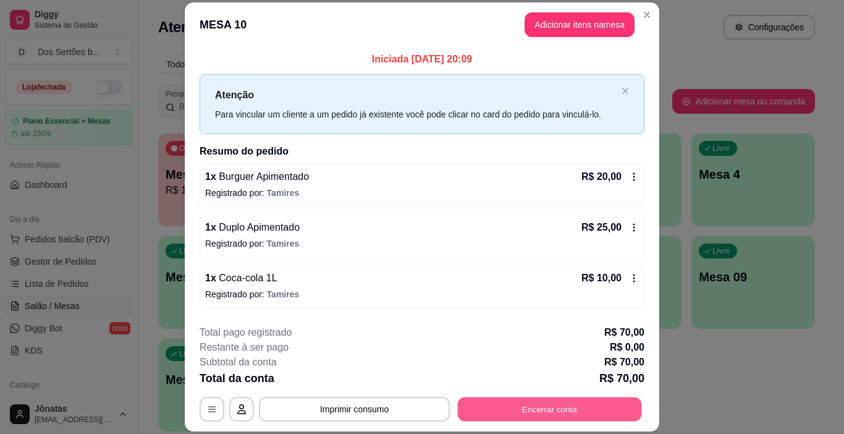
click at [483, 419] on button "Encerrar conta" at bounding box center [550, 410] width 184 height 24
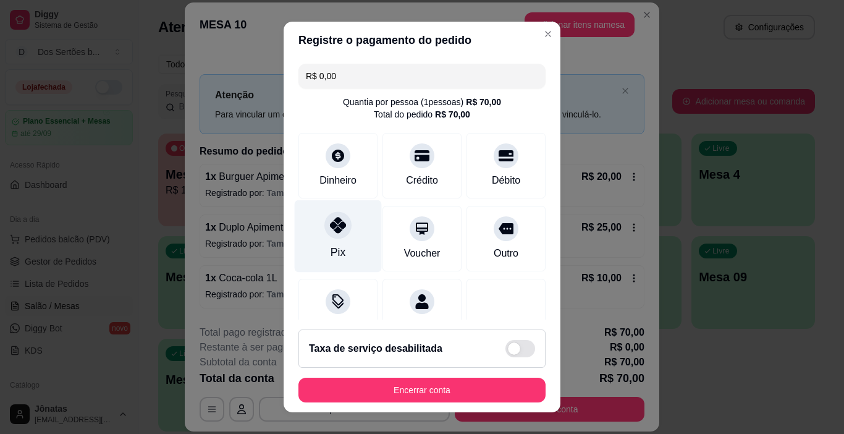
click at [330, 236] on div at bounding box center [338, 225] width 27 height 27
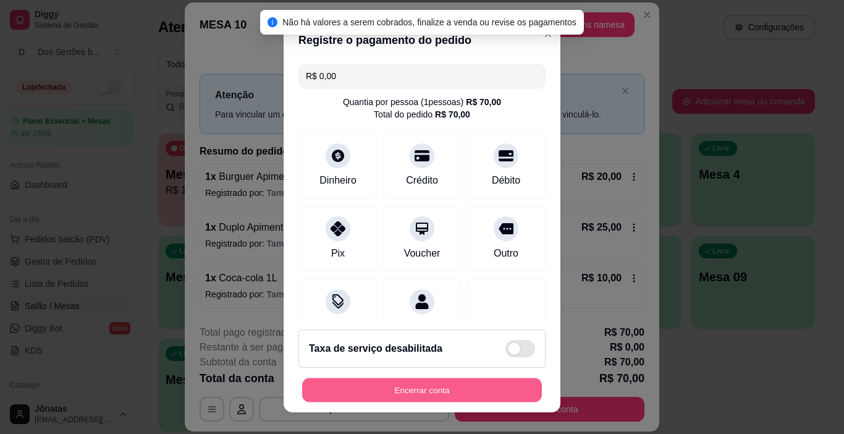
click at [342, 388] on button "Encerrar conta" at bounding box center [422, 390] width 240 height 24
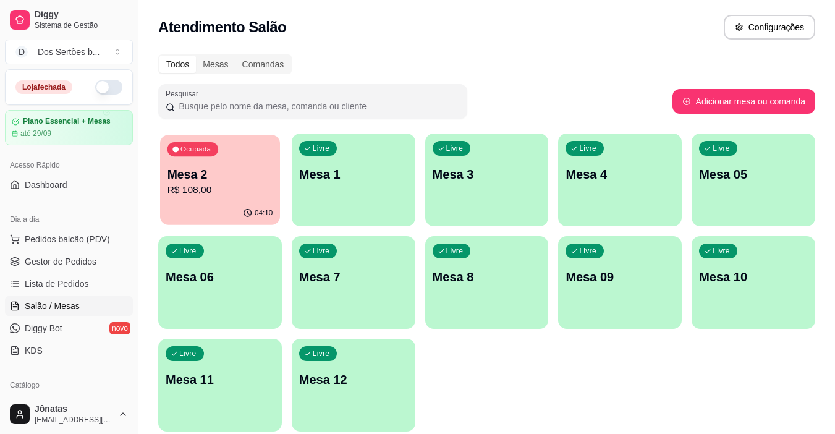
click at [196, 187] on p "R$ 108,00" at bounding box center [221, 190] width 106 height 14
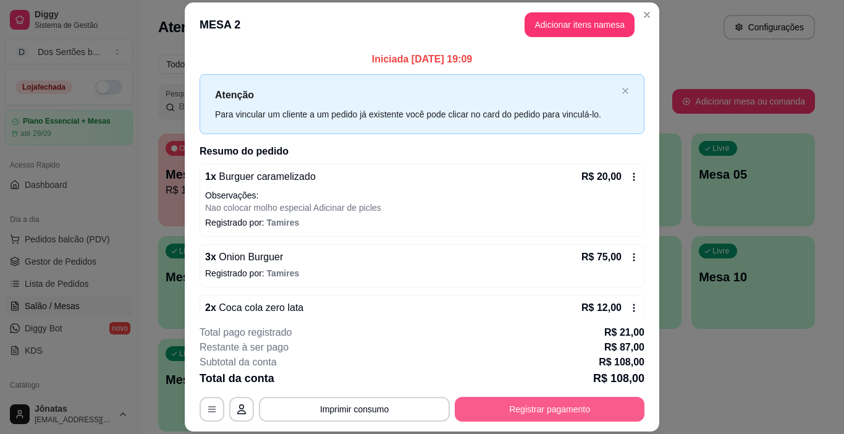
click at [516, 409] on button "Registrar pagamento" at bounding box center [550, 409] width 190 height 25
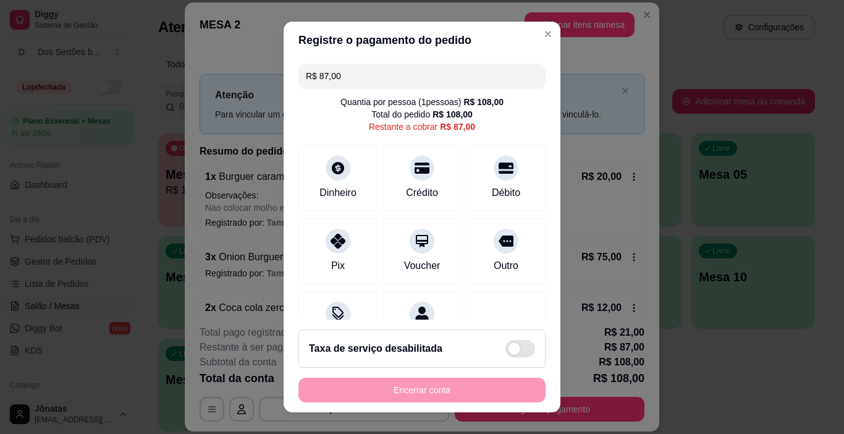
click at [505, 80] on input "R$ 87,00" at bounding box center [422, 76] width 232 height 25
click at [353, 243] on div "Pix" at bounding box center [338, 249] width 87 height 72
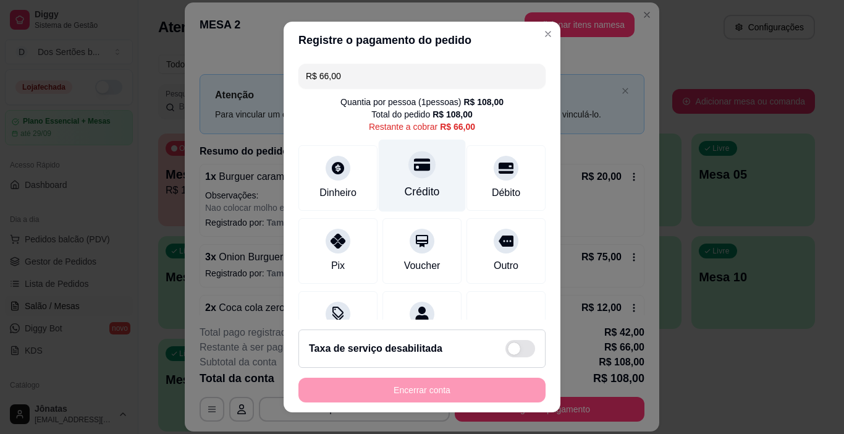
click at [440, 200] on div "Crédito" at bounding box center [422, 176] width 87 height 72
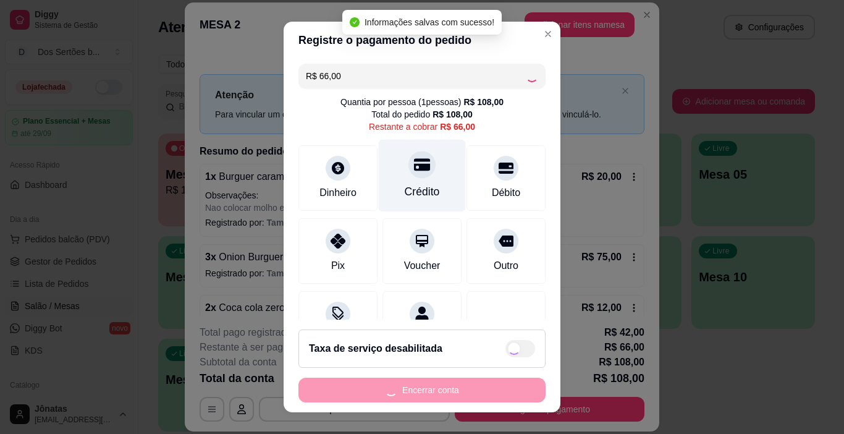
type input "R$ 0,00"
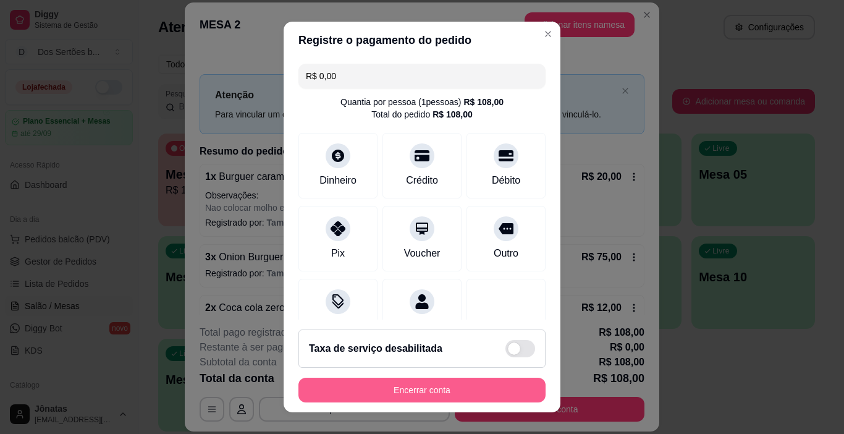
click at [405, 385] on button "Encerrar conta" at bounding box center [422, 390] width 247 height 25
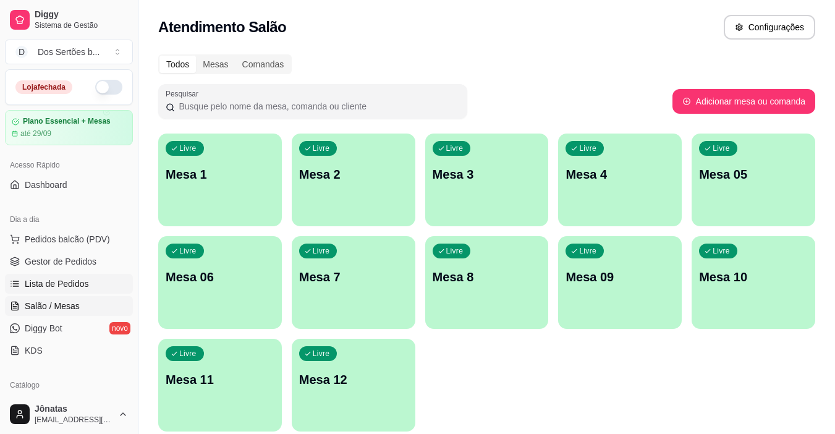
click at [72, 276] on link "Lista de Pedidos" at bounding box center [69, 284] width 128 height 20
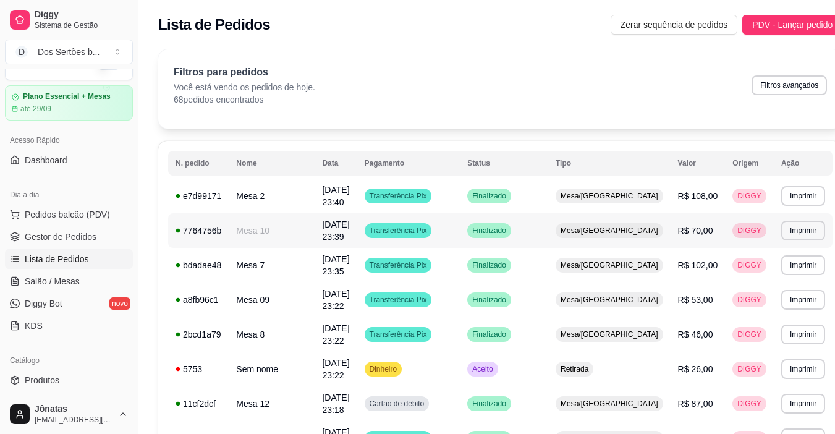
scroll to position [99, 0]
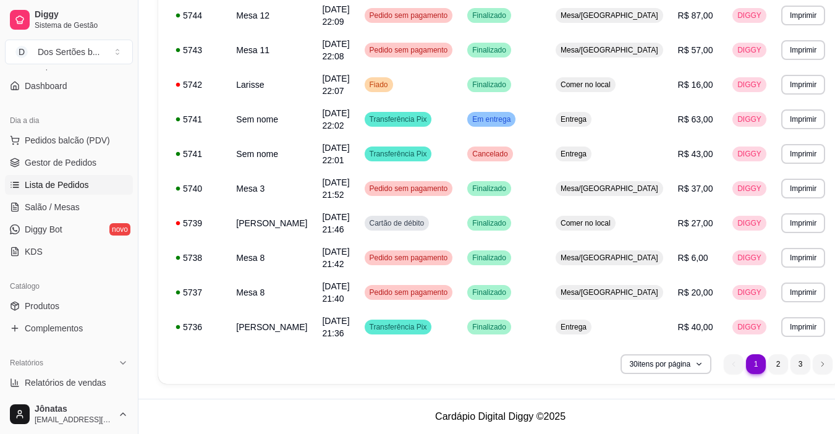
scroll to position [383, 0]
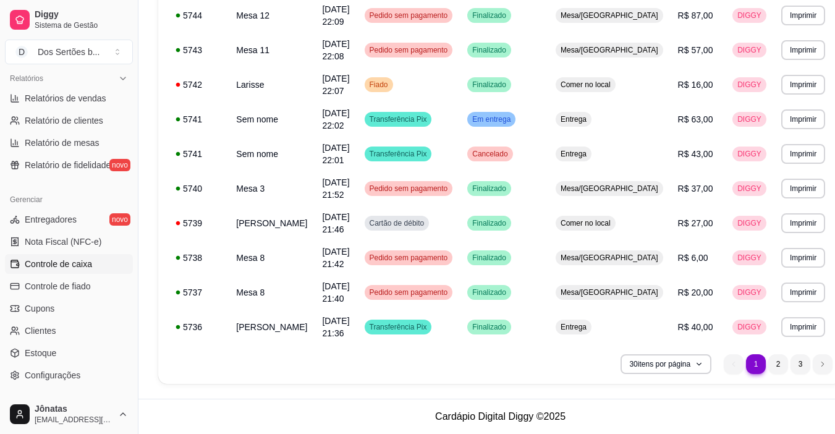
click at [61, 263] on span "Controle de caixa" at bounding box center [58, 264] width 67 height 12
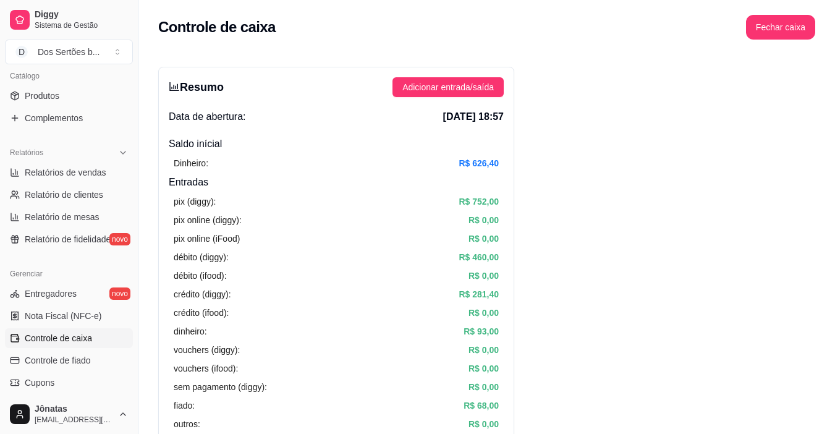
scroll to position [334, 0]
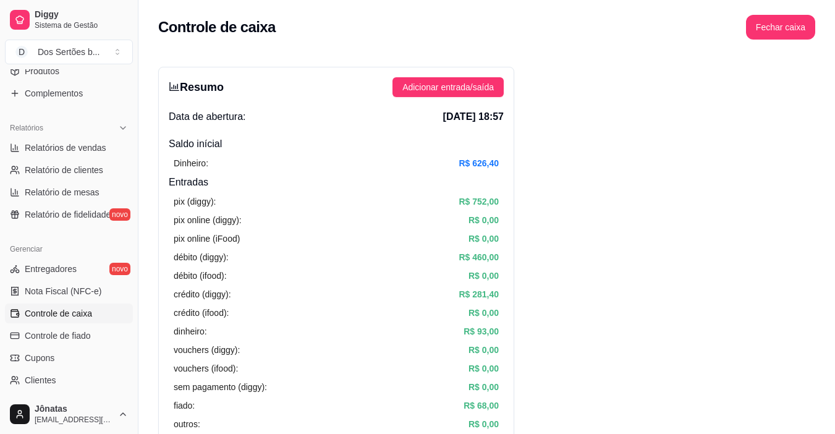
click at [446, 192] on div "pix (diggy): R$ 752,00 pix online (diggy): R$ 0,00 pix online (iFood) R$ 0,00 d…" at bounding box center [336, 313] width 335 height 246
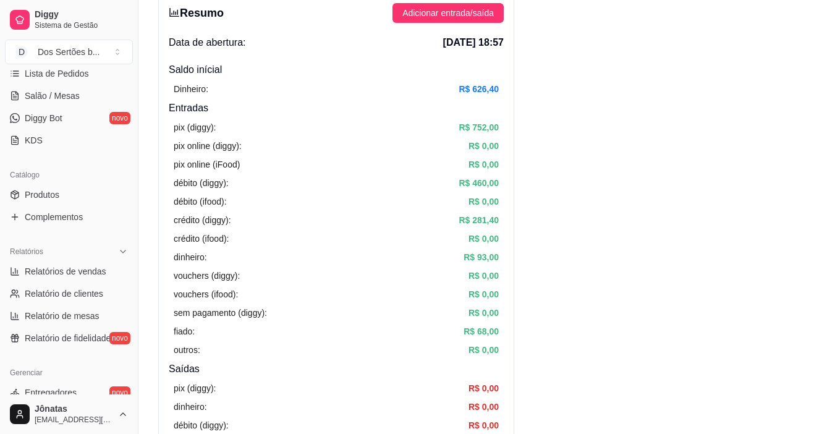
scroll to position [185, 0]
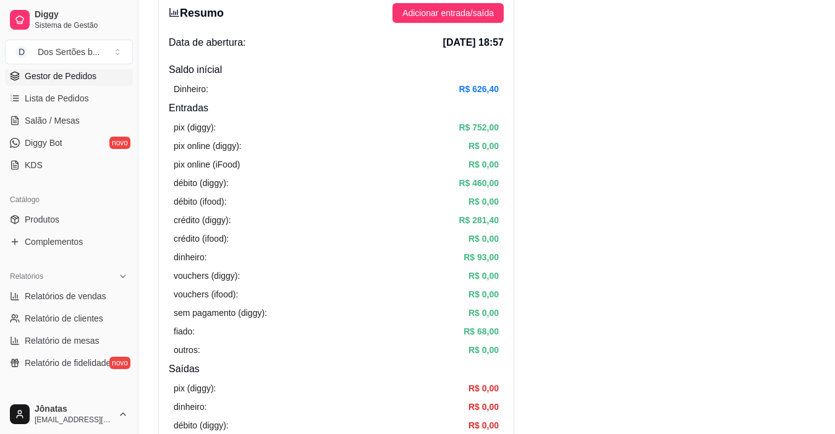
click at [73, 74] on span "Gestor de Pedidos" at bounding box center [61, 76] width 72 height 12
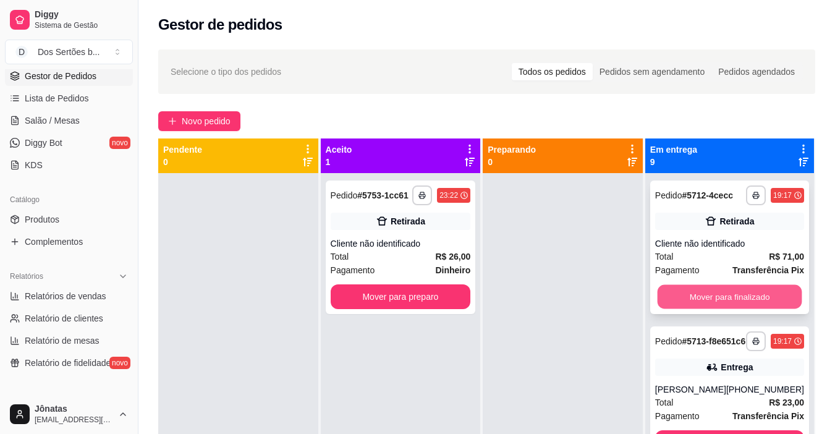
click at [665, 309] on button "Mover para finalizado" at bounding box center [729, 297] width 145 height 24
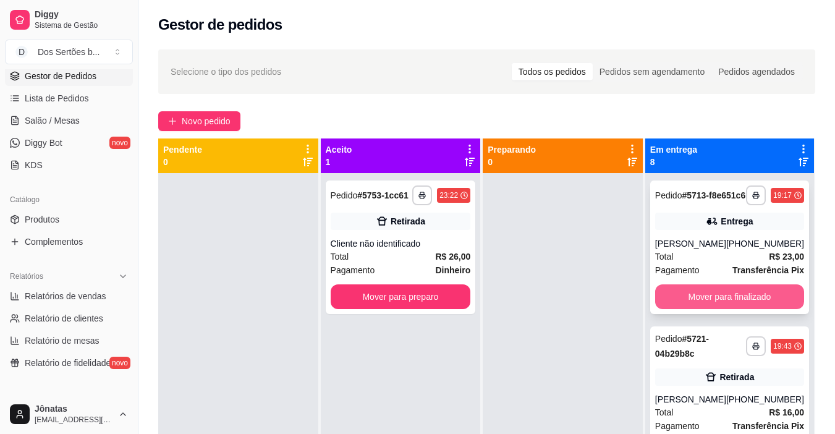
click at [666, 309] on button "Mover para finalizado" at bounding box center [729, 296] width 149 height 25
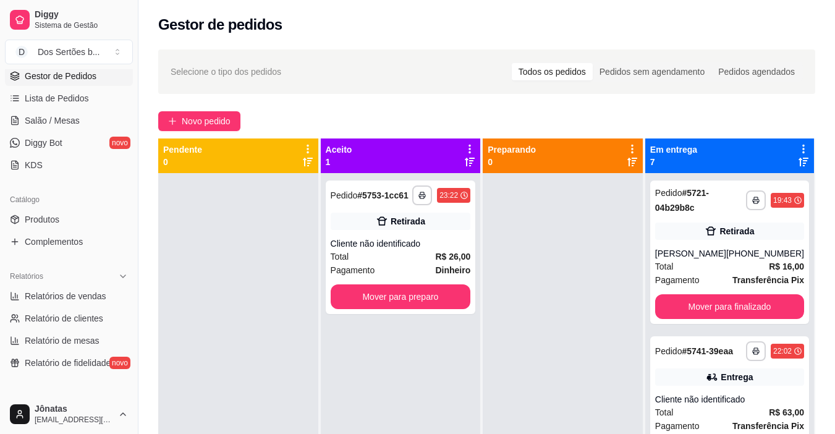
click at [666, 325] on div "**********" at bounding box center [729, 390] width 169 height 434
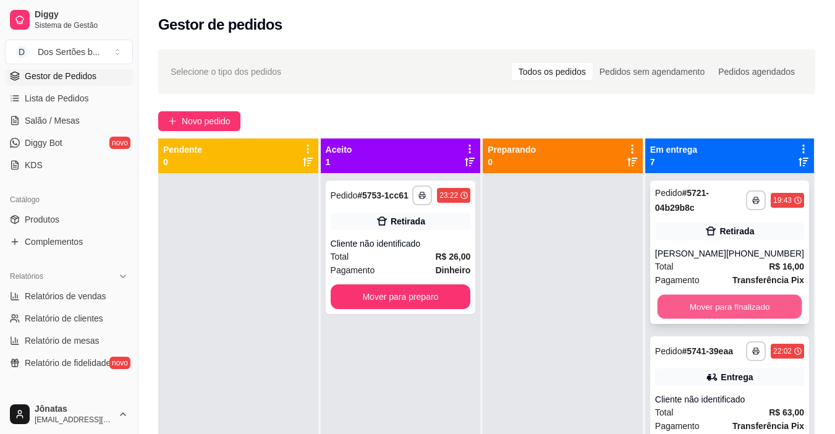
click at [666, 304] on button "Mover para finalizado" at bounding box center [729, 307] width 145 height 24
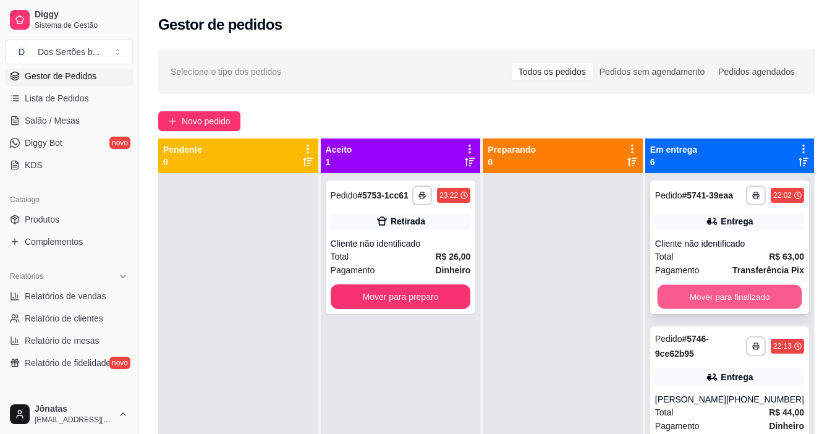
click at [665, 300] on button "Mover para finalizado" at bounding box center [729, 297] width 145 height 24
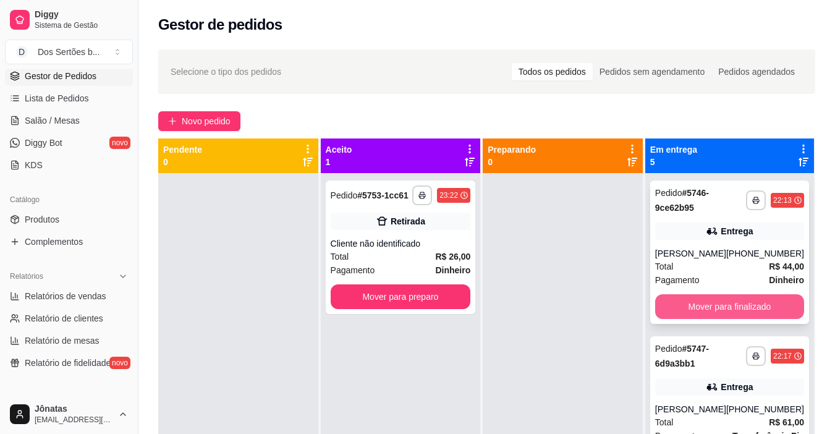
click at [664, 298] on button "Mover para finalizado" at bounding box center [729, 306] width 149 height 25
click at [664, 302] on button "Mover para finalizado" at bounding box center [729, 307] width 145 height 24
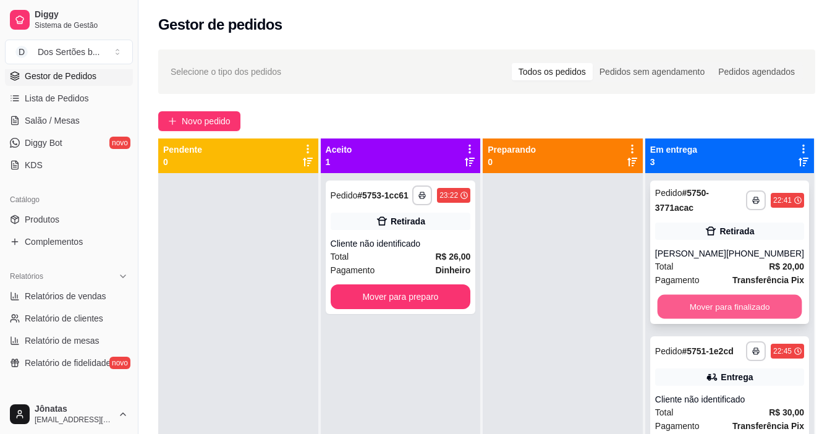
click at [663, 301] on button "Mover para finalizado" at bounding box center [729, 307] width 145 height 24
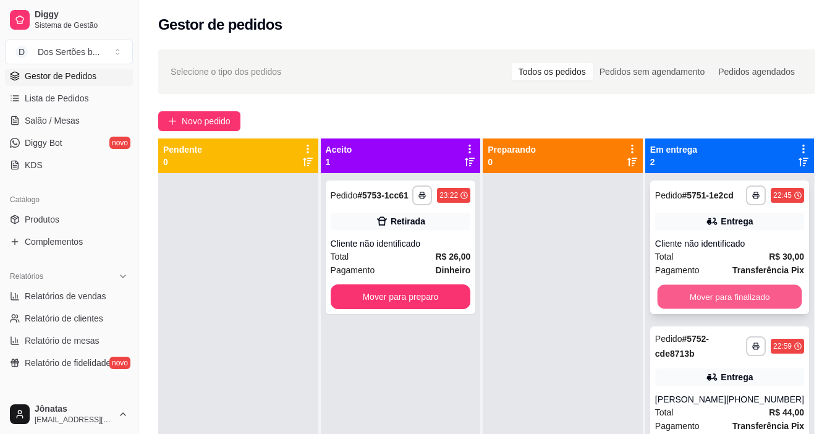
click at [663, 296] on button "Mover para finalizado" at bounding box center [729, 297] width 145 height 24
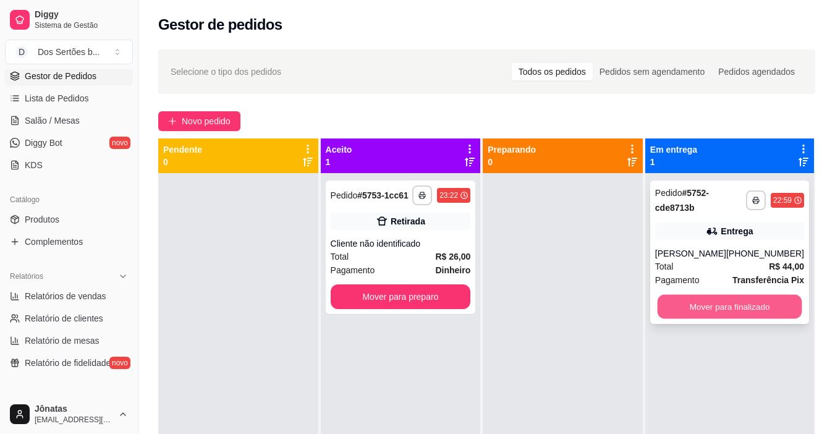
click at [664, 307] on button "Mover para finalizado" at bounding box center [729, 307] width 145 height 24
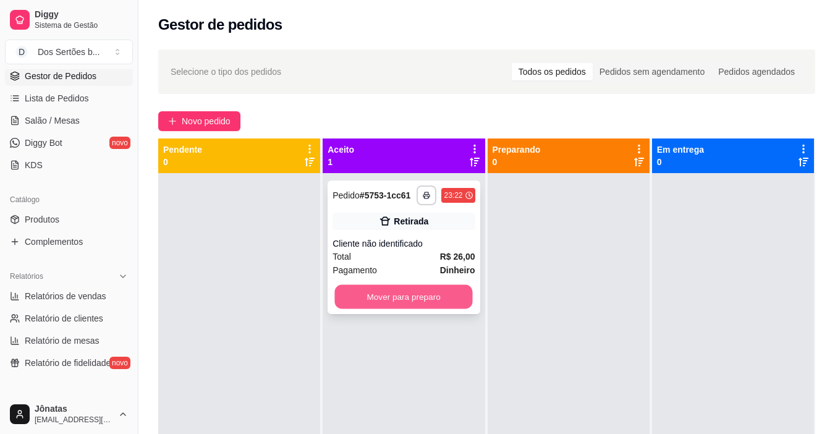
click at [427, 295] on button "Mover para preparo" at bounding box center [404, 297] width 138 height 24
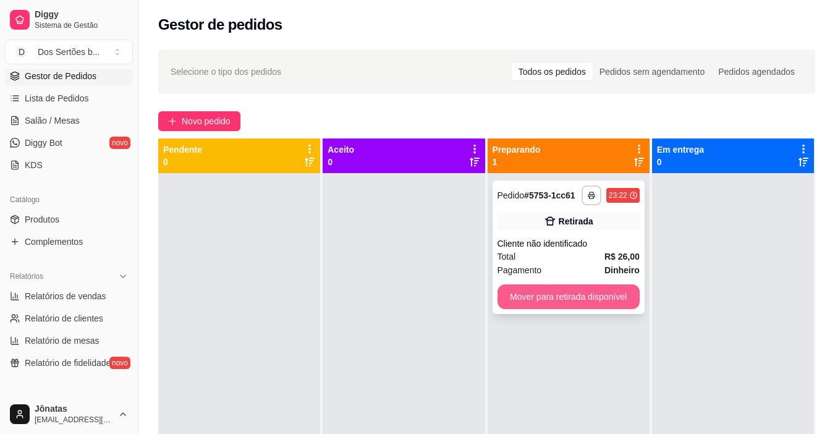
click at [571, 309] on div "**********" at bounding box center [569, 248] width 152 height 134
click at [605, 307] on button "Mover para retirada disponível" at bounding box center [569, 296] width 142 height 25
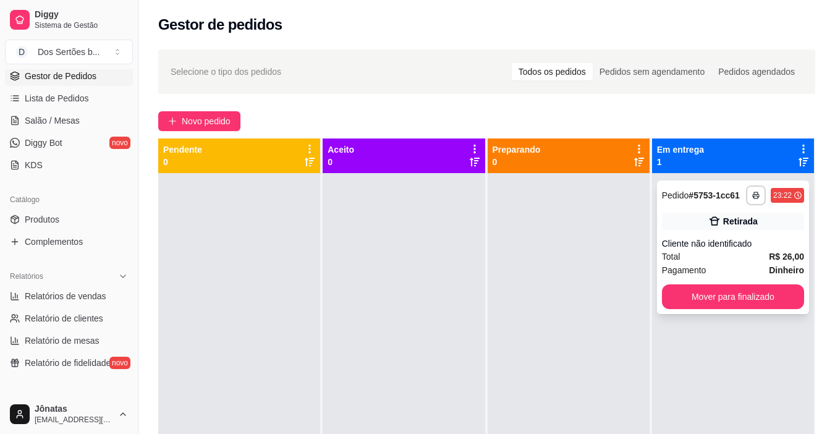
click at [718, 313] on div "**********" at bounding box center [733, 248] width 152 height 134
click at [722, 314] on div "**********" at bounding box center [733, 390] width 162 height 434
click at [723, 307] on button "Mover para finalizado" at bounding box center [733, 297] width 138 height 24
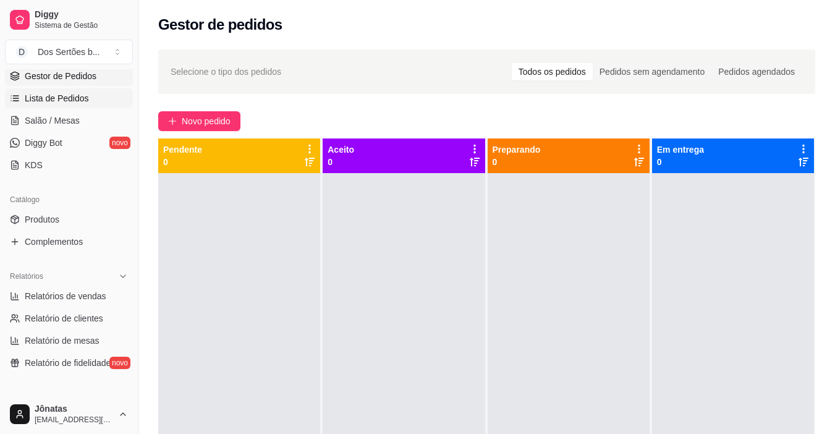
click at [69, 106] on link "Lista de Pedidos" at bounding box center [69, 98] width 128 height 20
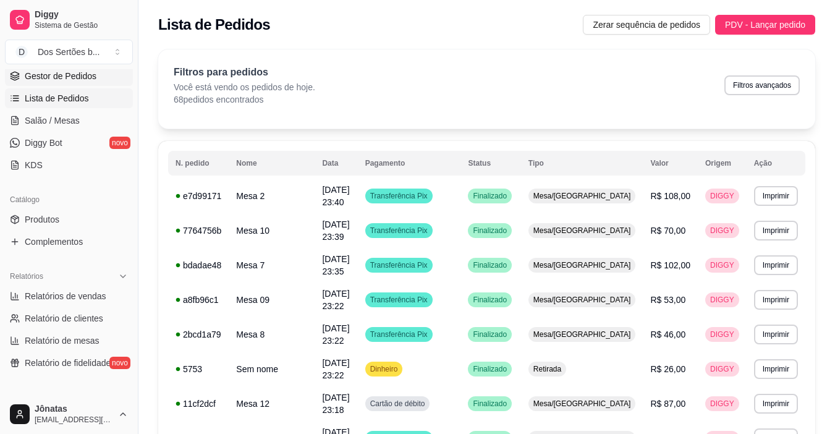
click at [67, 77] on span "Gestor de Pedidos" at bounding box center [61, 76] width 72 height 12
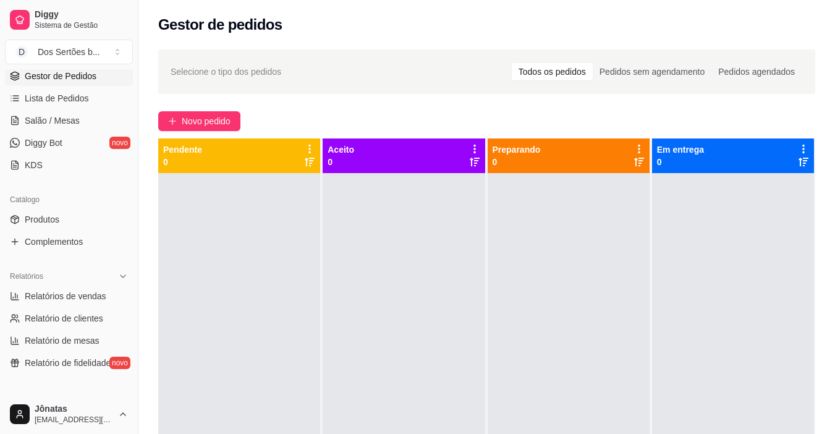
click at [91, 82] on link "Gestor de Pedidos" at bounding box center [69, 76] width 128 height 20
click at [46, 70] on span "Gestor de Pedidos" at bounding box center [61, 76] width 72 height 12
click at [51, 121] on span "Salão / Mesas" at bounding box center [52, 120] width 55 height 12
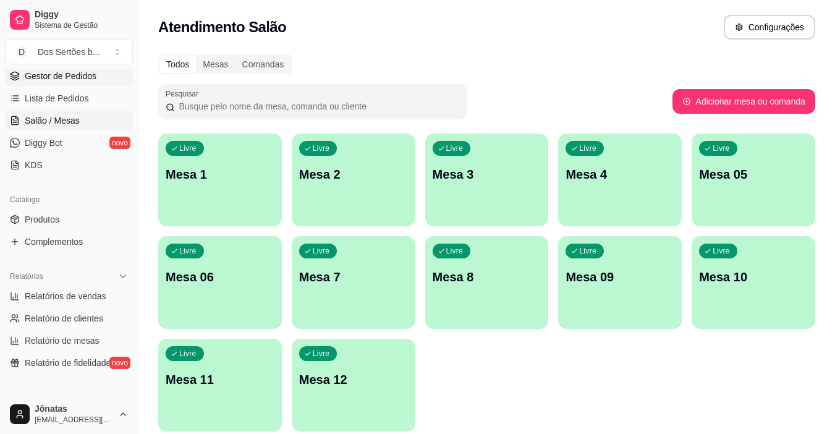
click at [75, 84] on link "Gestor de Pedidos" at bounding box center [69, 76] width 128 height 20
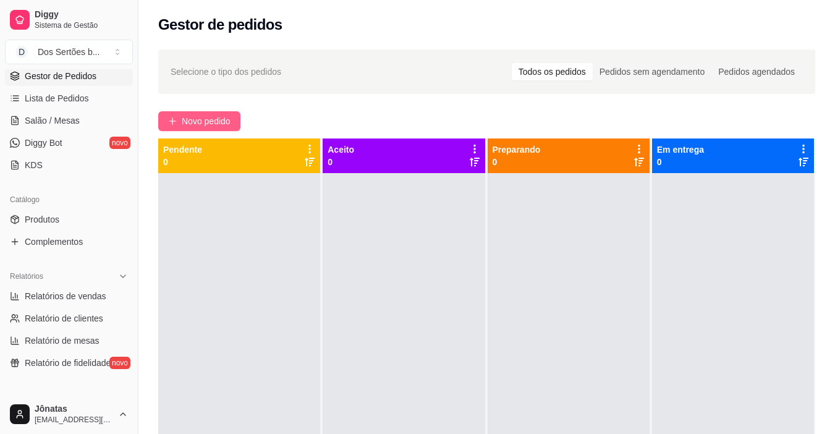
click at [160, 121] on button "Novo pedido" at bounding box center [199, 121] width 82 height 20
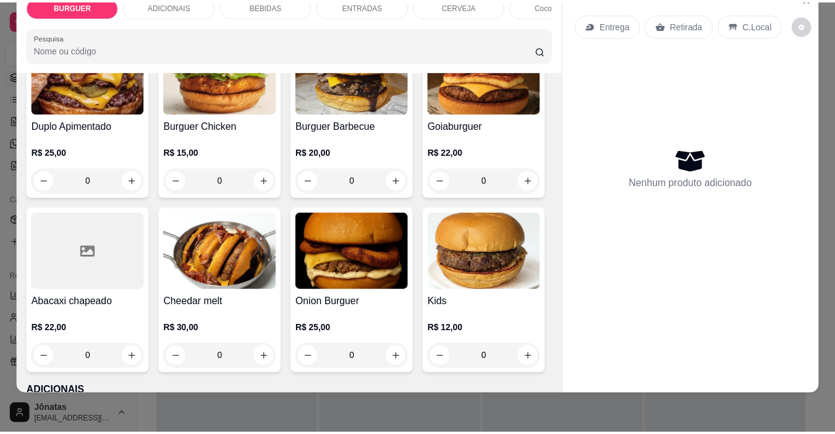
scroll to position [321, 0]
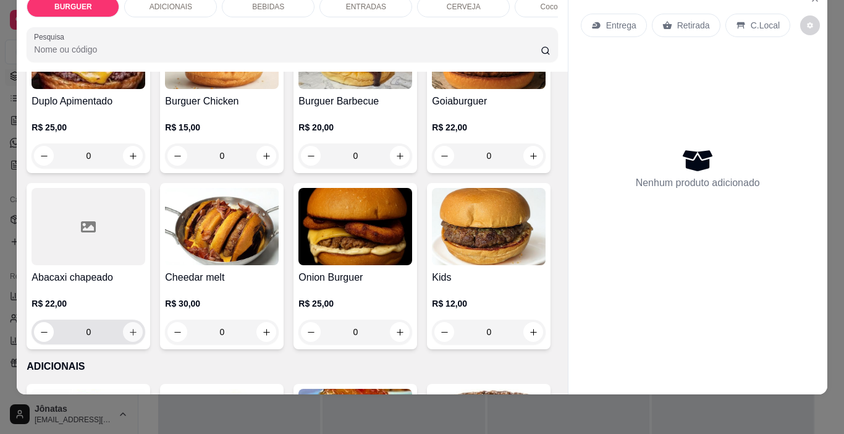
click at [137, 335] on icon "increase-product-quantity" at bounding box center [133, 332] width 7 height 7
type input "1"
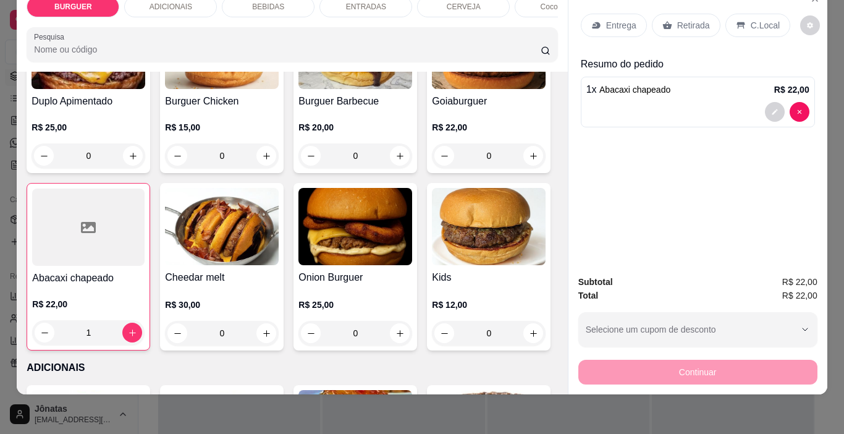
click at [726, 14] on div "C.Local" at bounding box center [758, 25] width 65 height 23
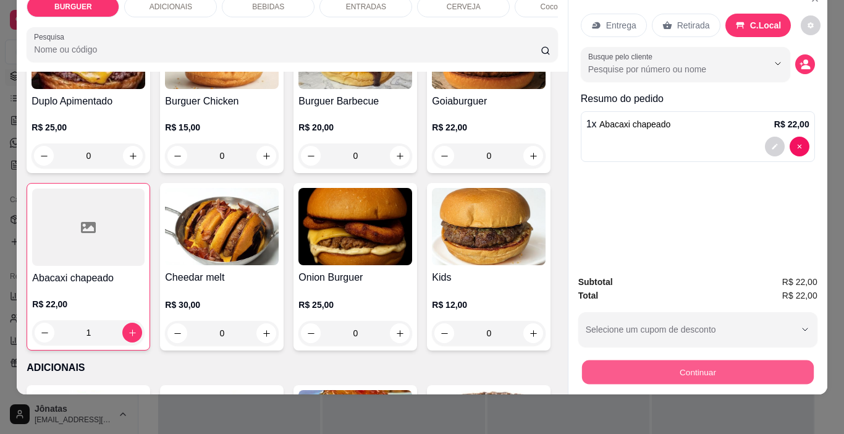
click at [583, 368] on button "Continuar" at bounding box center [698, 372] width 232 height 24
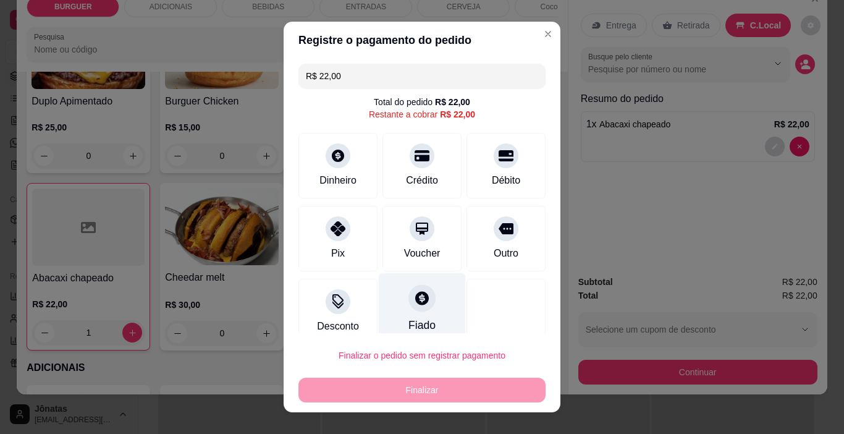
click at [409, 307] on div at bounding box center [422, 298] width 27 height 27
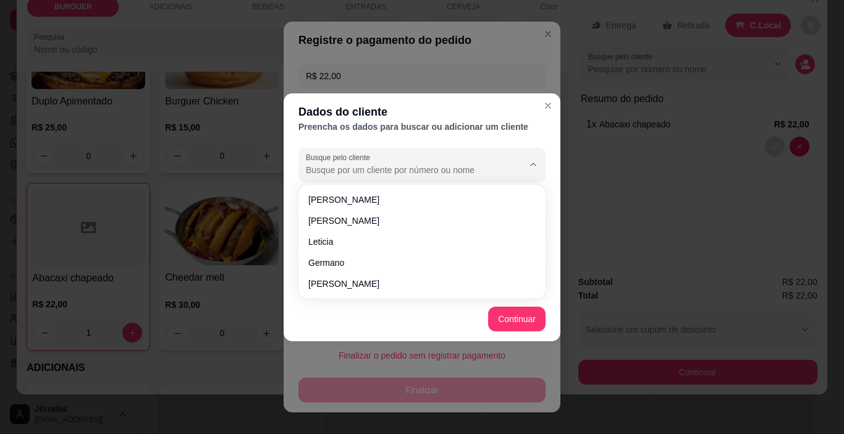
click at [440, 167] on input "Busque pelo cliente" at bounding box center [405, 170] width 198 height 12
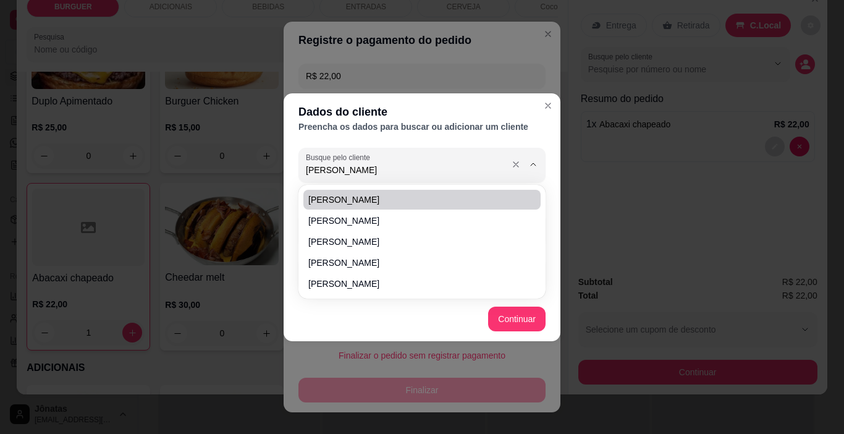
type input "[PERSON_NAME]"
click at [412, 179] on div "Busque pelo cliente" at bounding box center [422, 165] width 247 height 35
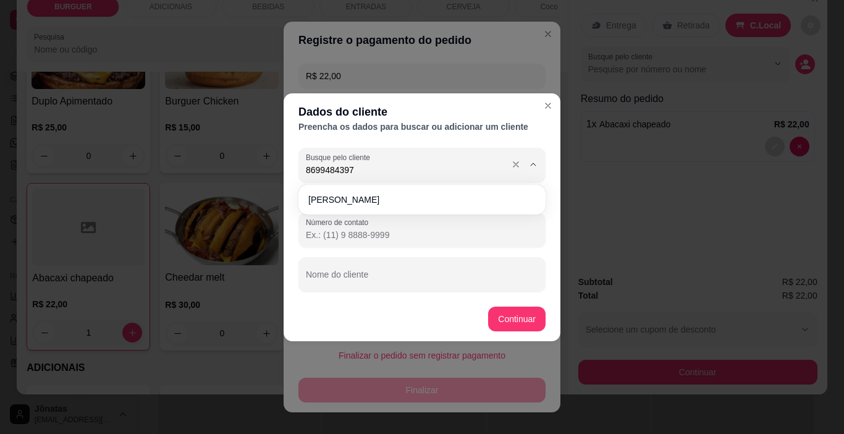
type input "86994843975"
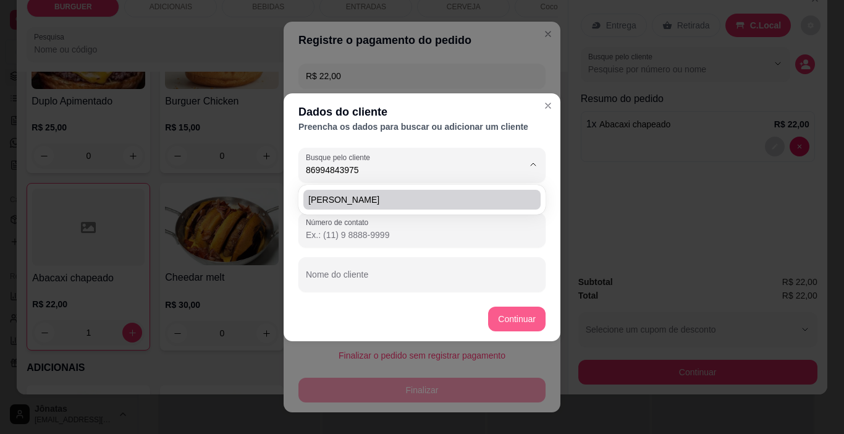
click at [509, 320] on button "Continuar" at bounding box center [516, 319] width 57 height 25
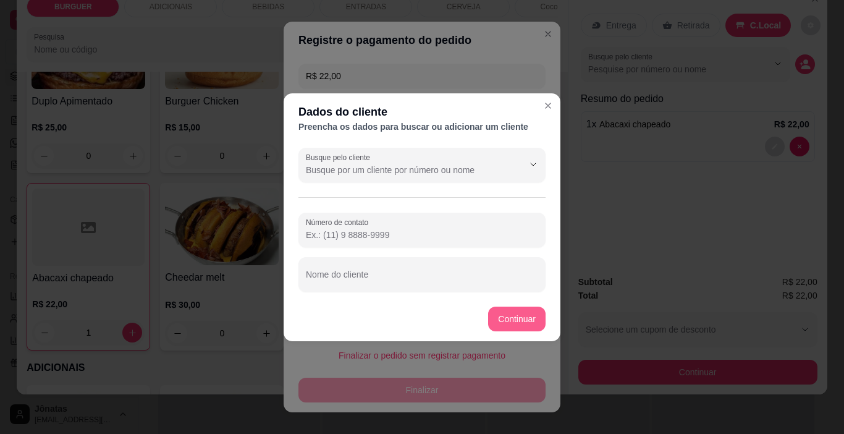
click at [509, 320] on button "Continuar" at bounding box center [516, 319] width 57 height 25
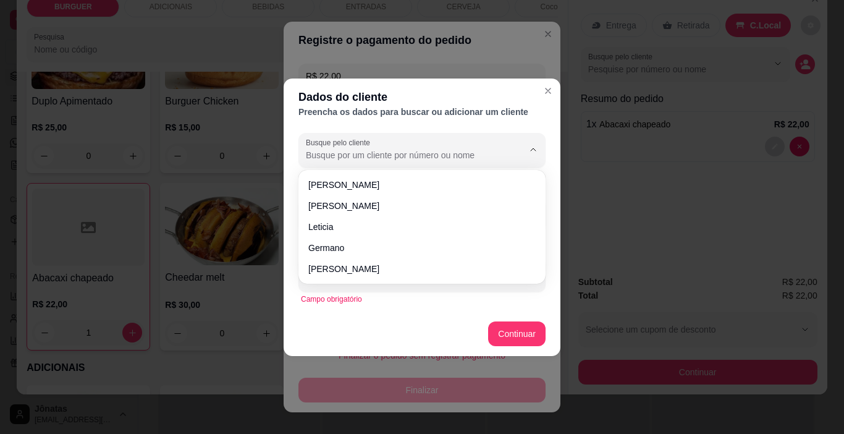
click at [371, 155] on input "Busque pelo cliente" at bounding box center [405, 155] width 198 height 12
type input "l"
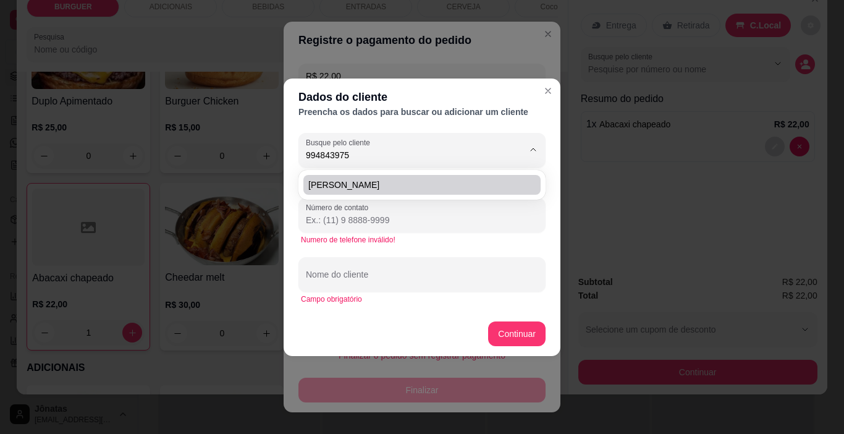
click at [321, 182] on span "[PERSON_NAME]" at bounding box center [415, 185] width 215 height 12
type input "[PERSON_NAME]"
type input "[PHONE_NUMBER]"
type input "[PERSON_NAME]"
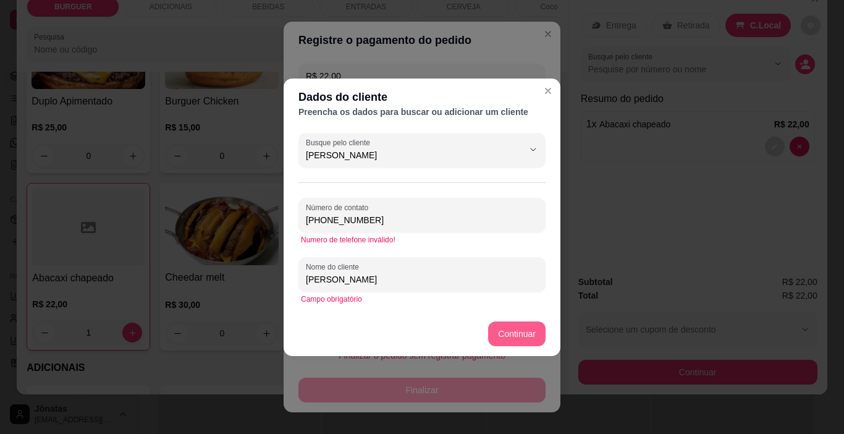
type input "[PERSON_NAME]"
type input "R$ 0,00"
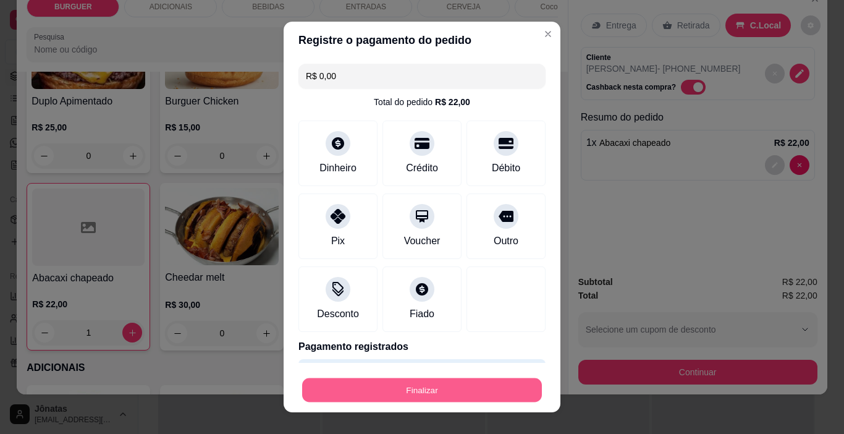
click at [460, 388] on button "Finalizar" at bounding box center [422, 390] width 240 height 24
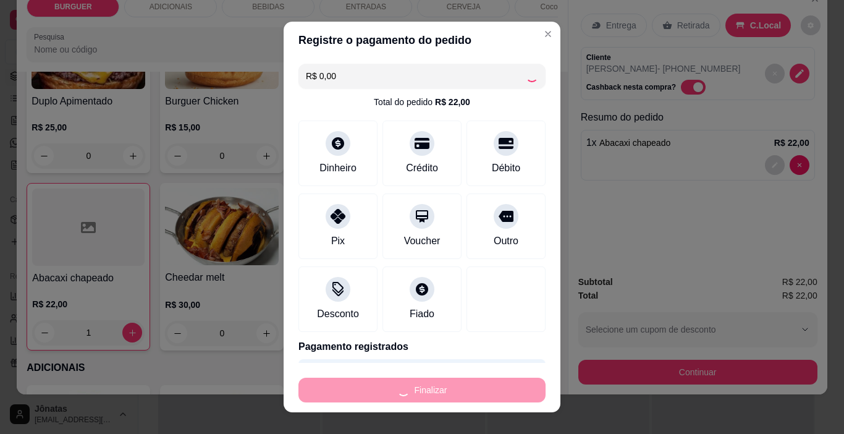
type input "0"
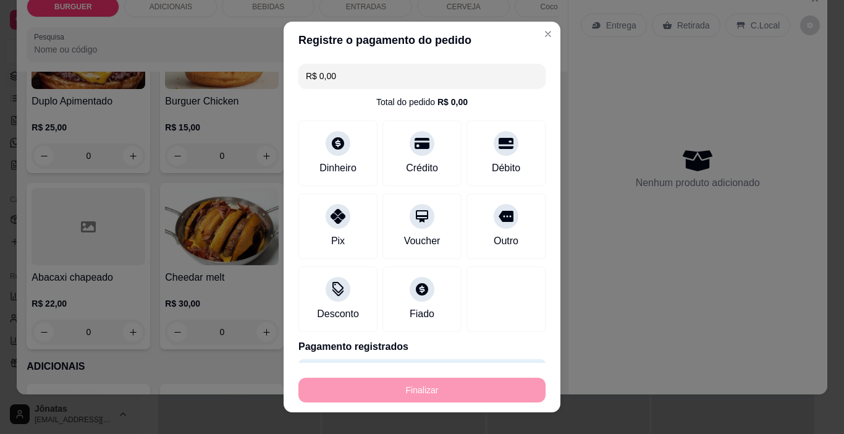
type input "-R$ 22,00"
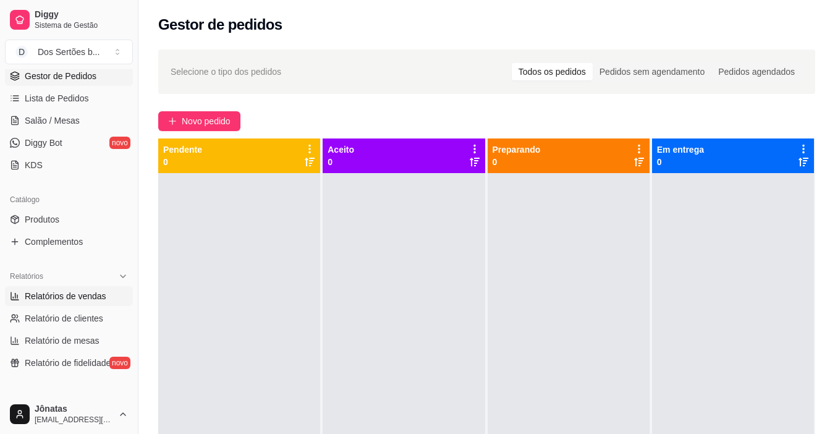
click at [43, 293] on span "Relatórios de vendas" at bounding box center [66, 296] width 82 height 12
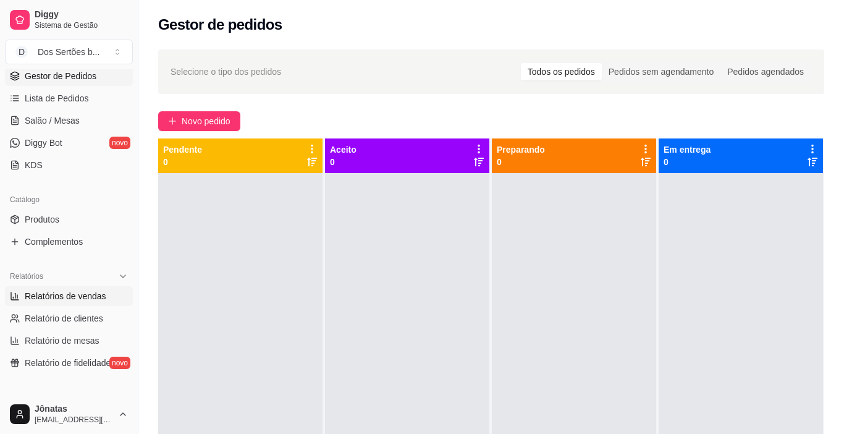
select select "ALL"
select select "0"
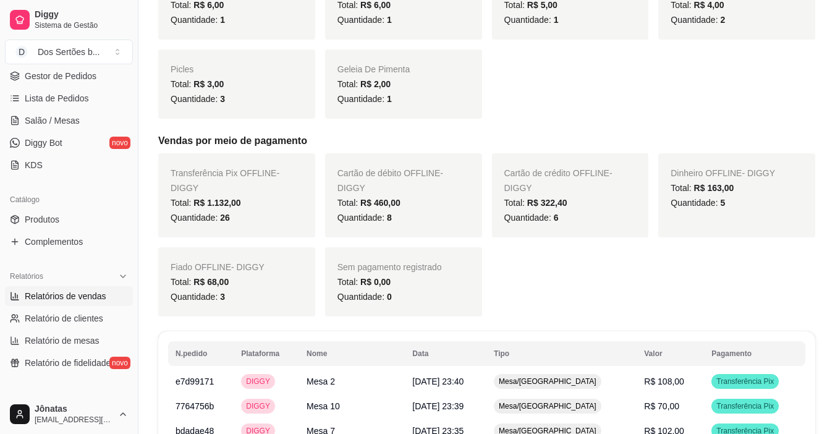
scroll to position [890, 0]
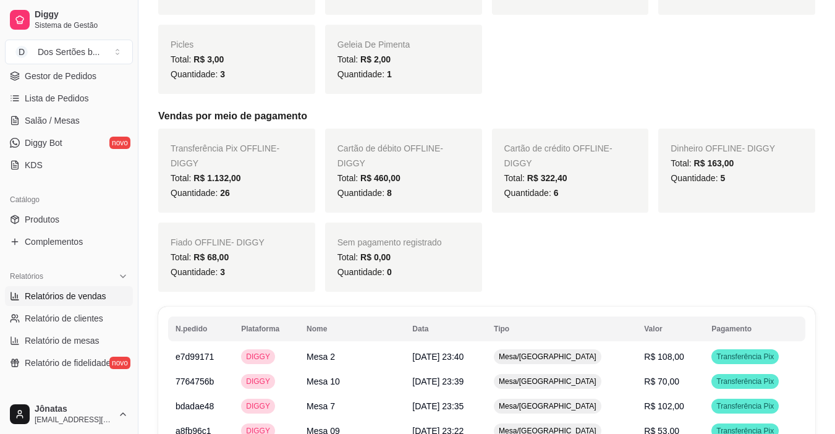
click at [81, 299] on span "Relatórios de vendas" at bounding box center [66, 296] width 82 height 12
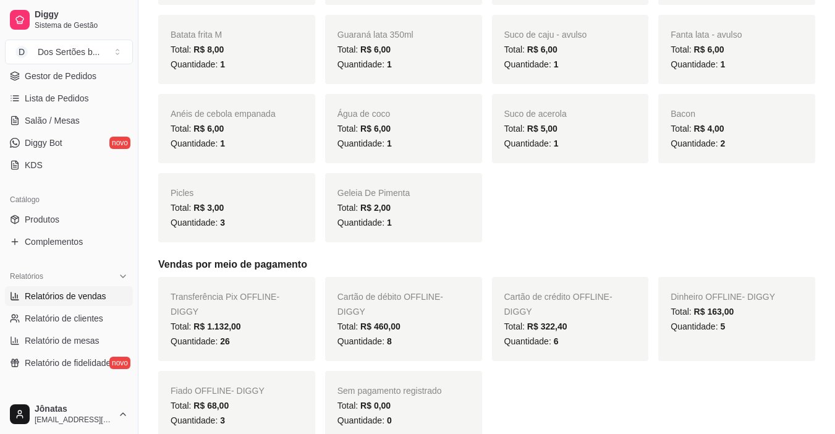
scroll to position [767, 0]
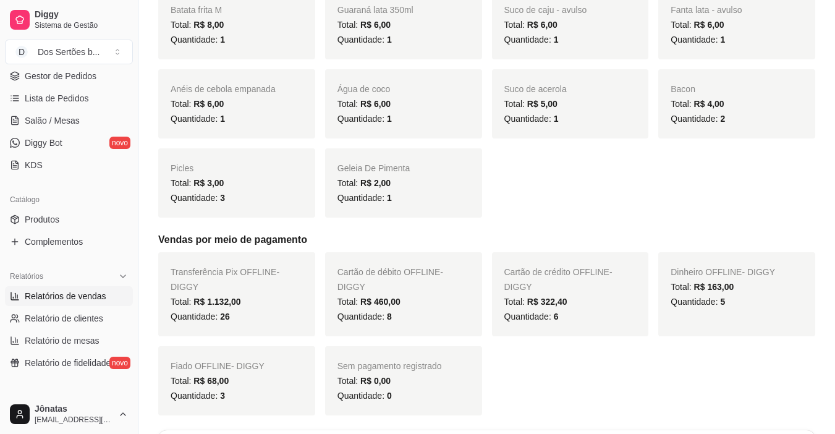
click at [150, 325] on div "Filtros ALL Tipo do pedido Todos Entrega Retirada Mesa Consumo local Tipo do pe…" at bounding box center [486, 269] width 697 height 1989
click at [135, 386] on button "Toggle Sidebar" at bounding box center [138, 217] width 10 height 434
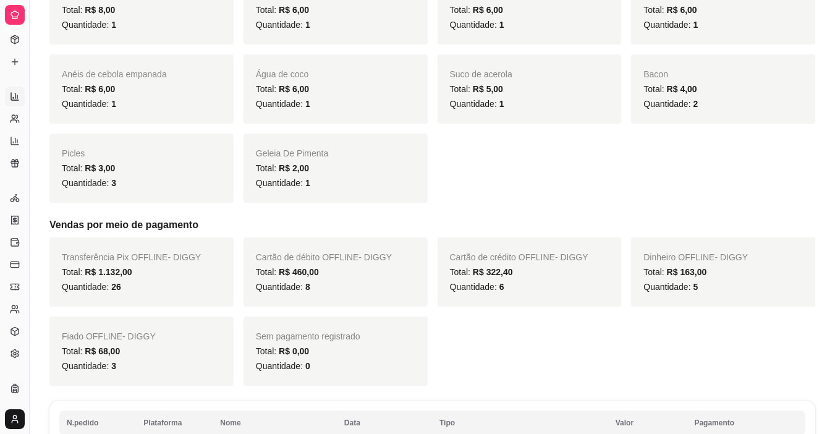
scroll to position [104, 0]
click at [30, 344] on button "Toggle Sidebar" at bounding box center [29, 217] width 10 height 434
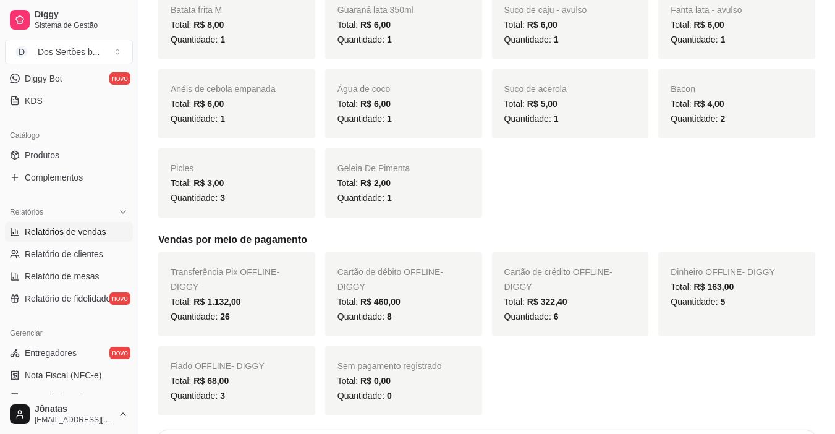
scroll to position [274, 0]
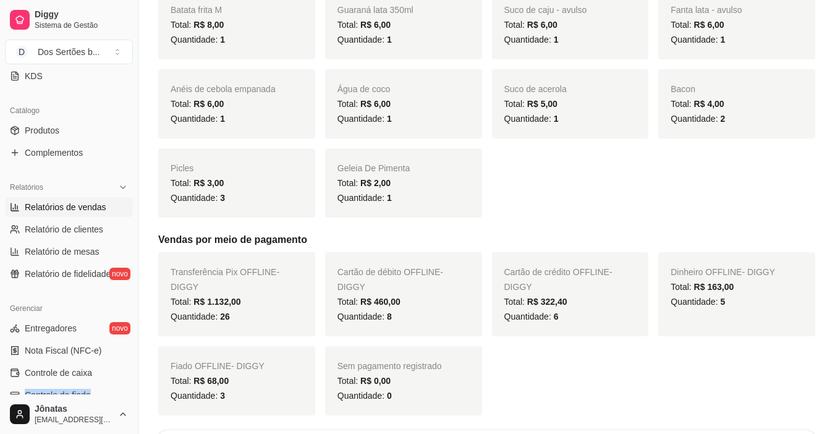
click at [128, 388] on div "Gerenciar Entregadores novo Nota Fiscal (NFC-e) Controle de caixa Controle de f…" at bounding box center [69, 396] width 138 height 205
click at [80, 379] on link "Controle de caixa" at bounding box center [69, 373] width 128 height 20
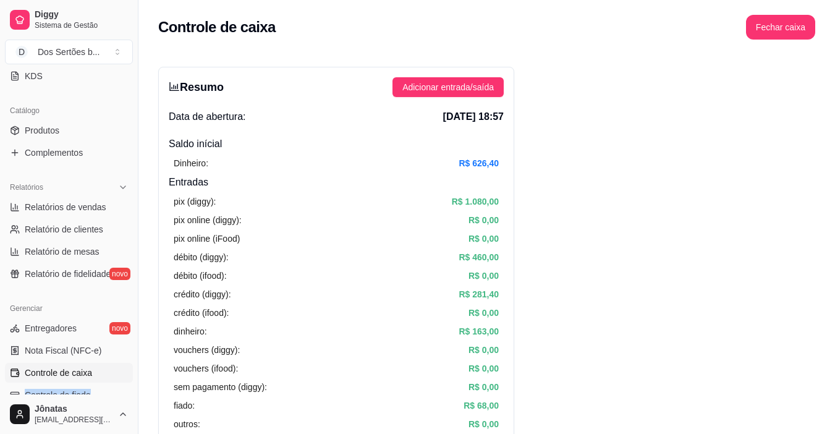
click at [80, 382] on link "Controle de caixa" at bounding box center [69, 373] width 128 height 20
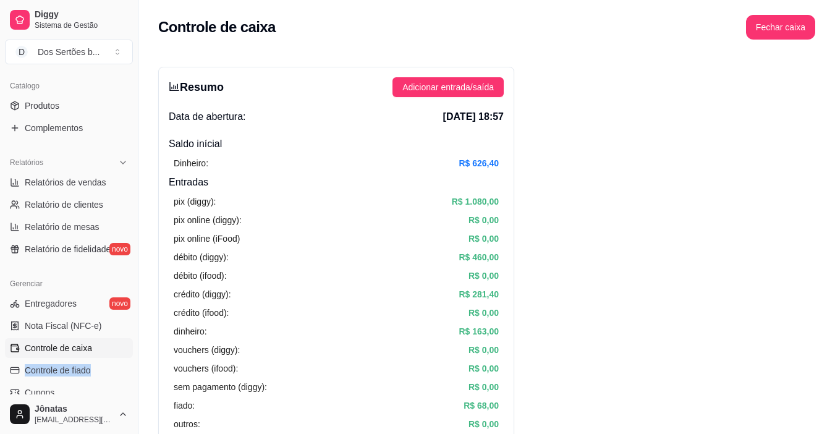
scroll to position [324, 0]
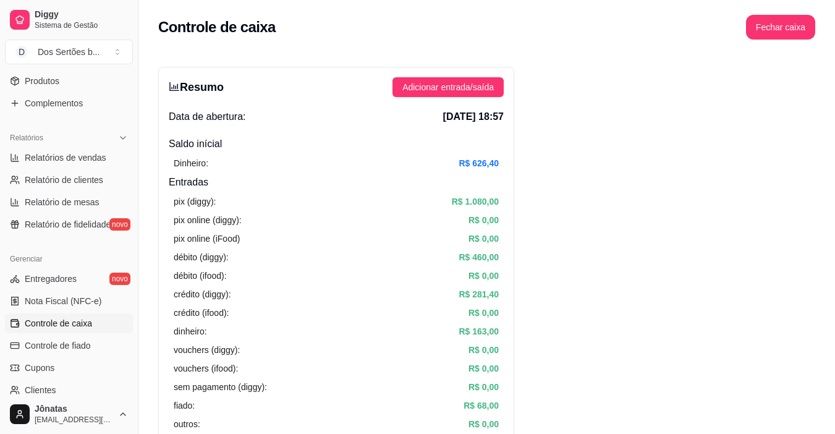
click at [509, 397] on div "Resumo Adicionar entrada/saída Data de abertura: [DATE] 18:57 Saldo inícial Din…" at bounding box center [336, 393] width 356 height 653
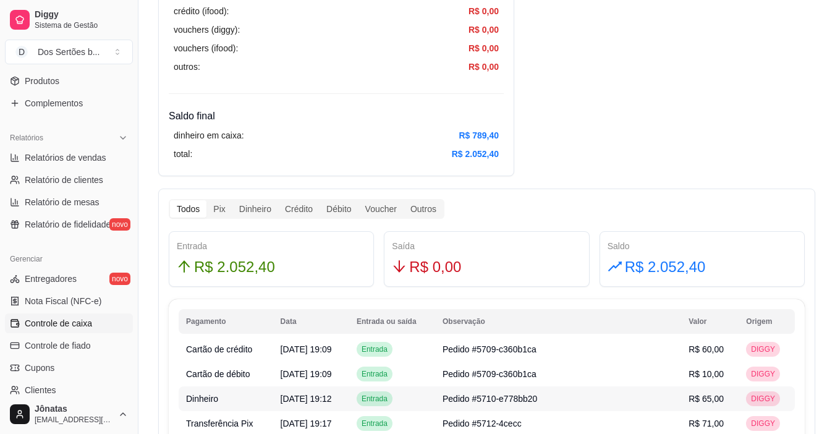
scroll to position [519, 0]
